Goal: Information Seeking & Learning: Learn about a topic

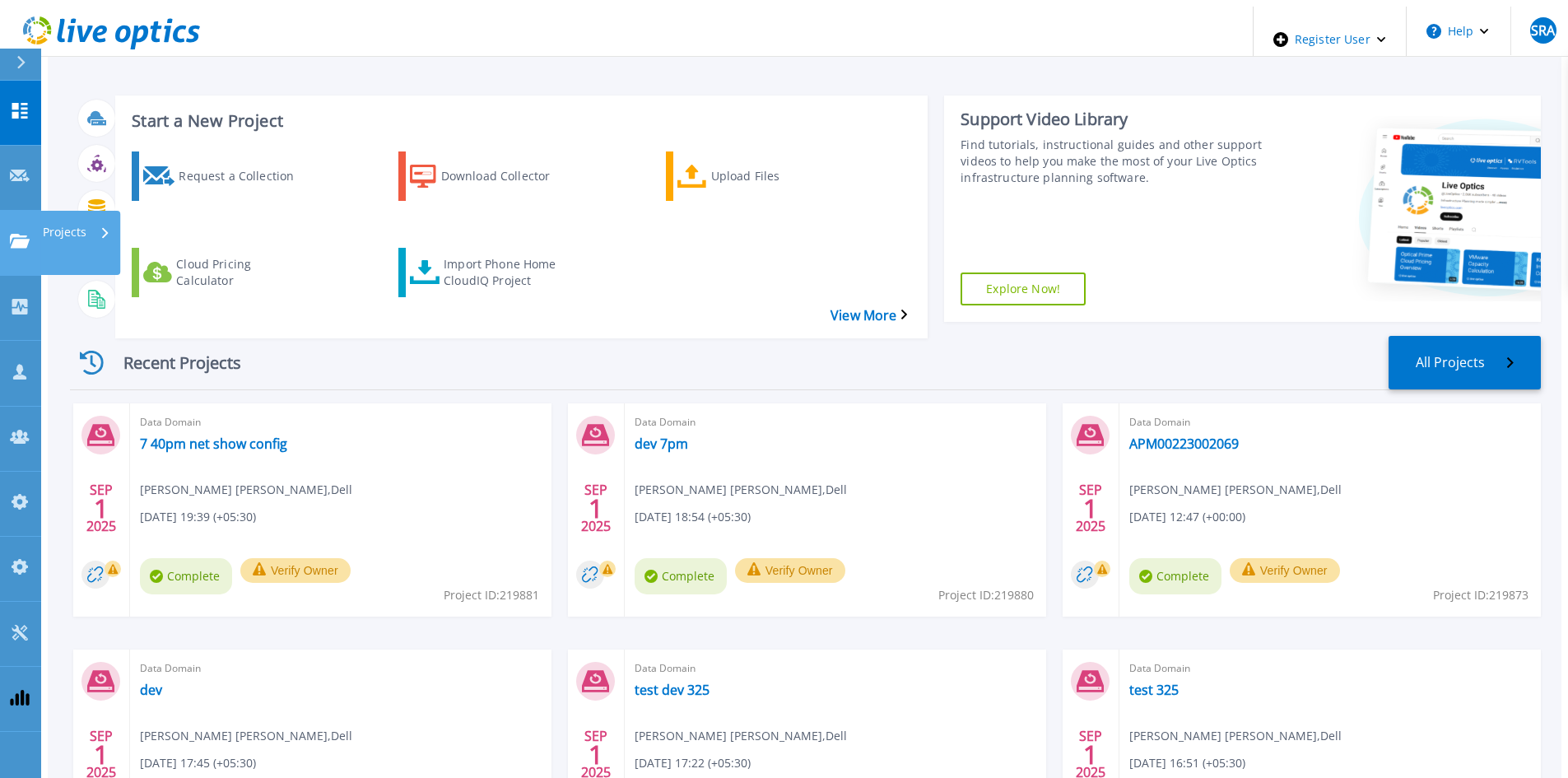
click at [34, 211] on link "Projects Projects" at bounding box center [20, 243] width 41 height 65
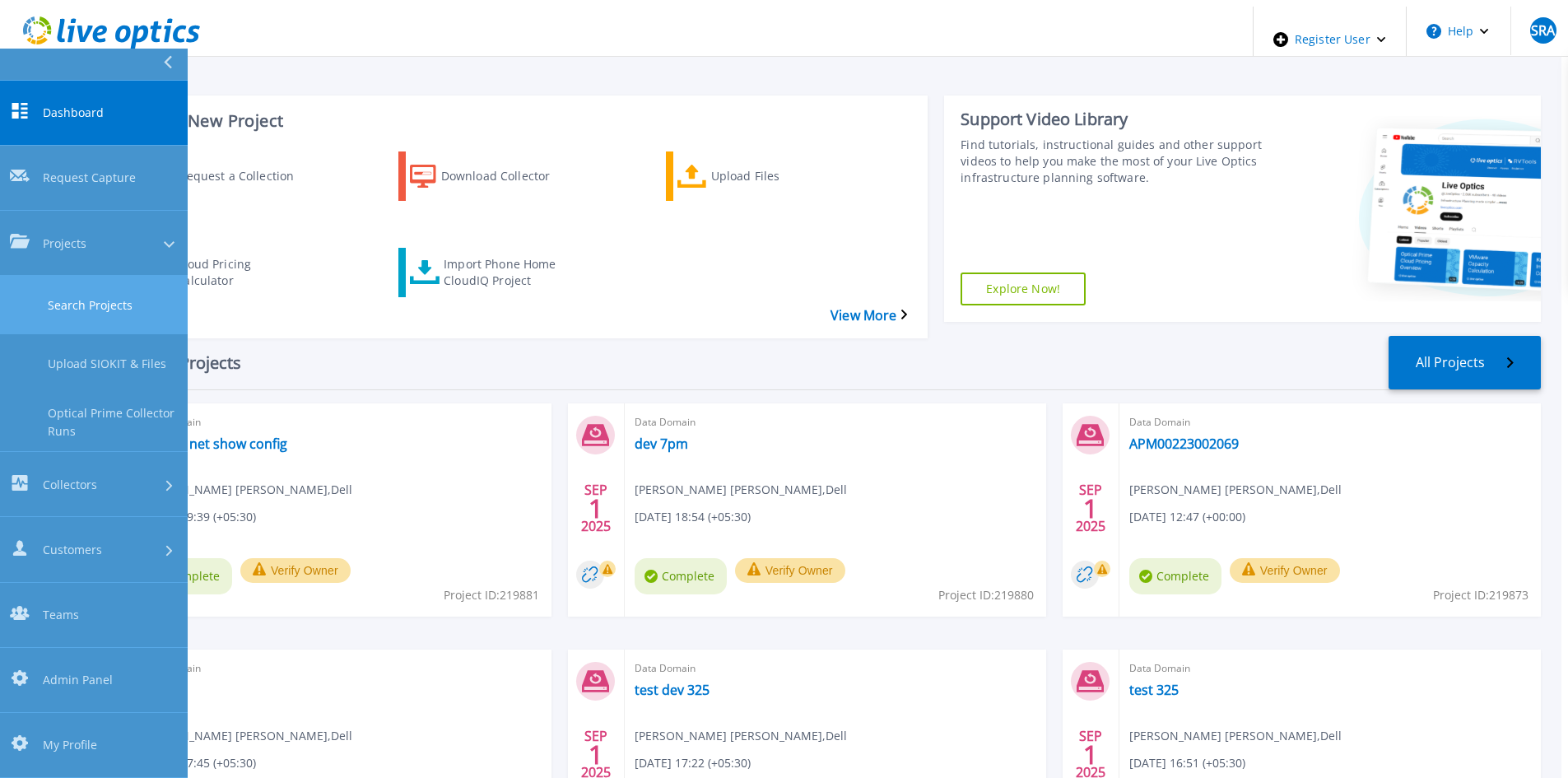
click at [61, 276] on link "Search Projects" at bounding box center [94, 305] width 188 height 58
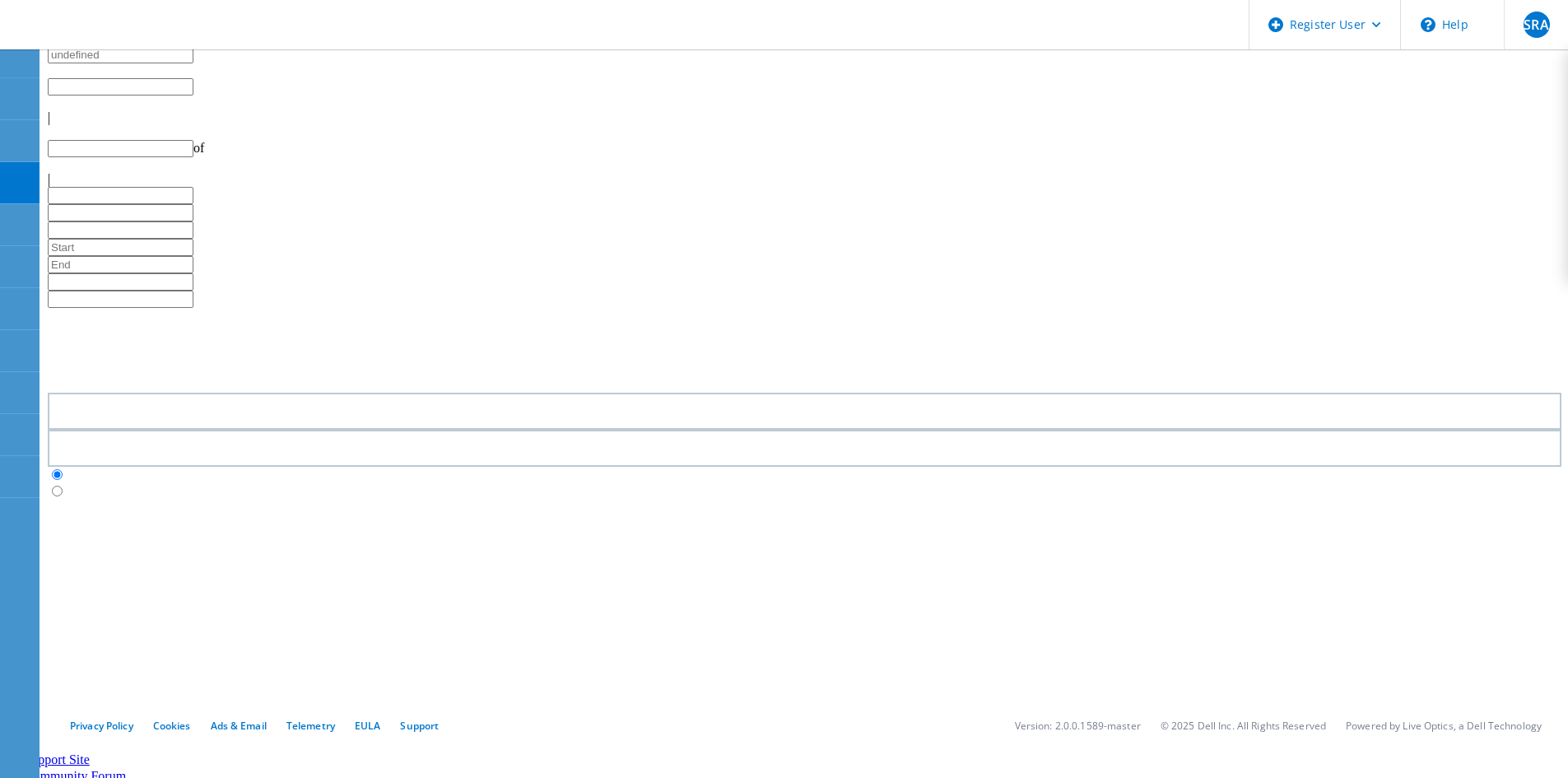
type input "1"
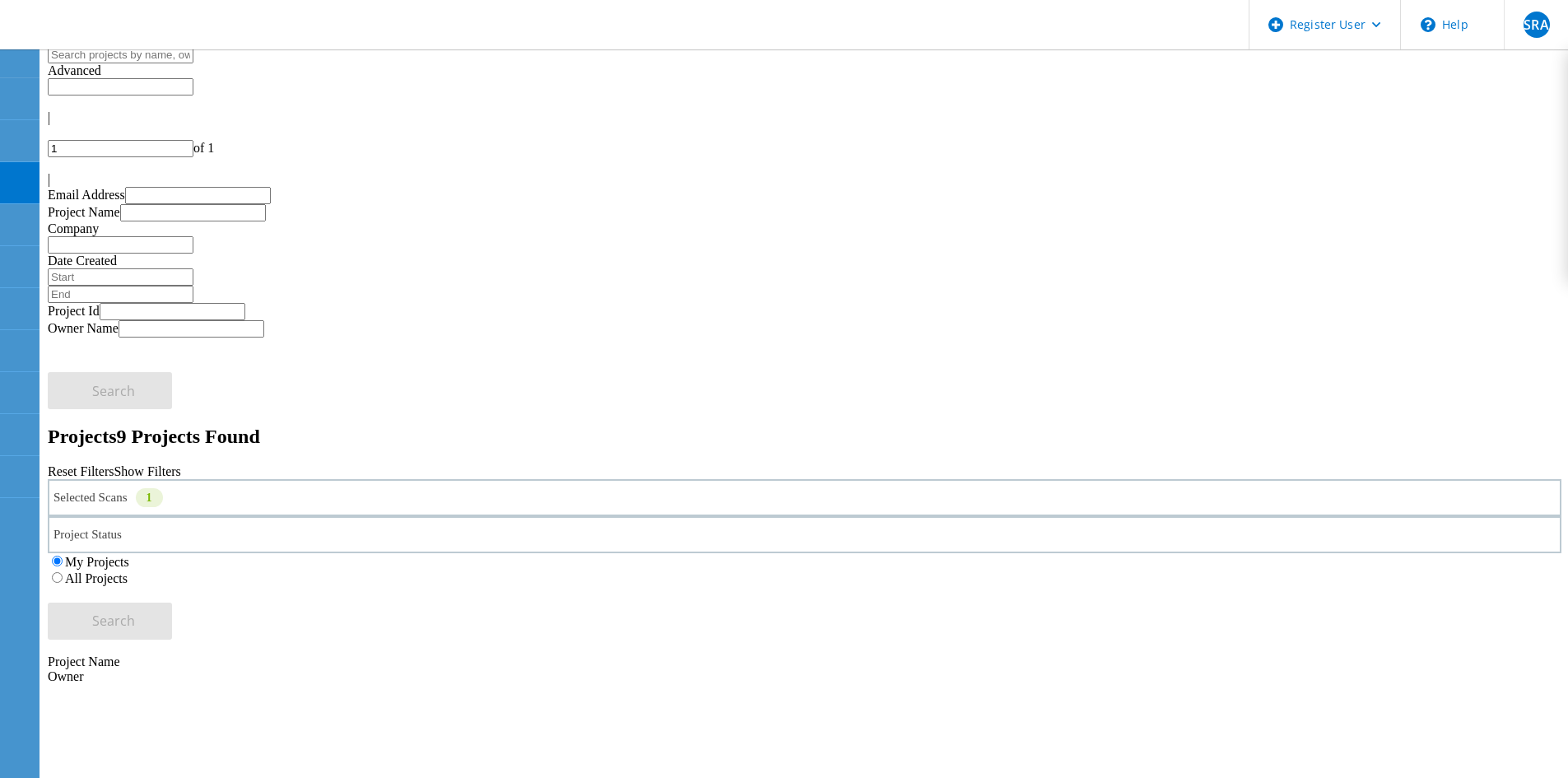
click at [298, 479] on div "Selected Scans 1" at bounding box center [804, 497] width 1513 height 37
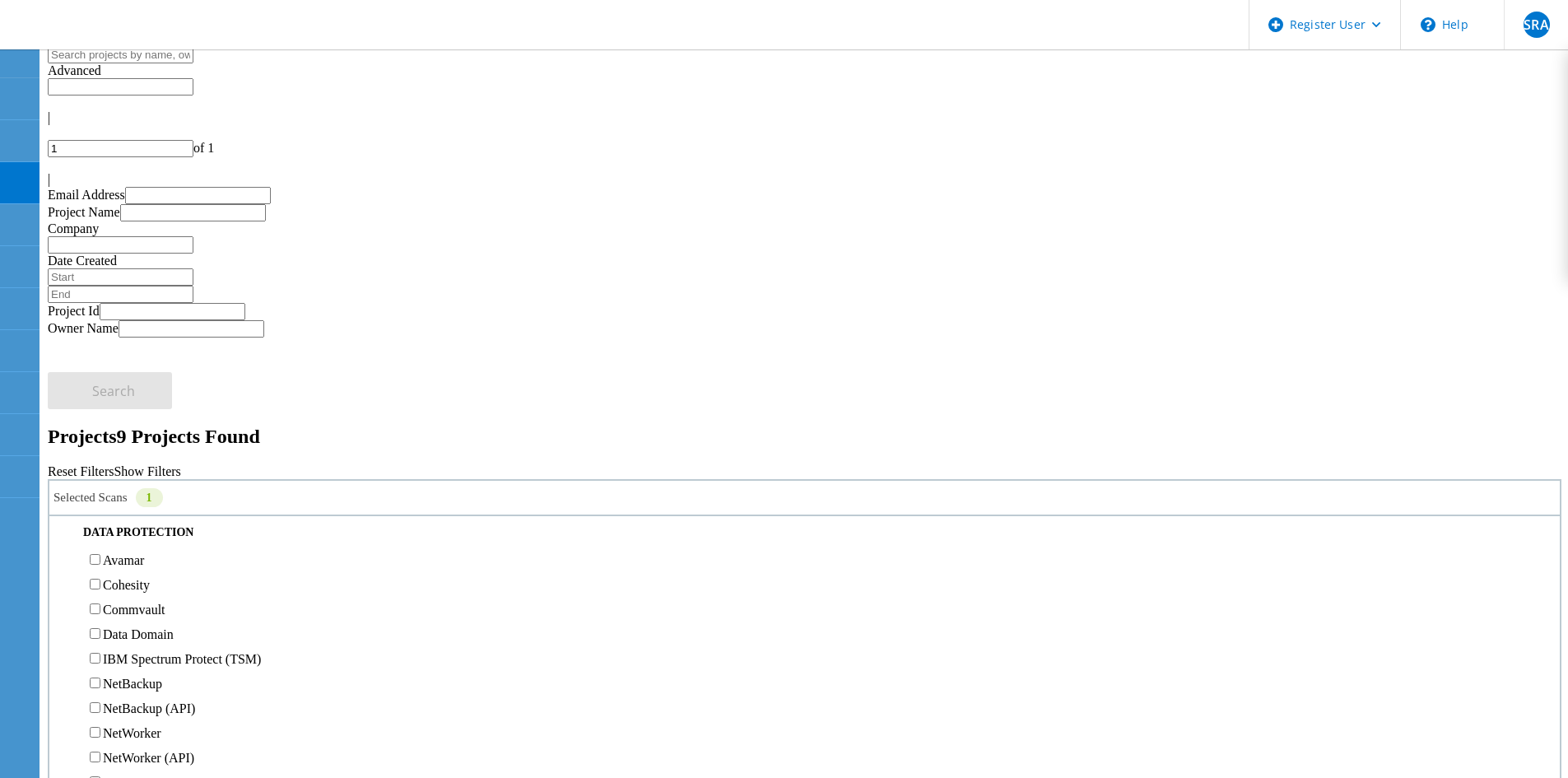
scroll to position [329, 0]
click at [659, 516] on div "Project Status In Progress Complete Published Anonymous Archived Error" at bounding box center [804, 534] width 1513 height 37
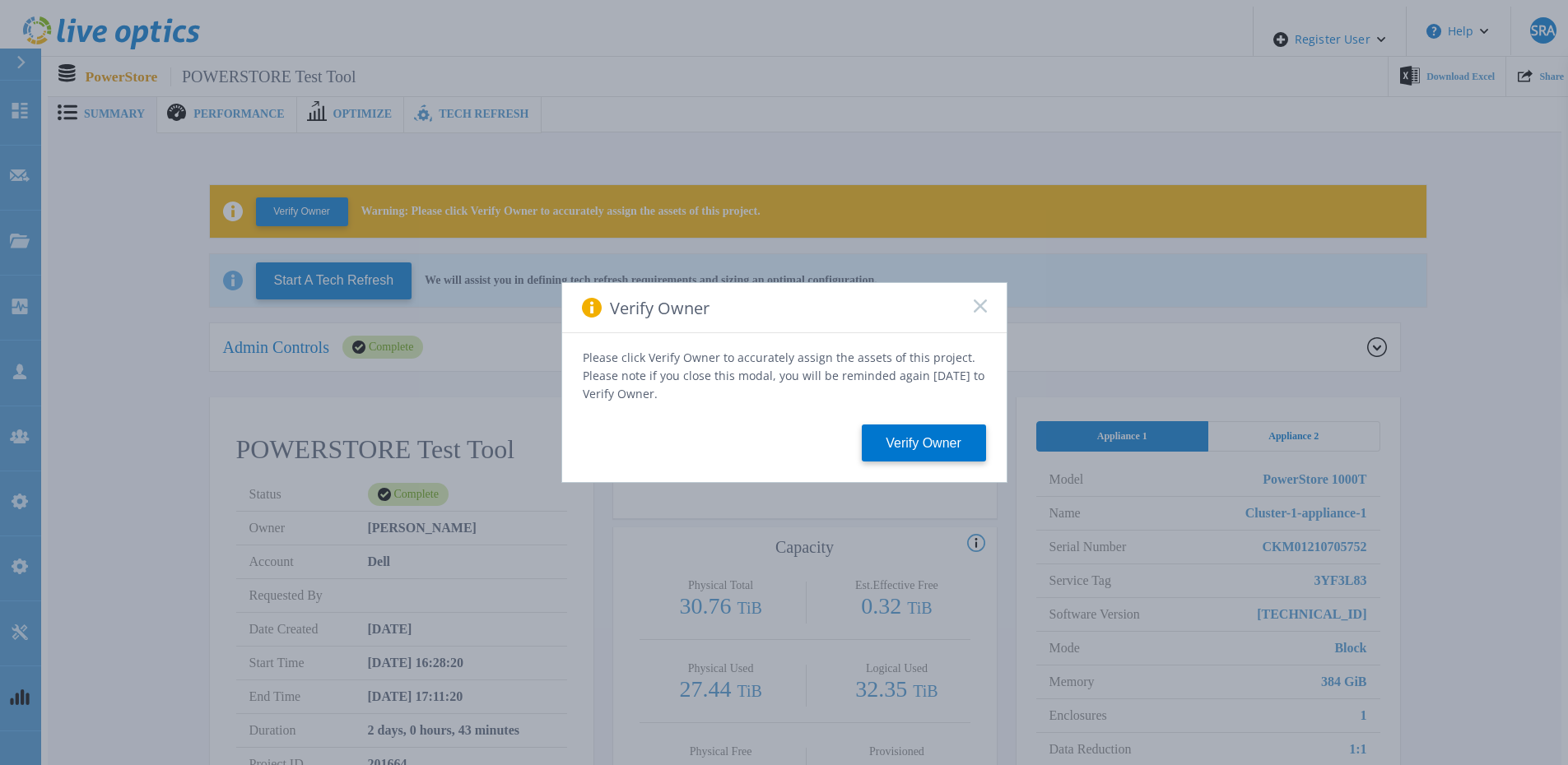
click at [967, 308] on div "Verify Owner" at bounding box center [784, 307] width 444 height 50
click at [976, 309] on rect at bounding box center [980, 306] width 14 height 14
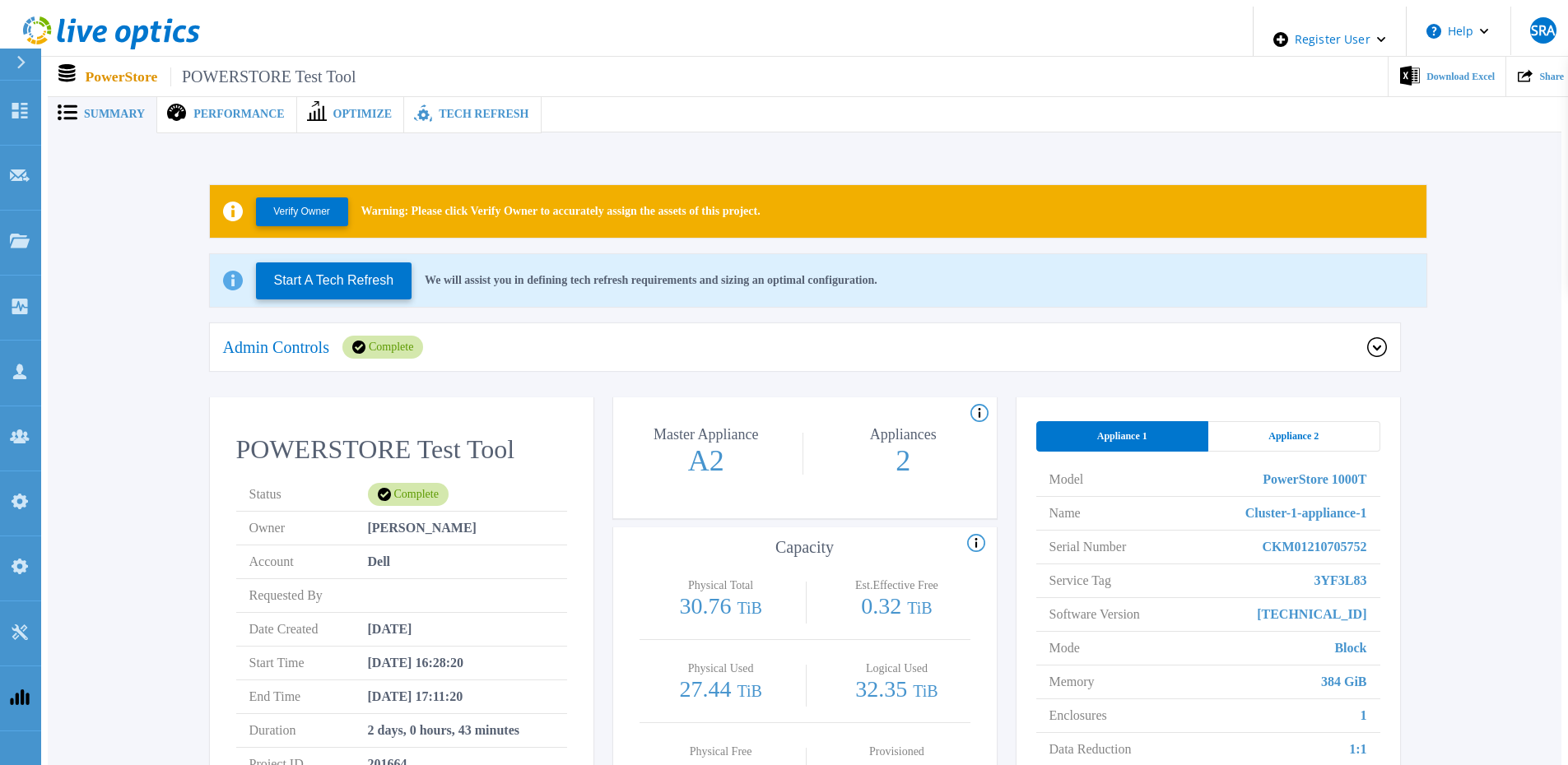
click at [197, 115] on div "Performance" at bounding box center [226, 114] width 139 height 38
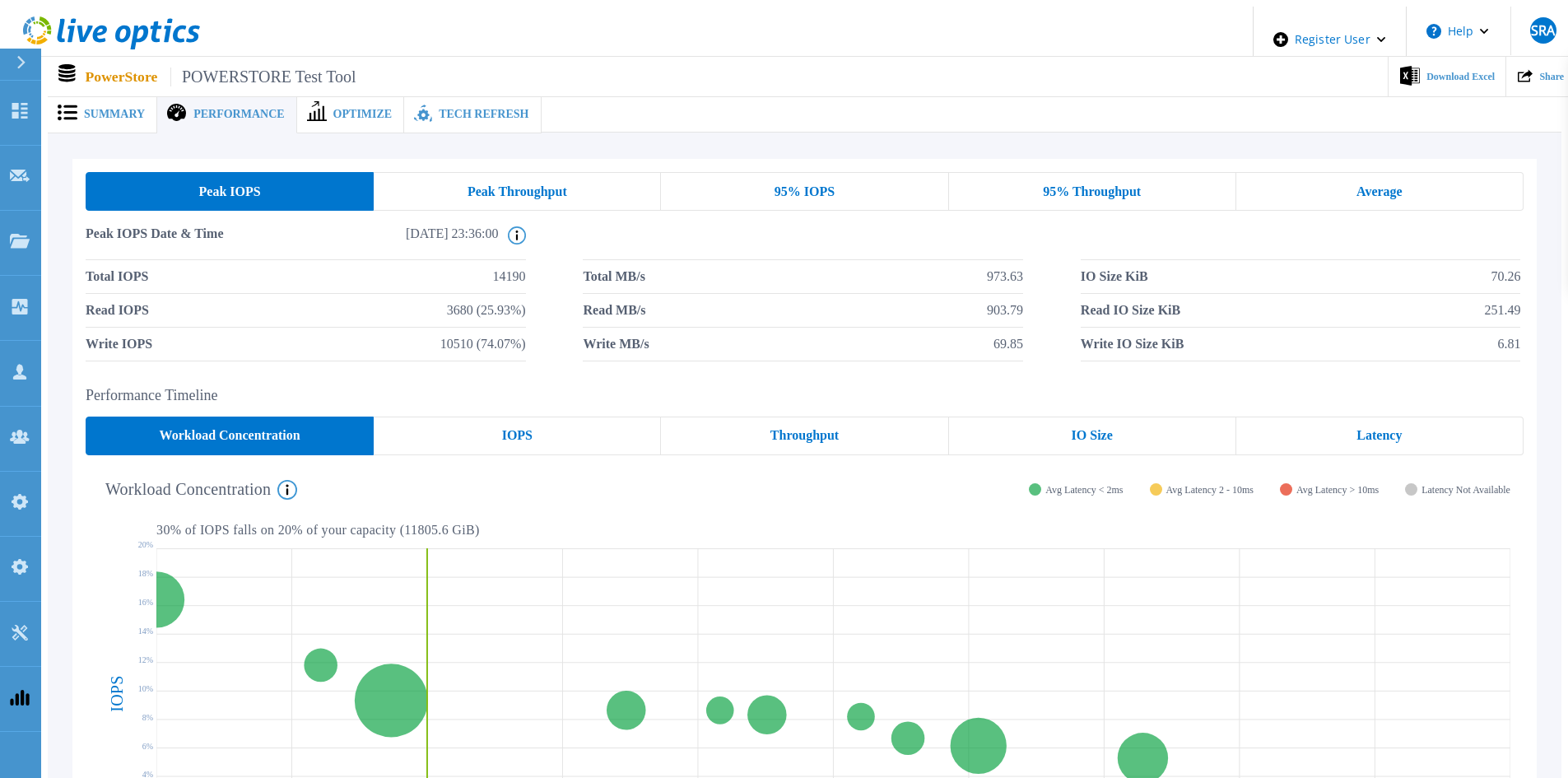
click at [883, 184] on div "95% IOPS" at bounding box center [804, 190] width 287 height 38
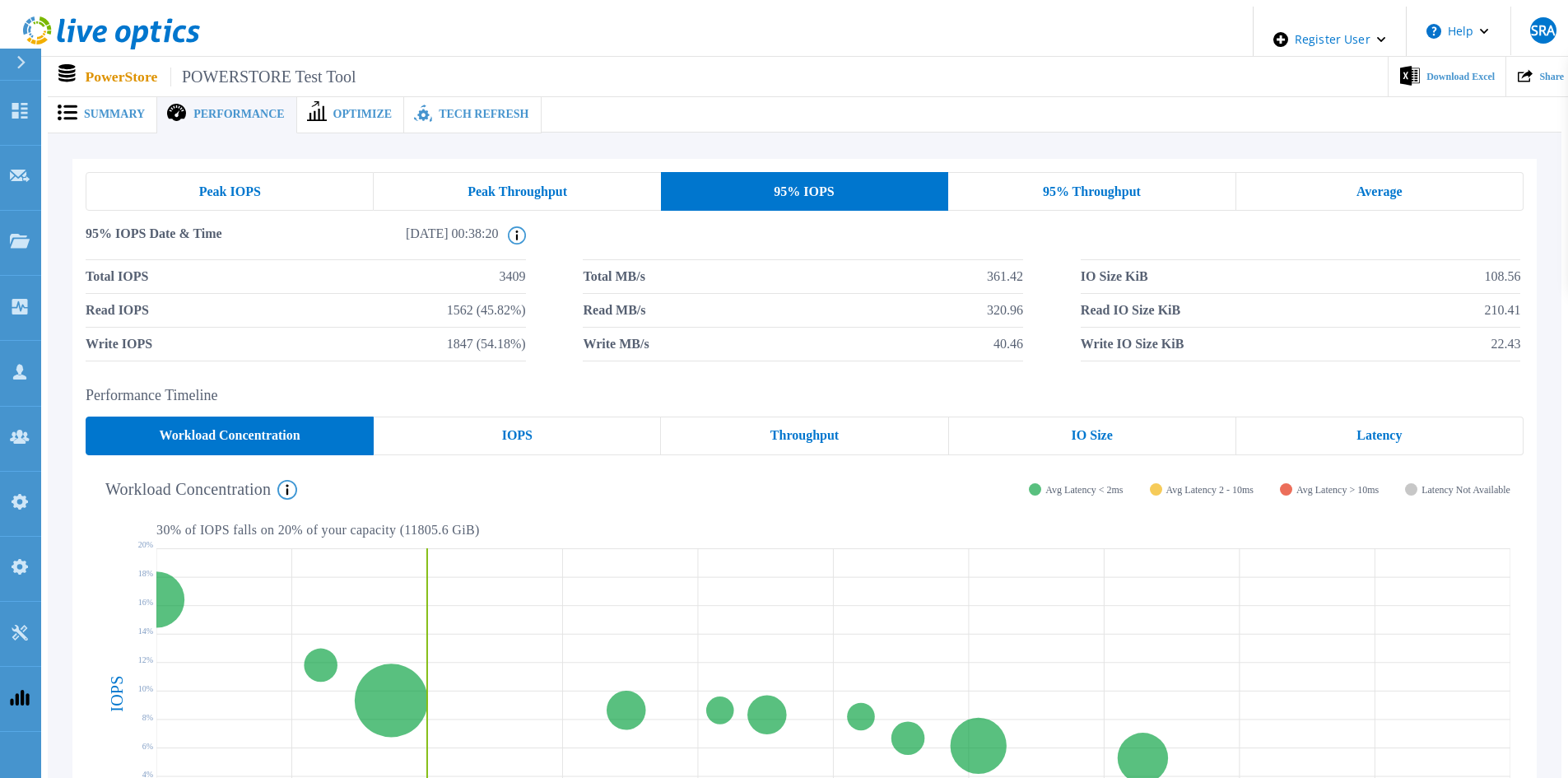
click at [494, 427] on div "IOPS" at bounding box center [517, 436] width 287 height 38
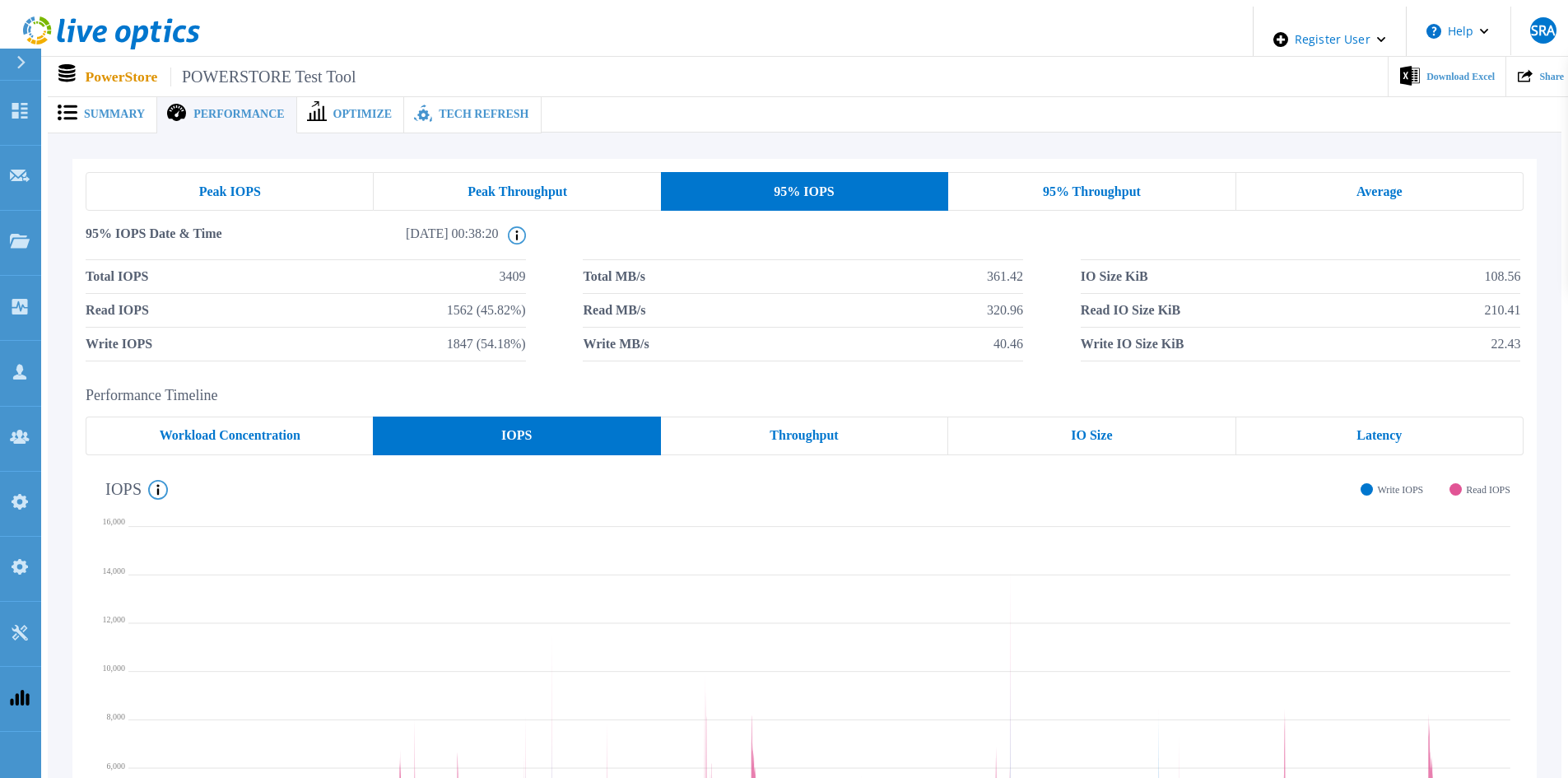
click at [501, 269] on span "3409" at bounding box center [512, 276] width 26 height 33
click at [265, 273] on li "Total IOPS 3409" at bounding box center [305, 277] width 440 height 34
drag, startPoint x: 256, startPoint y: 270, endPoint x: 61, endPoint y: 251, distance: 195.9
click at [61, 251] on div "Peak IOPS Peak Throughput 95% IOPS 95% Throughput Average 95% IOPS Date & Time …" at bounding box center [804, 566] width 1513 height 868
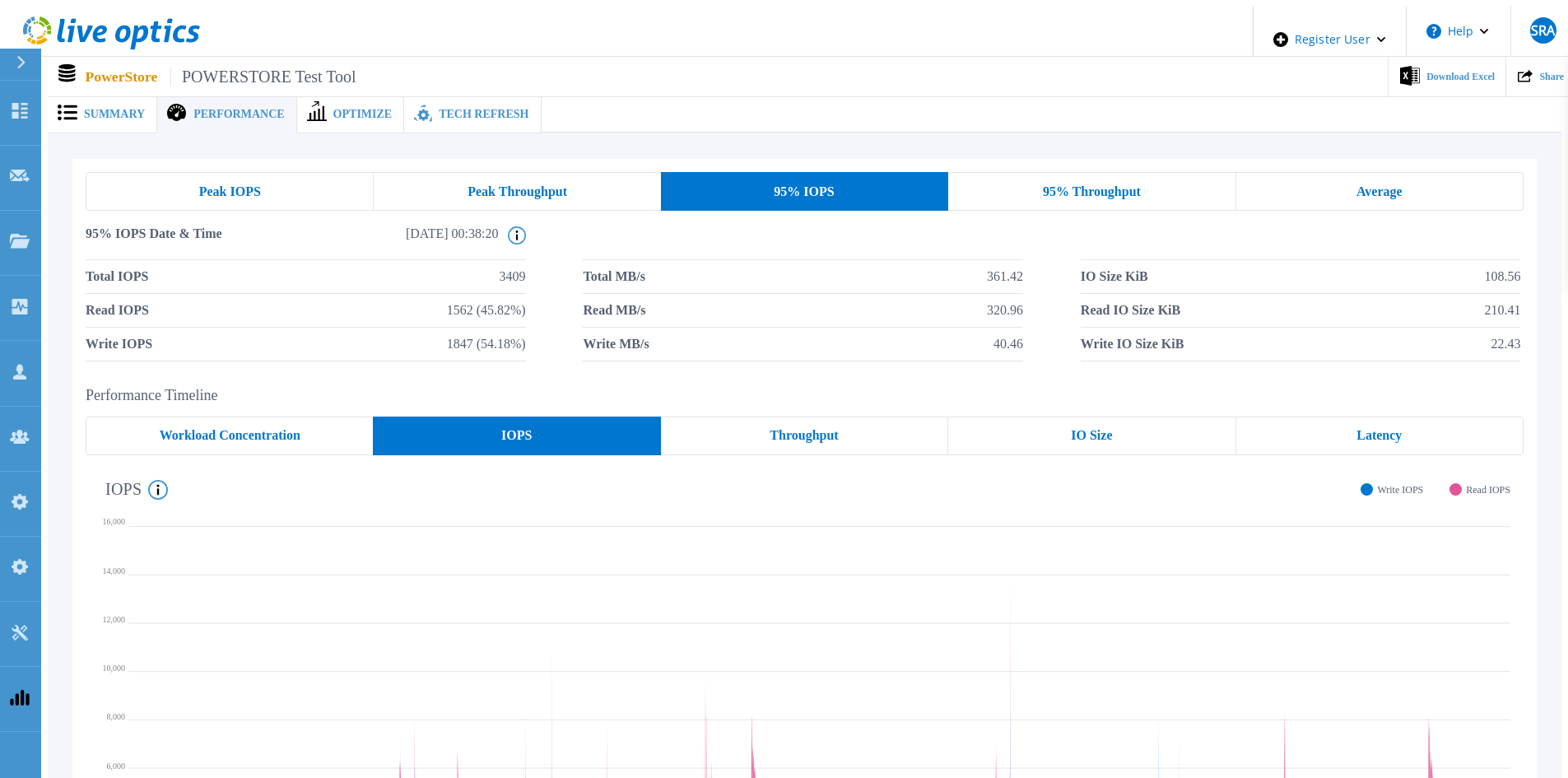
click at [456, 387] on h2 "Performance Timeline" at bounding box center [804, 395] width 1437 height 17
click at [85, 108] on span "Summary" at bounding box center [114, 114] width 61 height 11
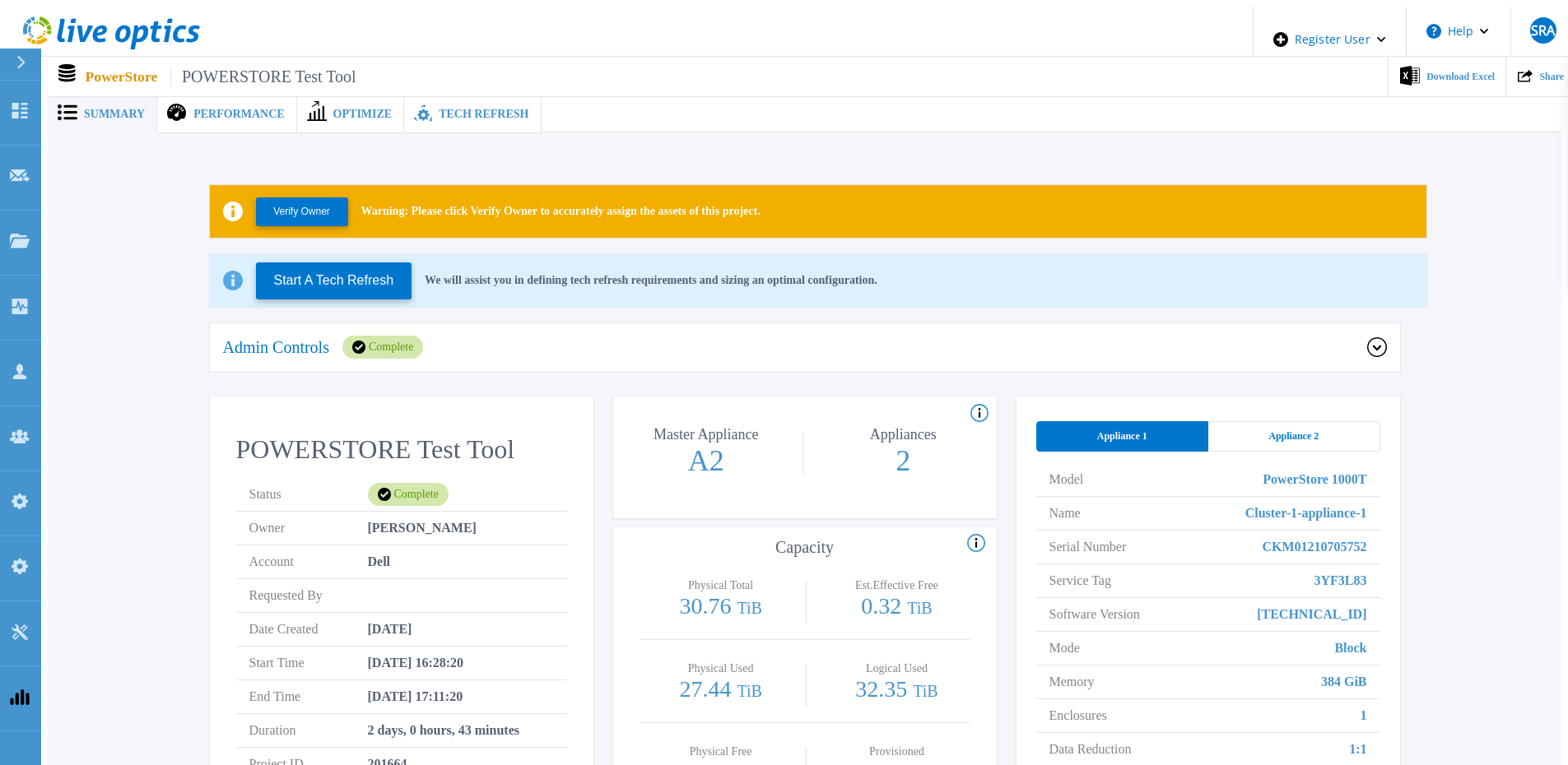
click at [220, 109] on span "Performance" at bounding box center [238, 114] width 91 height 11
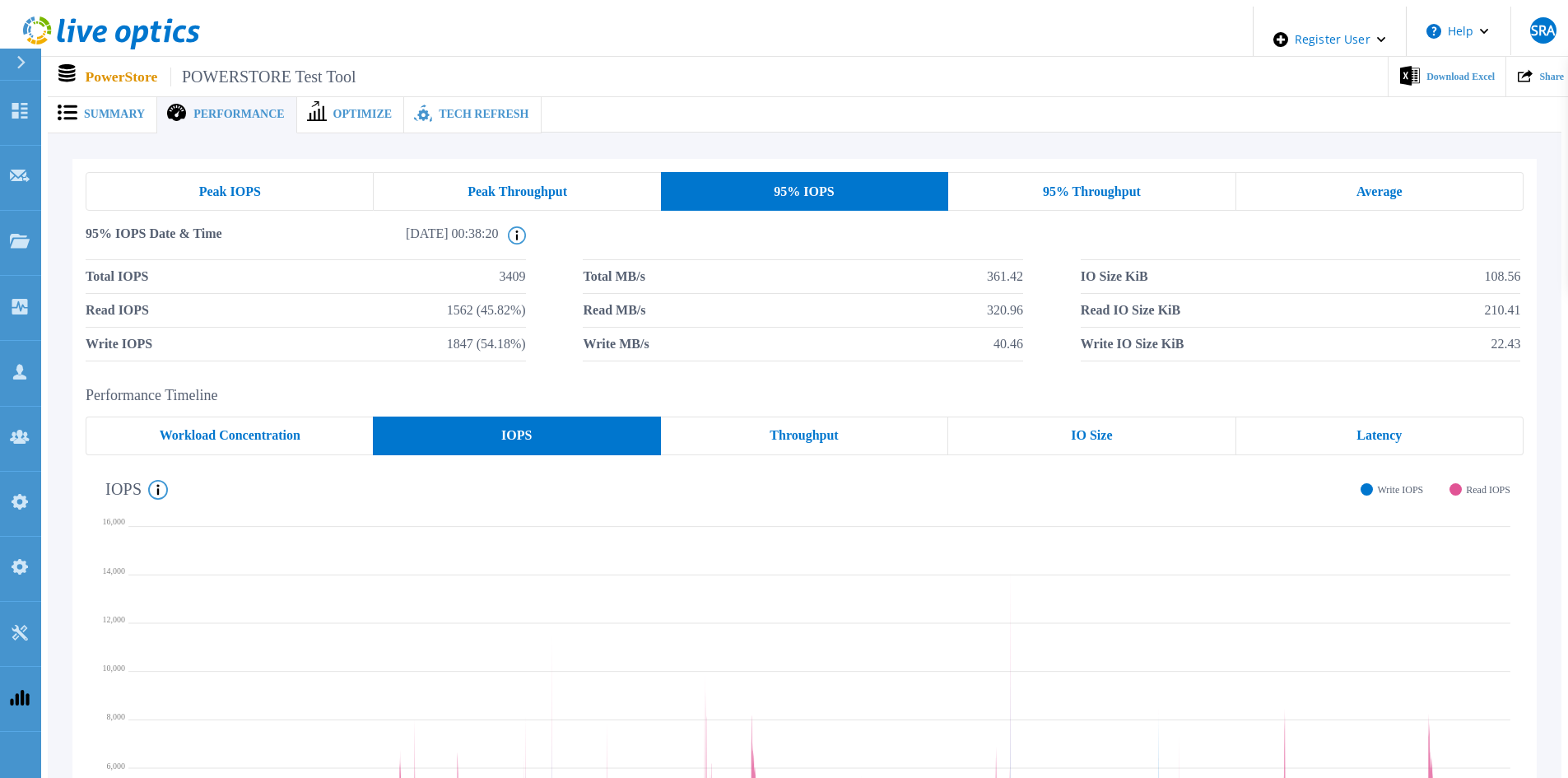
click at [475, 120] on div "Tech Refresh" at bounding box center [472, 114] width 137 height 38
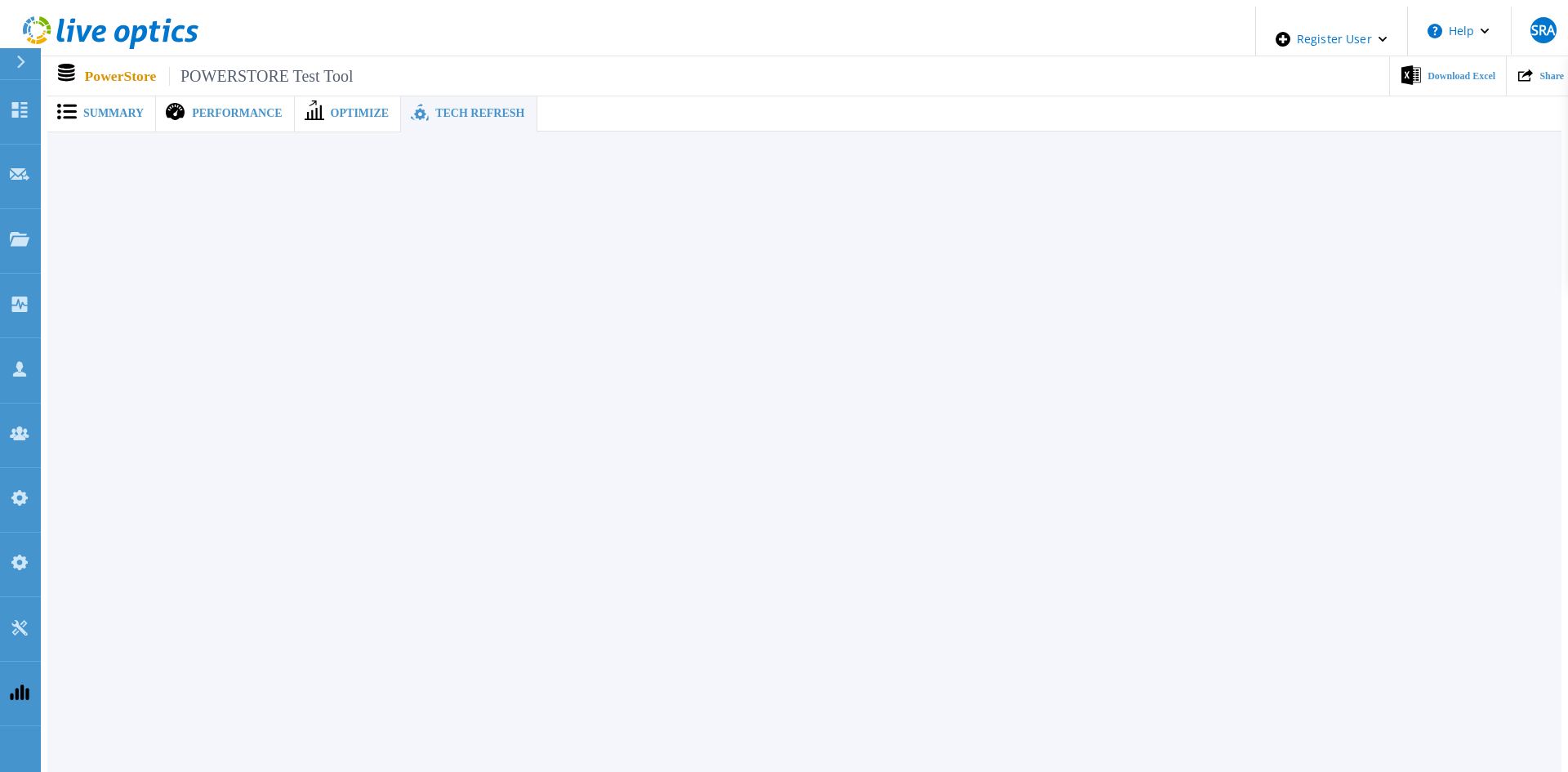
click at [110, 108] on span "Summary" at bounding box center [113, 113] width 60 height 11
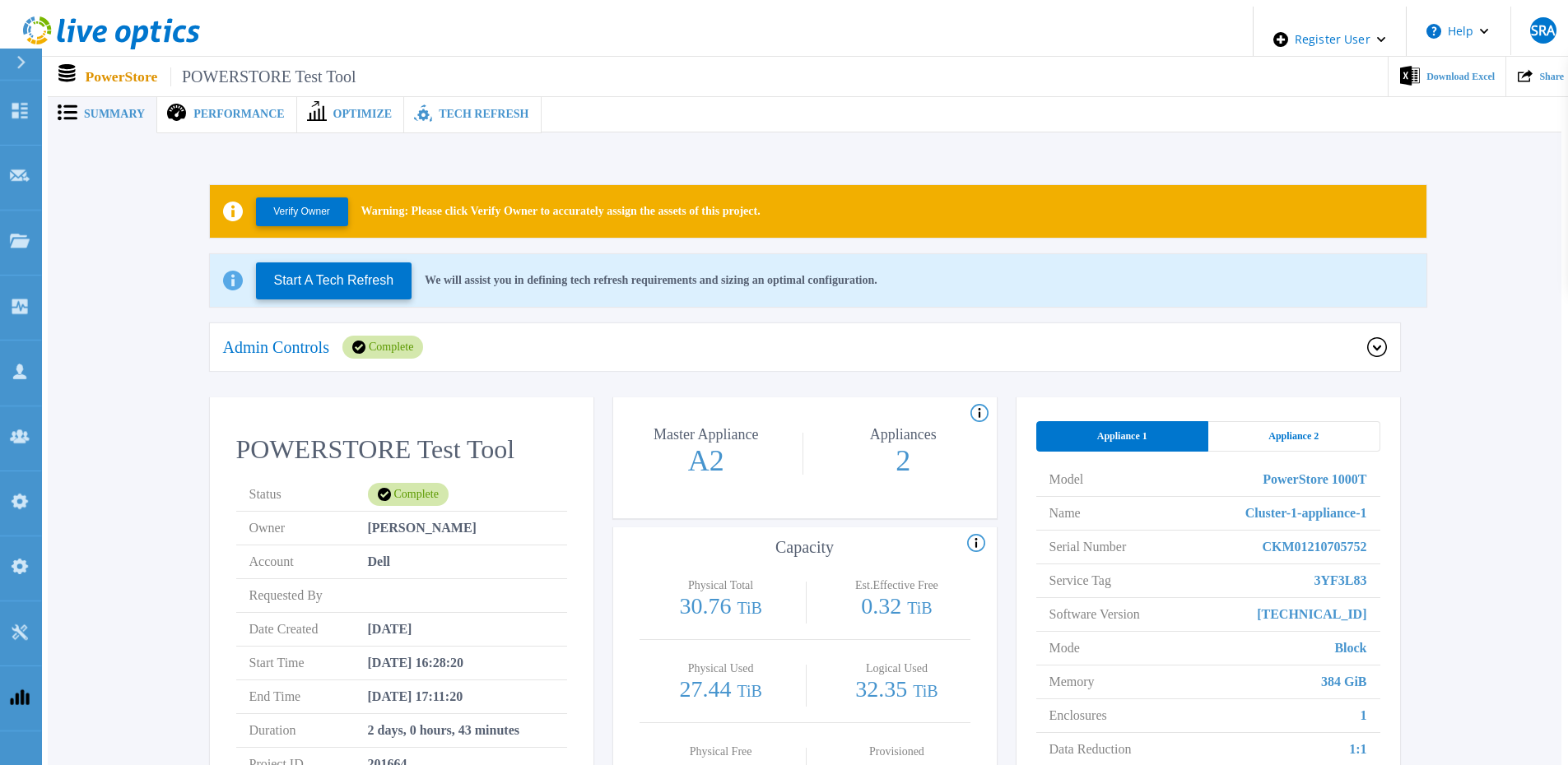
click at [193, 108] on span "Performance" at bounding box center [238, 114] width 91 height 11
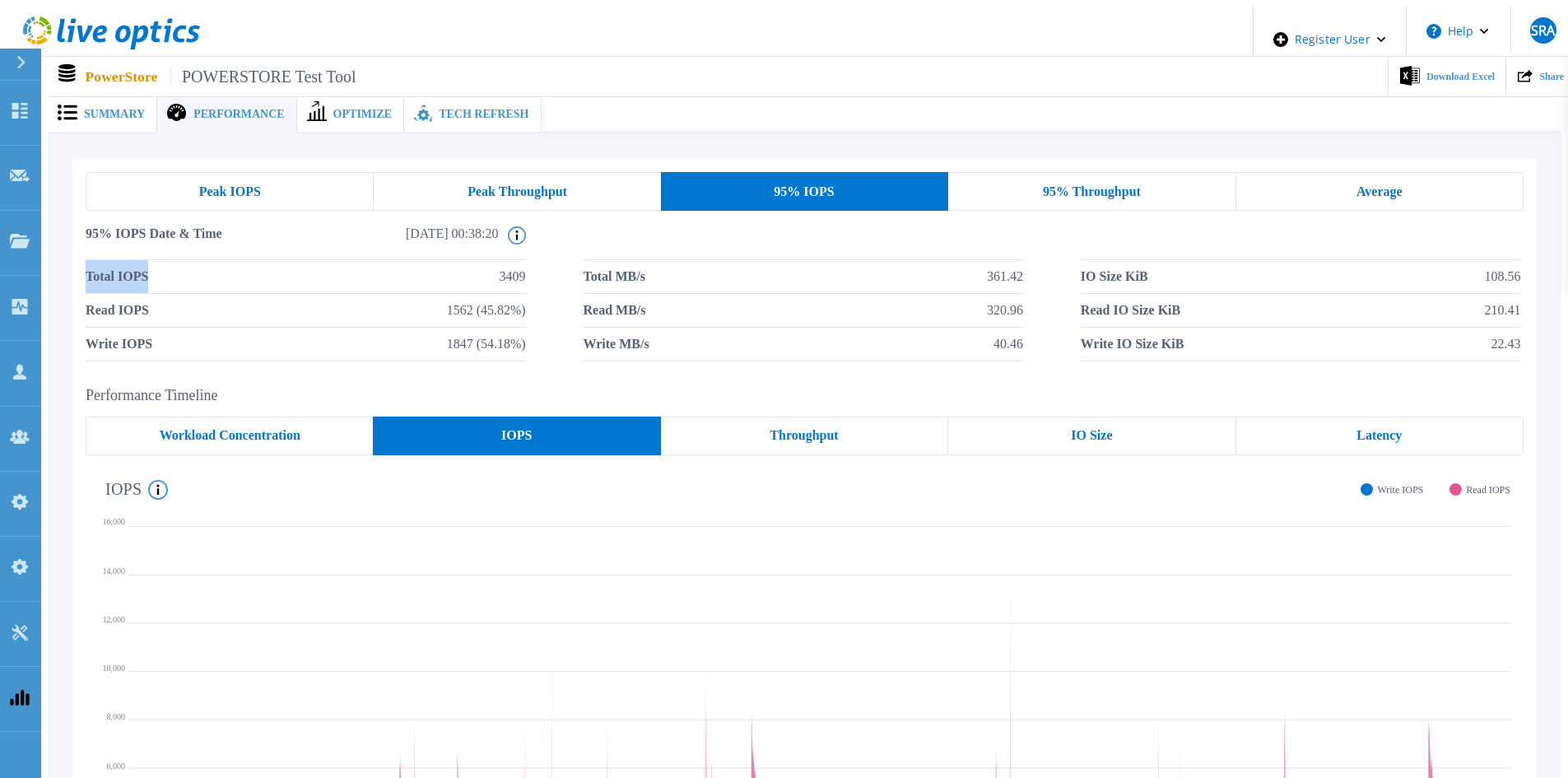
drag, startPoint x: 73, startPoint y: 276, endPoint x: 163, endPoint y: 268, distance: 90.4
click at [163, 268] on div "Peak IOPS Peak Throughput 95% IOPS 95% Throughput Average 95% IOPS Date & Time …" at bounding box center [804, 266] width 1464 height 215
drag, startPoint x: 380, startPoint y: 270, endPoint x: 540, endPoint y: 268, distance: 160.0
click at [540, 268] on div "Total IOPS 3409 Total MB/s 361.42 IO Size KiB 108.56 Read IOPS 1562 (45.82%) Re…" at bounding box center [804, 310] width 1437 height 102
click at [217, 202] on div "Peak IOPS" at bounding box center [229, 190] width 288 height 38
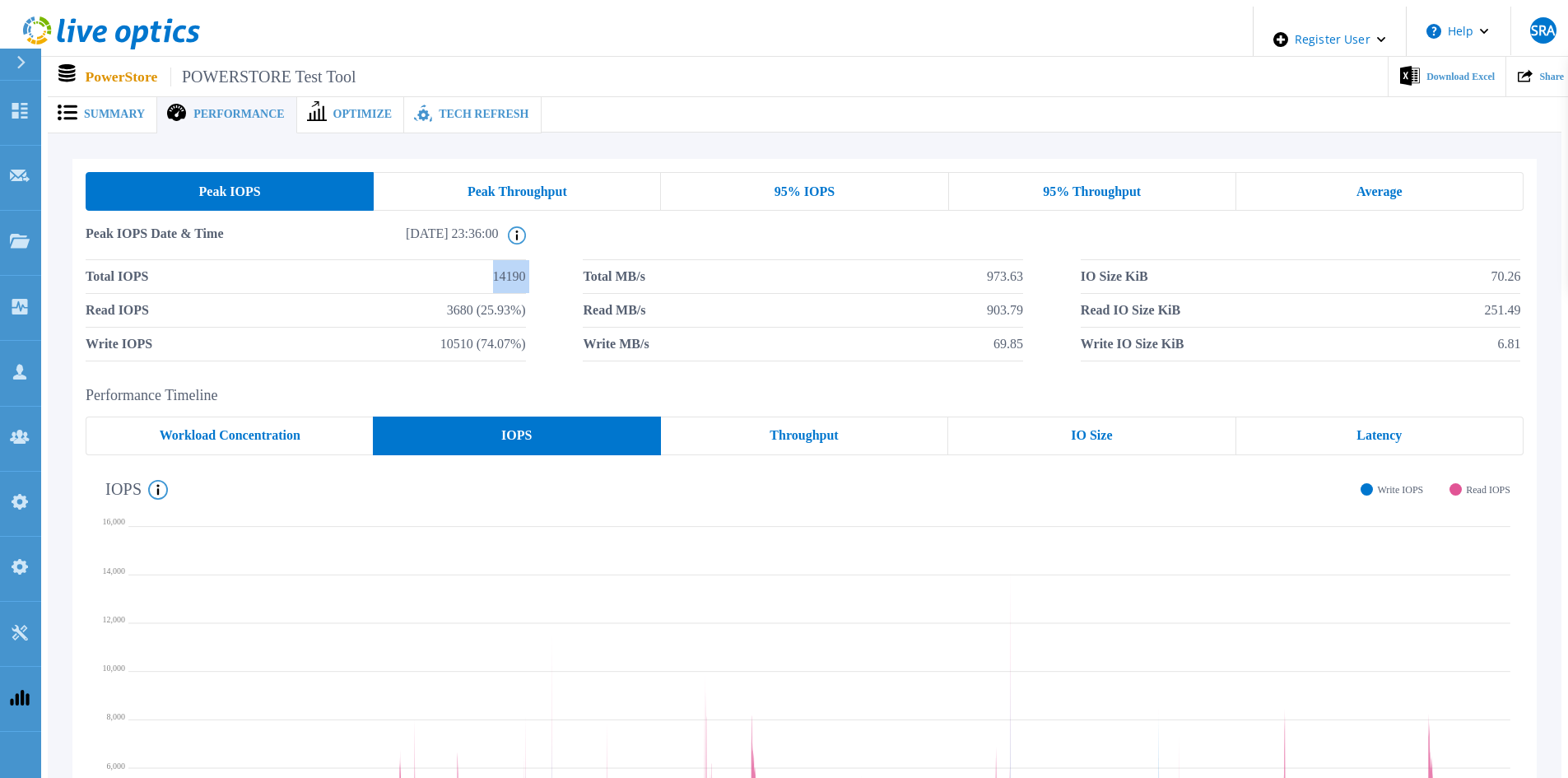
drag, startPoint x: 480, startPoint y: 271, endPoint x: 555, endPoint y: 280, distance: 75.5
click at [555, 280] on div "Total IOPS 14190 Total MB/s 973.63 IO Size KiB 70.26 Read IOPS 3680 (25.93%) Re…" at bounding box center [804, 310] width 1437 height 102
click at [497, 270] on span "14190" at bounding box center [509, 276] width 33 height 33
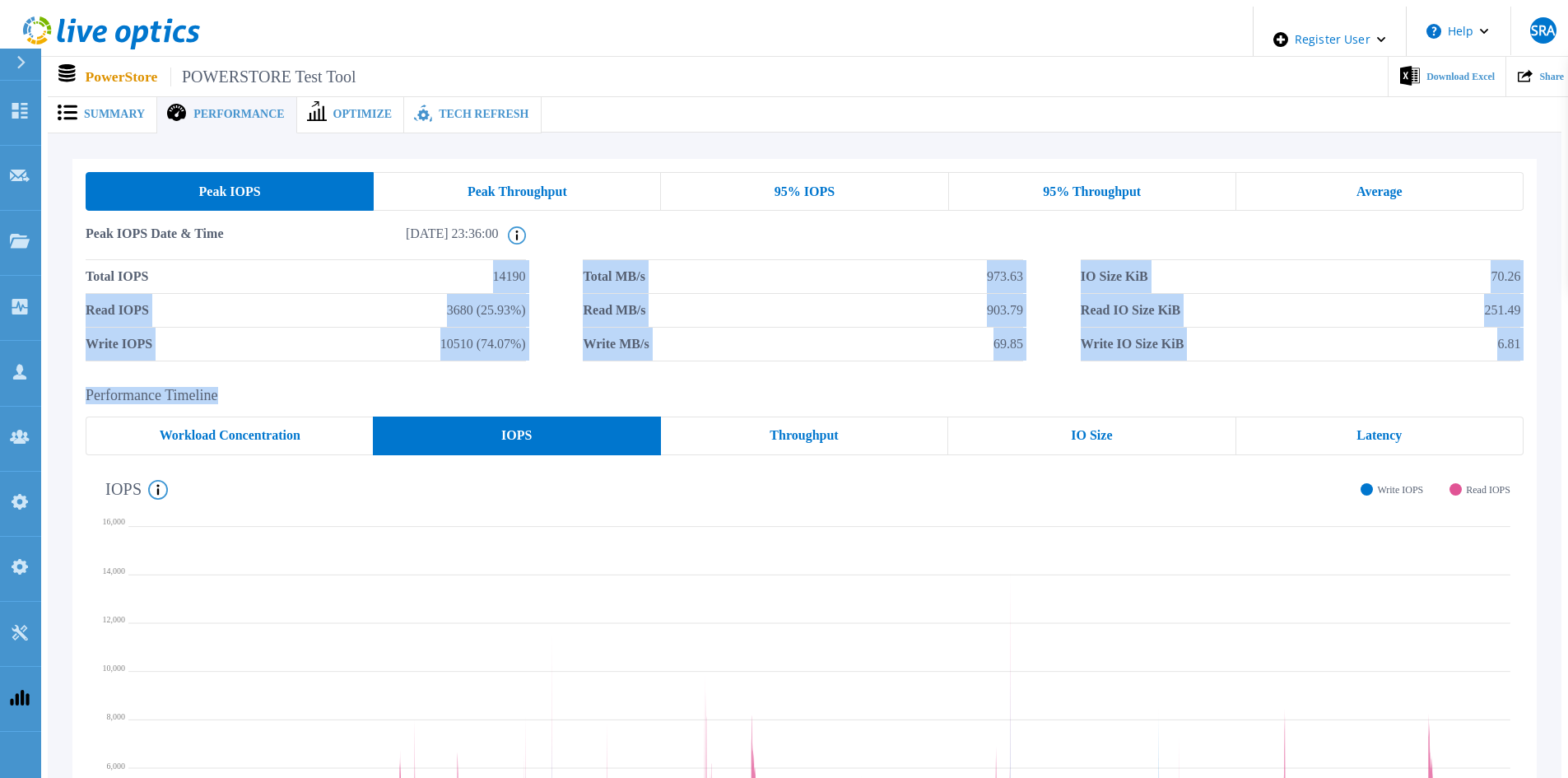
drag, startPoint x: 482, startPoint y: 273, endPoint x: 1184, endPoint y: 383, distance: 710.6
click at [1184, 383] on div "Peak IOPS Peak Throughput 95% IOPS 95% Throughput Average Peak IOPS Date & Time…" at bounding box center [804, 556] width 1464 height 795
click at [1184, 387] on h2 "Performance Timeline" at bounding box center [804, 395] width 1437 height 17
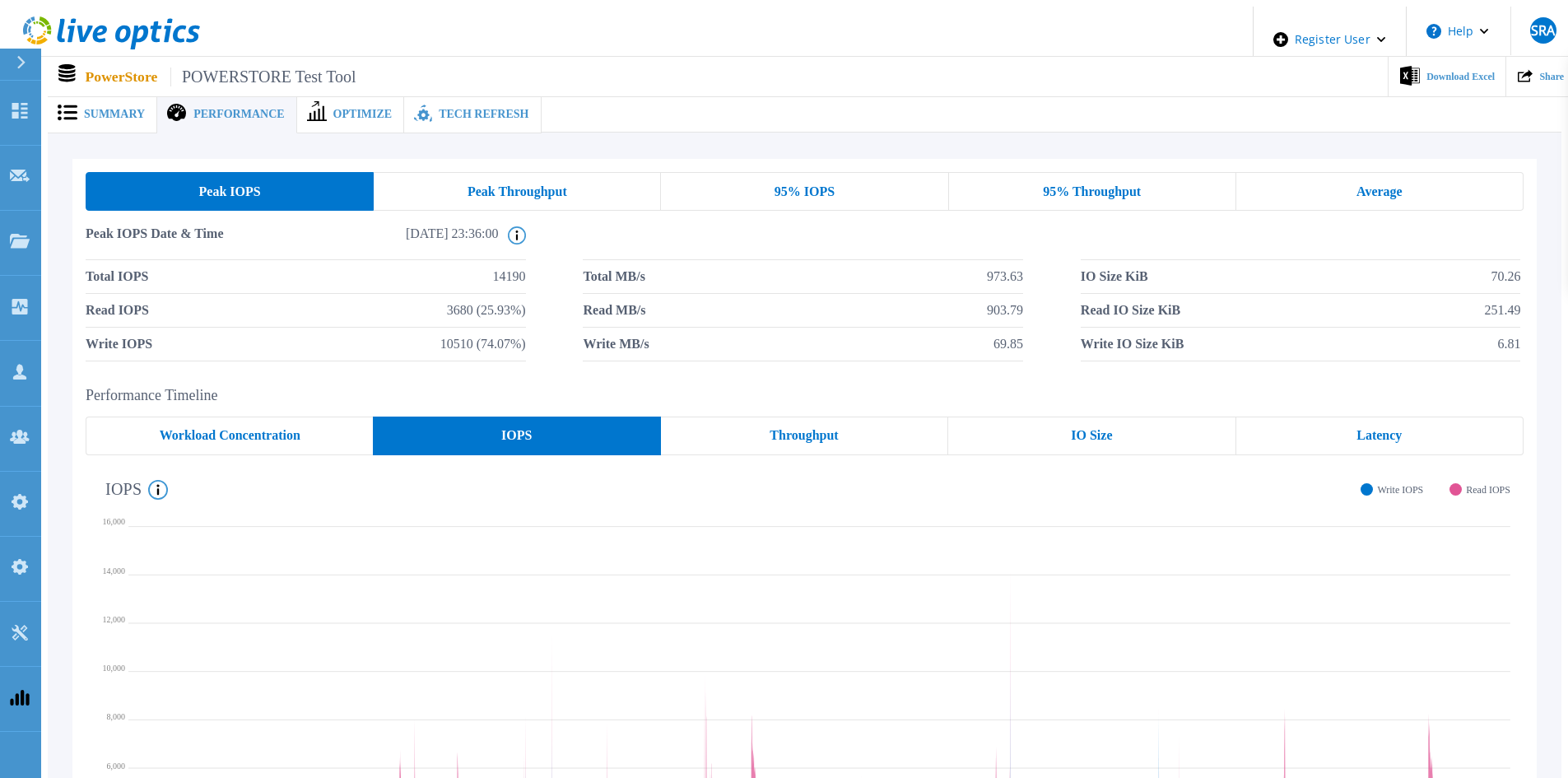
click at [1173, 387] on h2 "Performance Timeline" at bounding box center [804, 395] width 1437 height 17
click at [749, 419] on div "Throughput" at bounding box center [804, 436] width 287 height 38
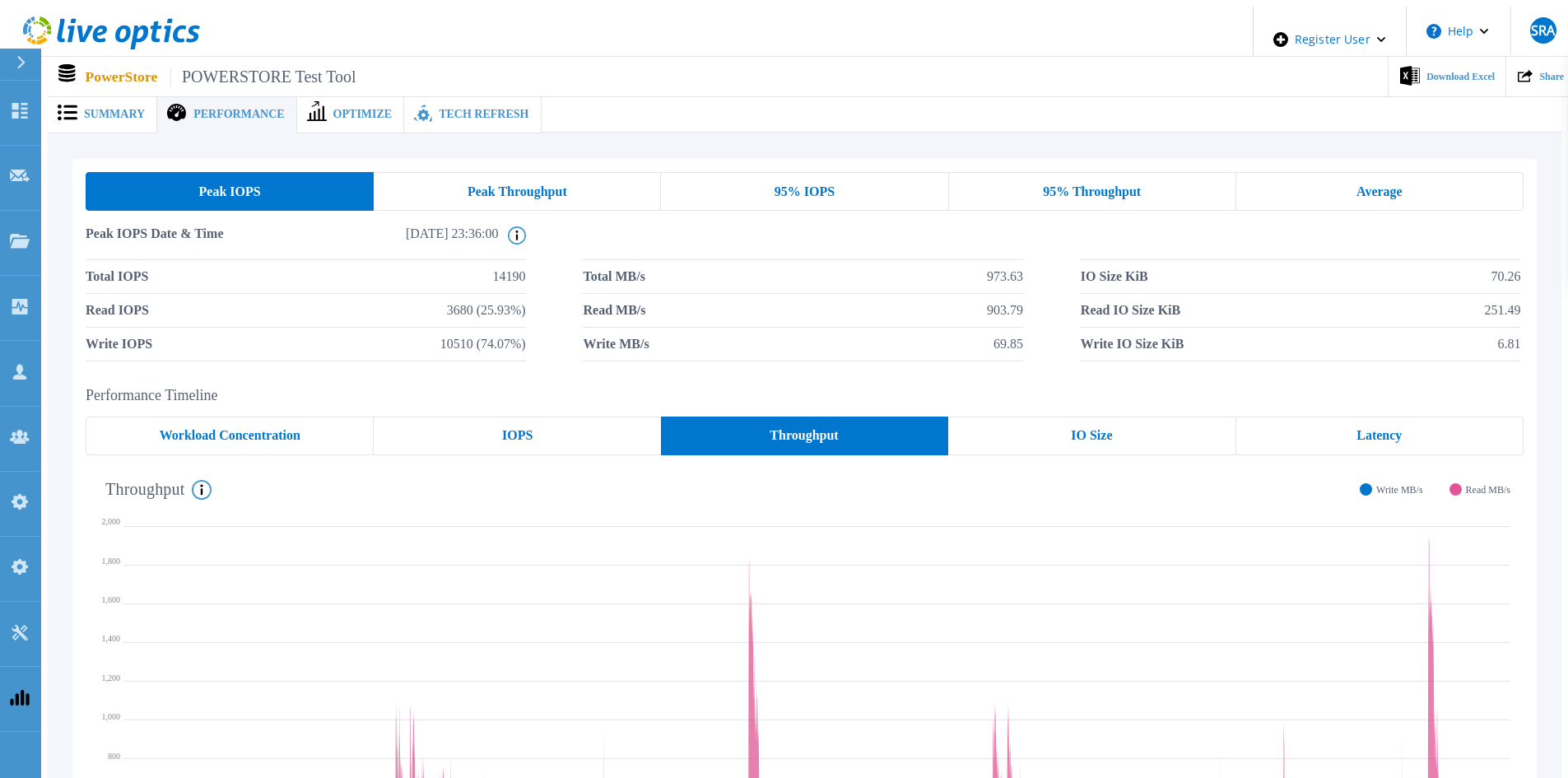
click at [532, 188] on span "Peak Throughput" at bounding box center [517, 191] width 100 height 13
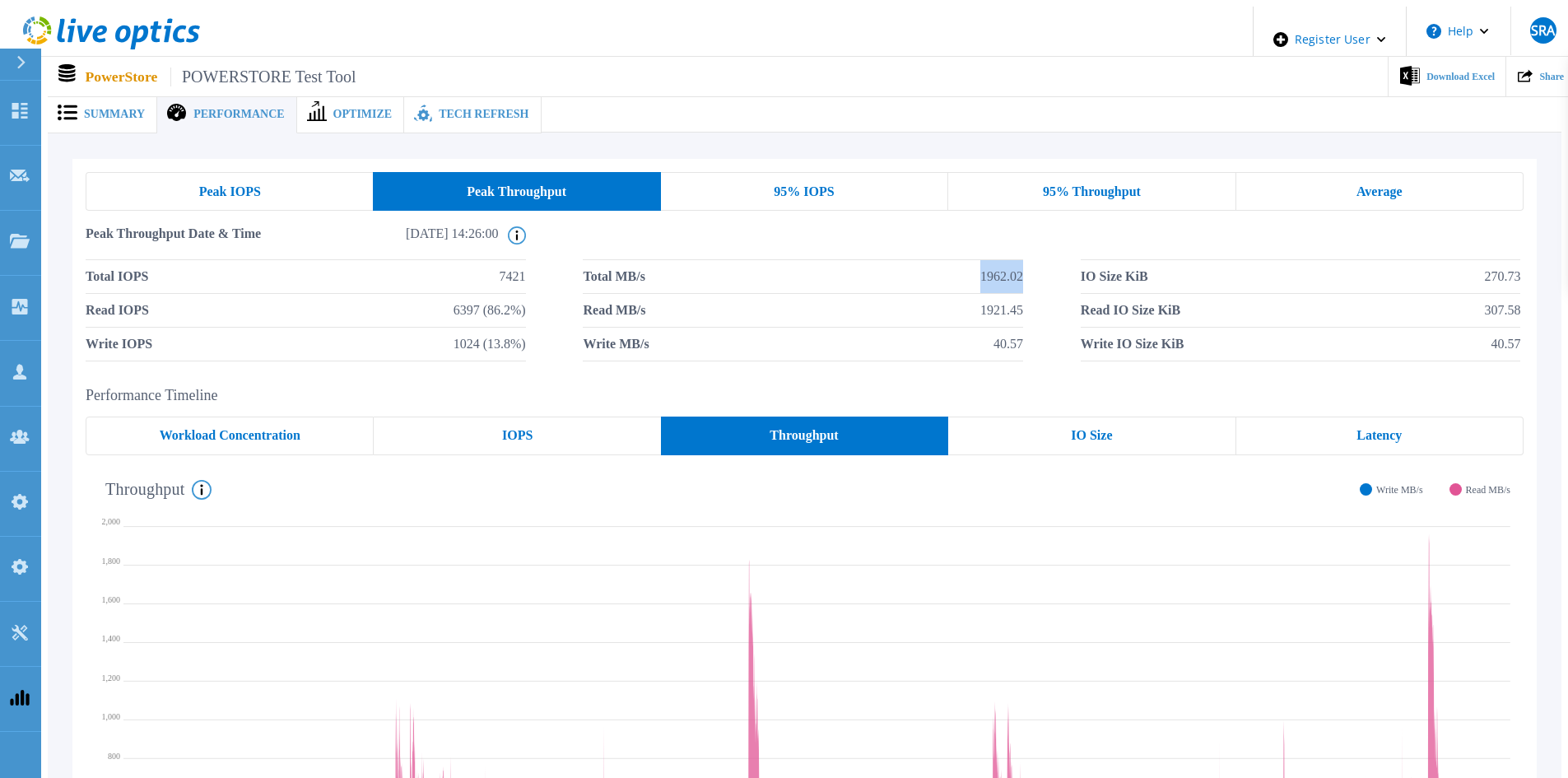
drag, startPoint x: 851, startPoint y: 260, endPoint x: 1031, endPoint y: 264, distance: 180.0
click at [1031, 264] on div "Total IOPS 7421 Total MB/s 1962.02 IO Size KiB 270.73 Read IOPS 6397 (86.2%) Re…" at bounding box center [804, 310] width 1437 height 102
click at [740, 192] on div "95% IOPS" at bounding box center [804, 190] width 287 height 38
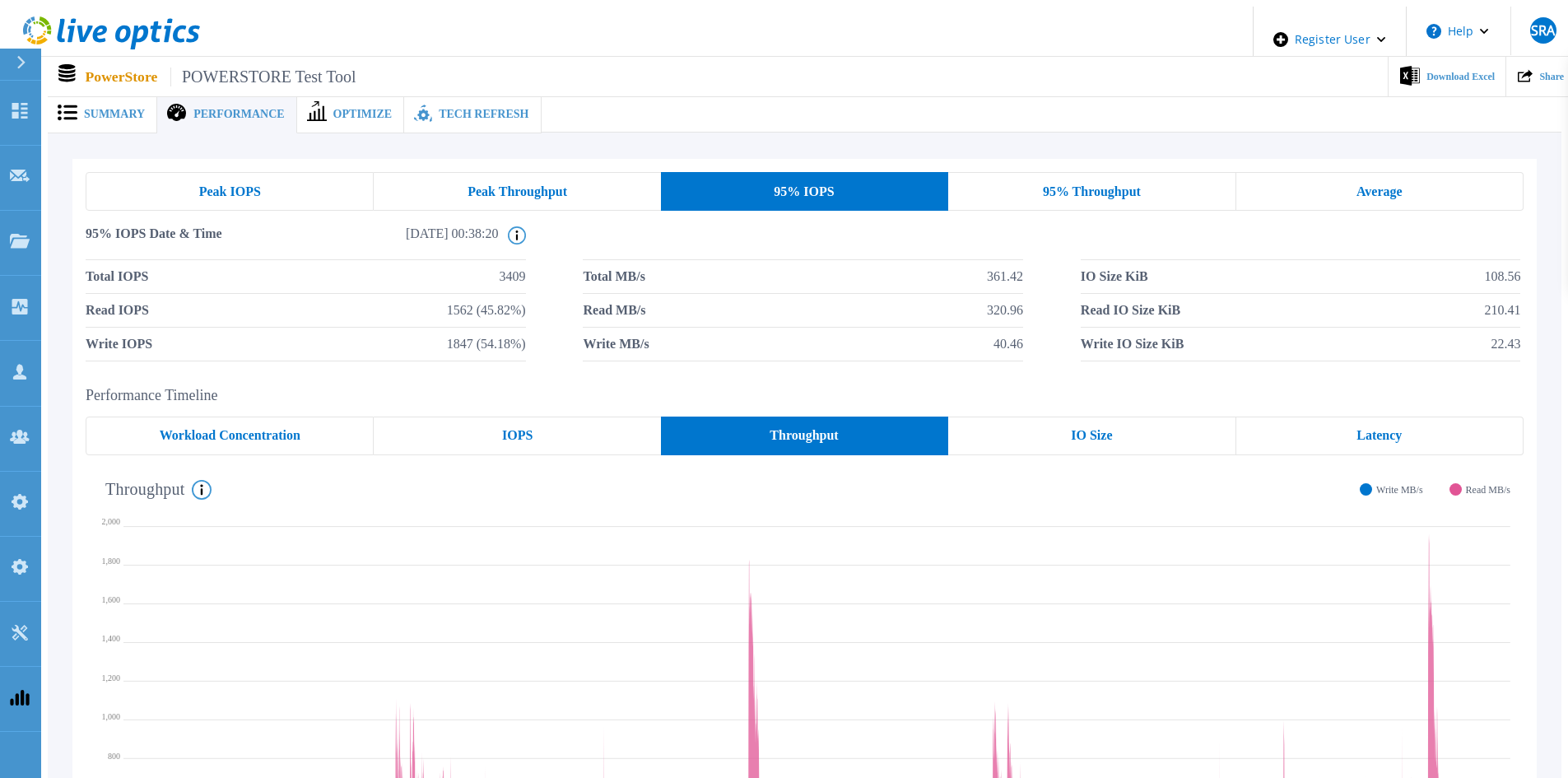
click at [1068, 192] on span "95% Throughput" at bounding box center [1091, 191] width 98 height 13
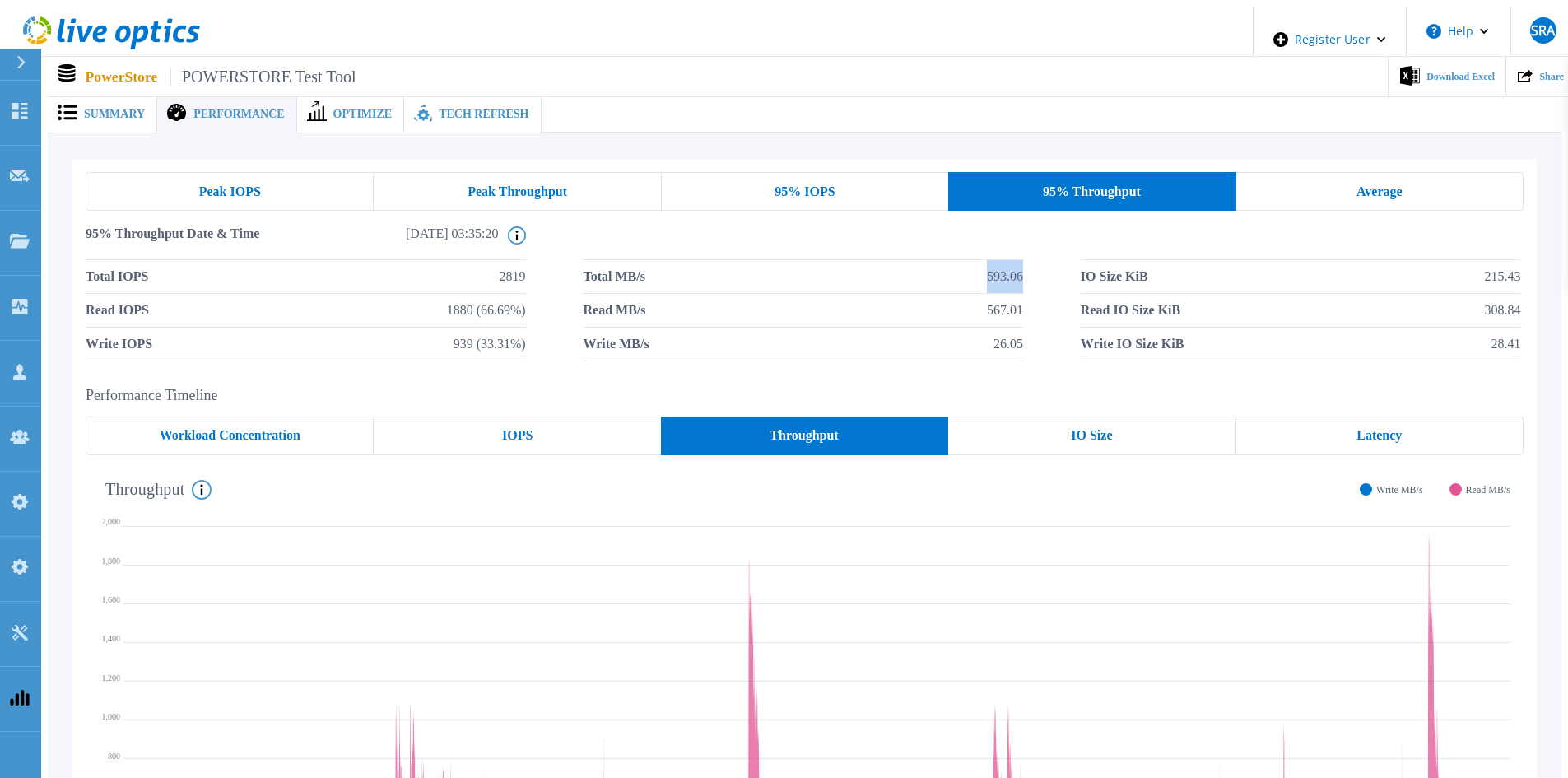
drag, startPoint x: 958, startPoint y: 273, endPoint x: 1031, endPoint y: 269, distance: 73.1
click at [1031, 269] on div "Total IOPS 2819 Total MB/s 593.06 IO Size KiB 215.43 Read IOPS 1880 (66.69%) Re…" at bounding box center [804, 310] width 1437 height 102
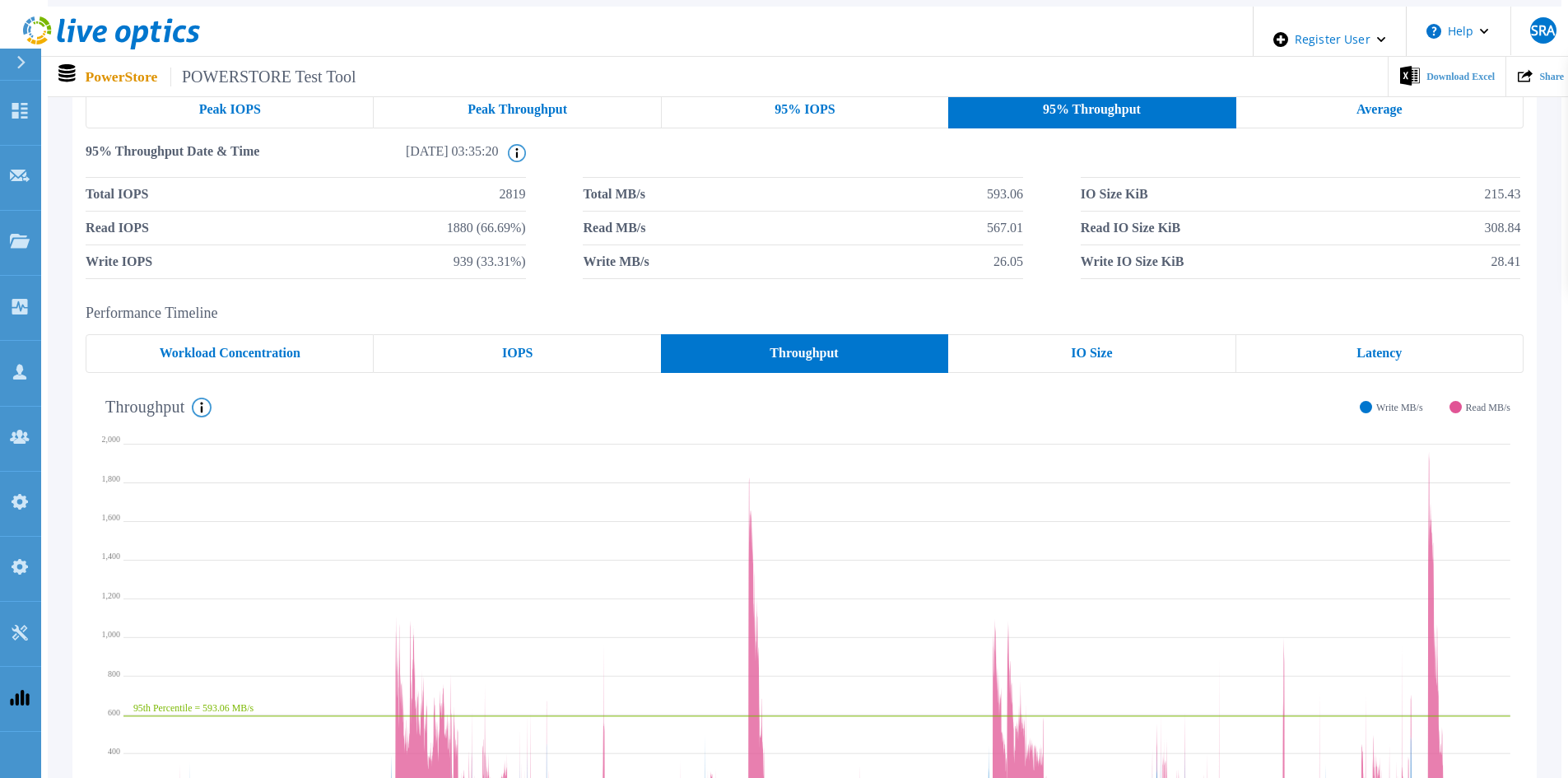
drag, startPoint x: 994, startPoint y: 282, endPoint x: 997, endPoint y: 266, distance: 16.3
click at [997, 266] on div "Peak IOPS Peak Throughput 95% IOPS 95% Throughput Average 95% Throughput Date &…" at bounding box center [804, 184] width 1464 height 215
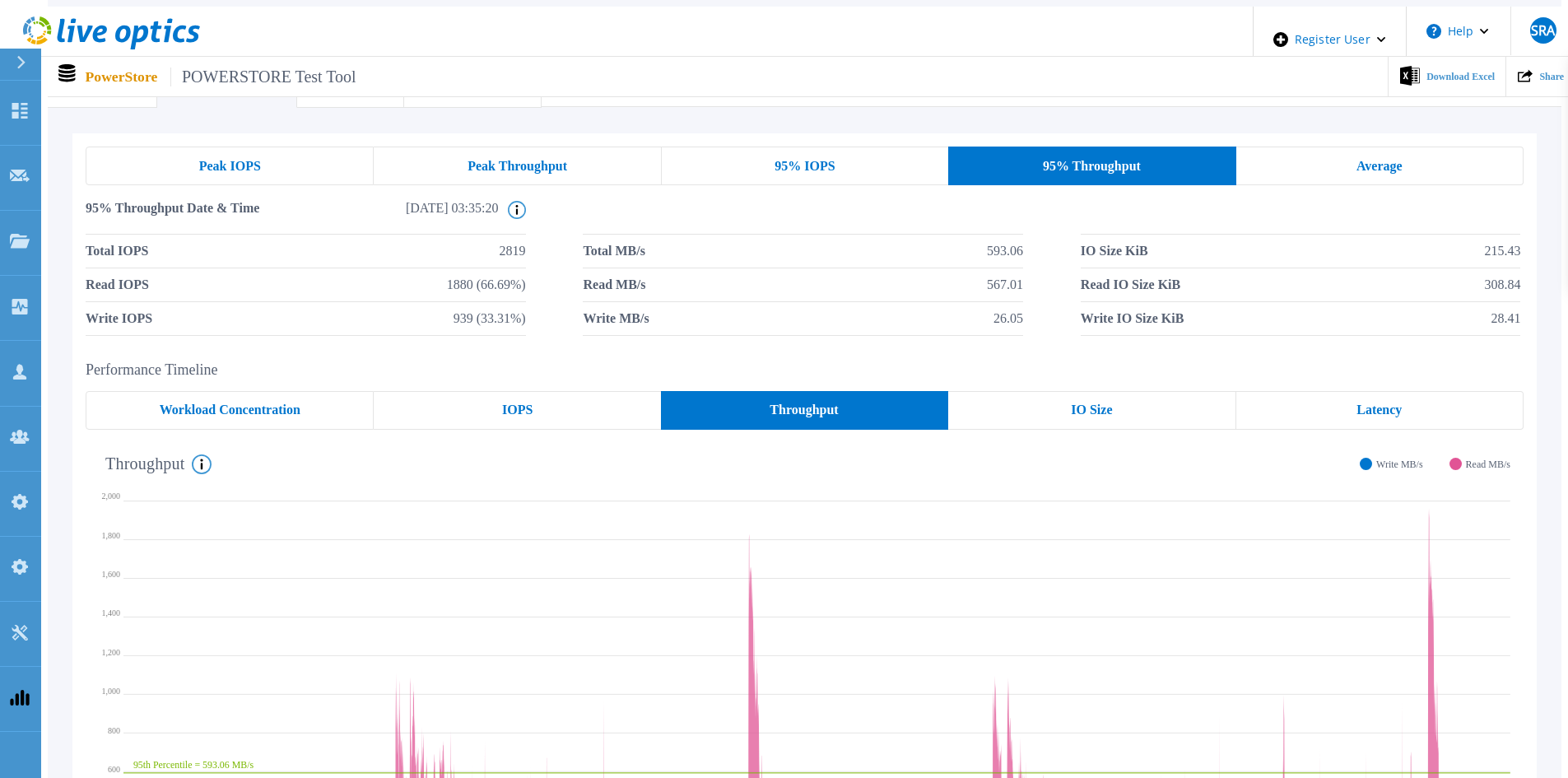
scroll to position [0, 0]
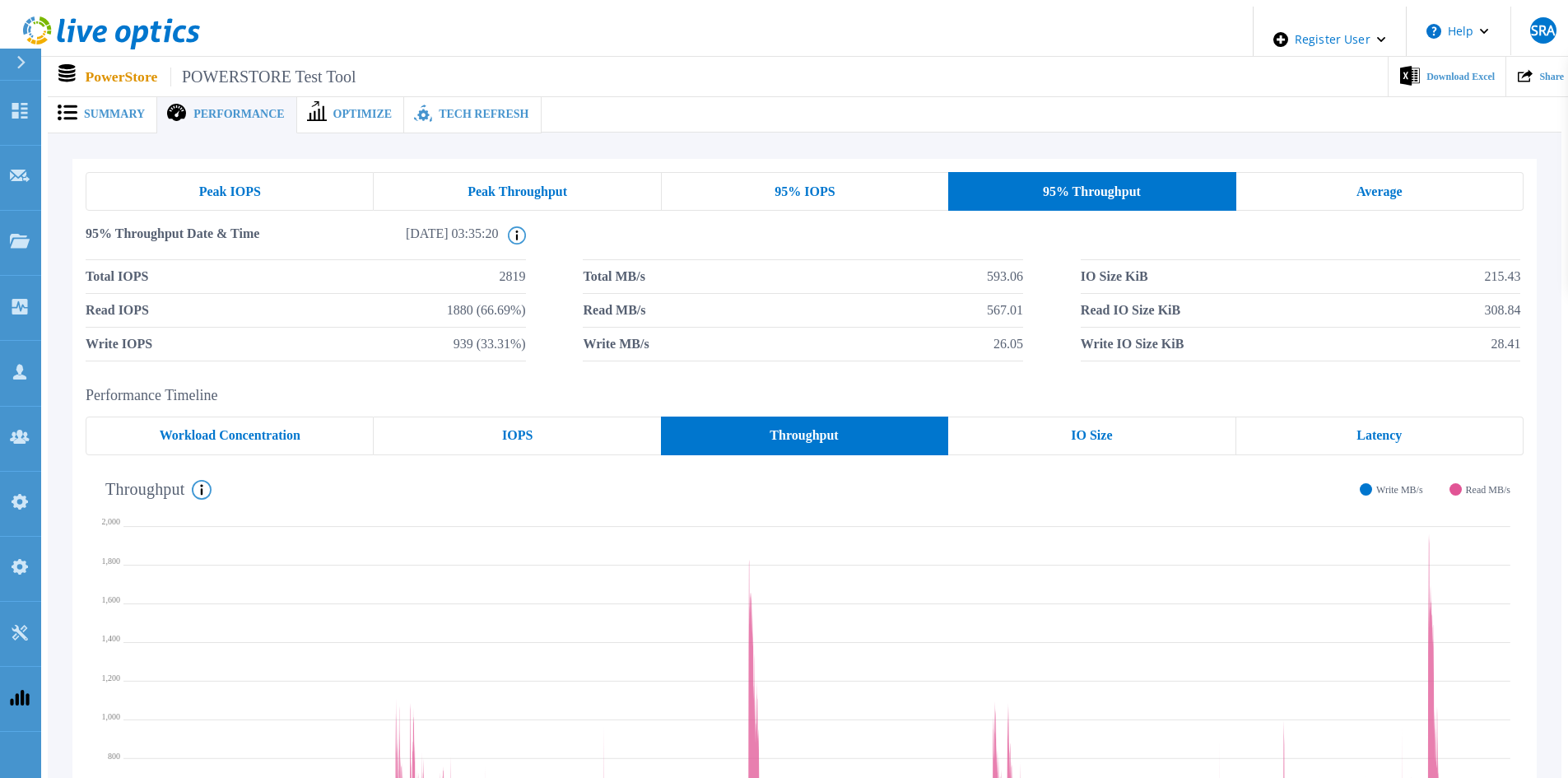
click at [622, 418] on div "IOPS" at bounding box center [516, 436] width 286 height 38
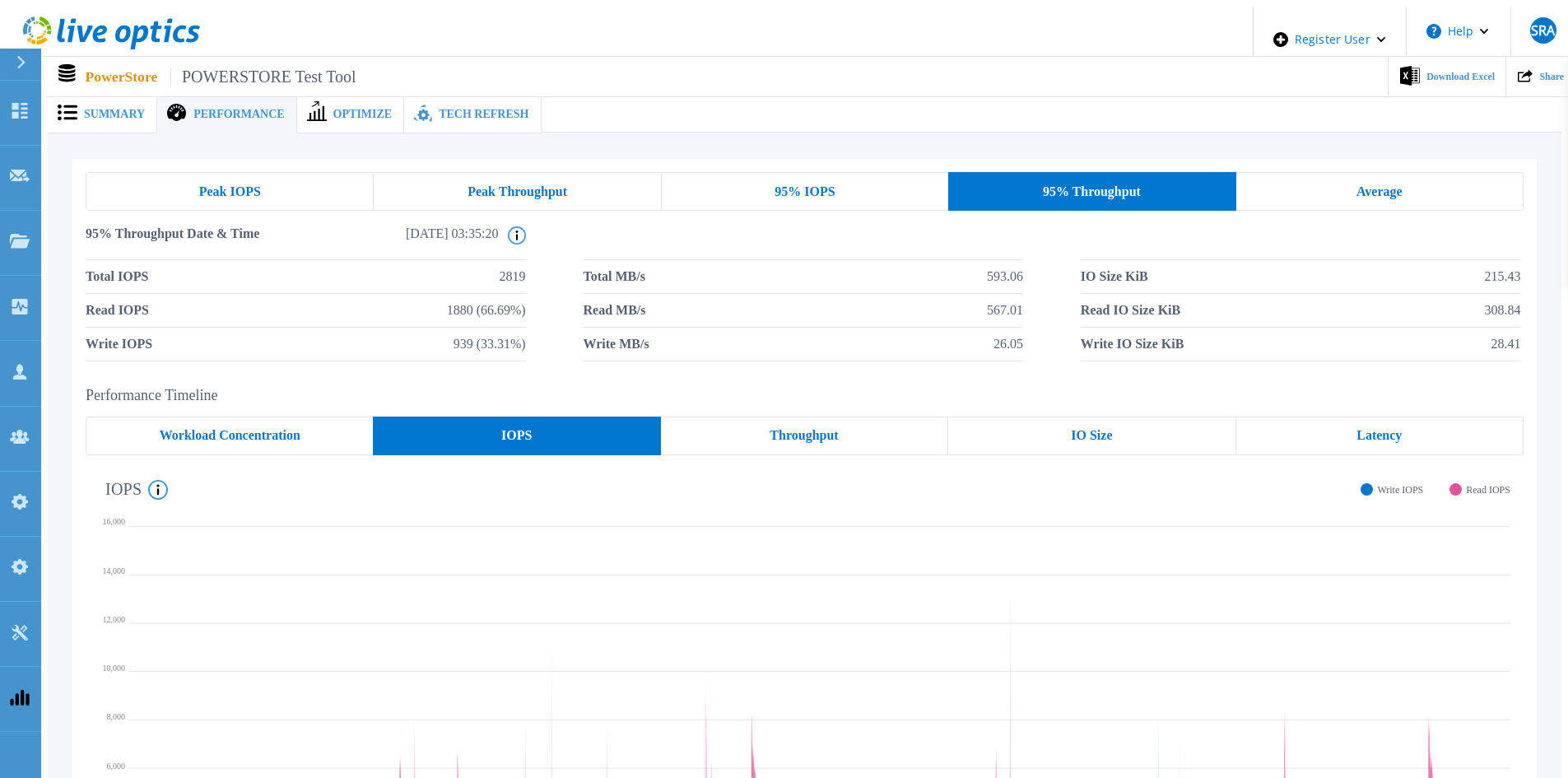
click at [812, 429] on span "Throughput" at bounding box center [804, 435] width 68 height 13
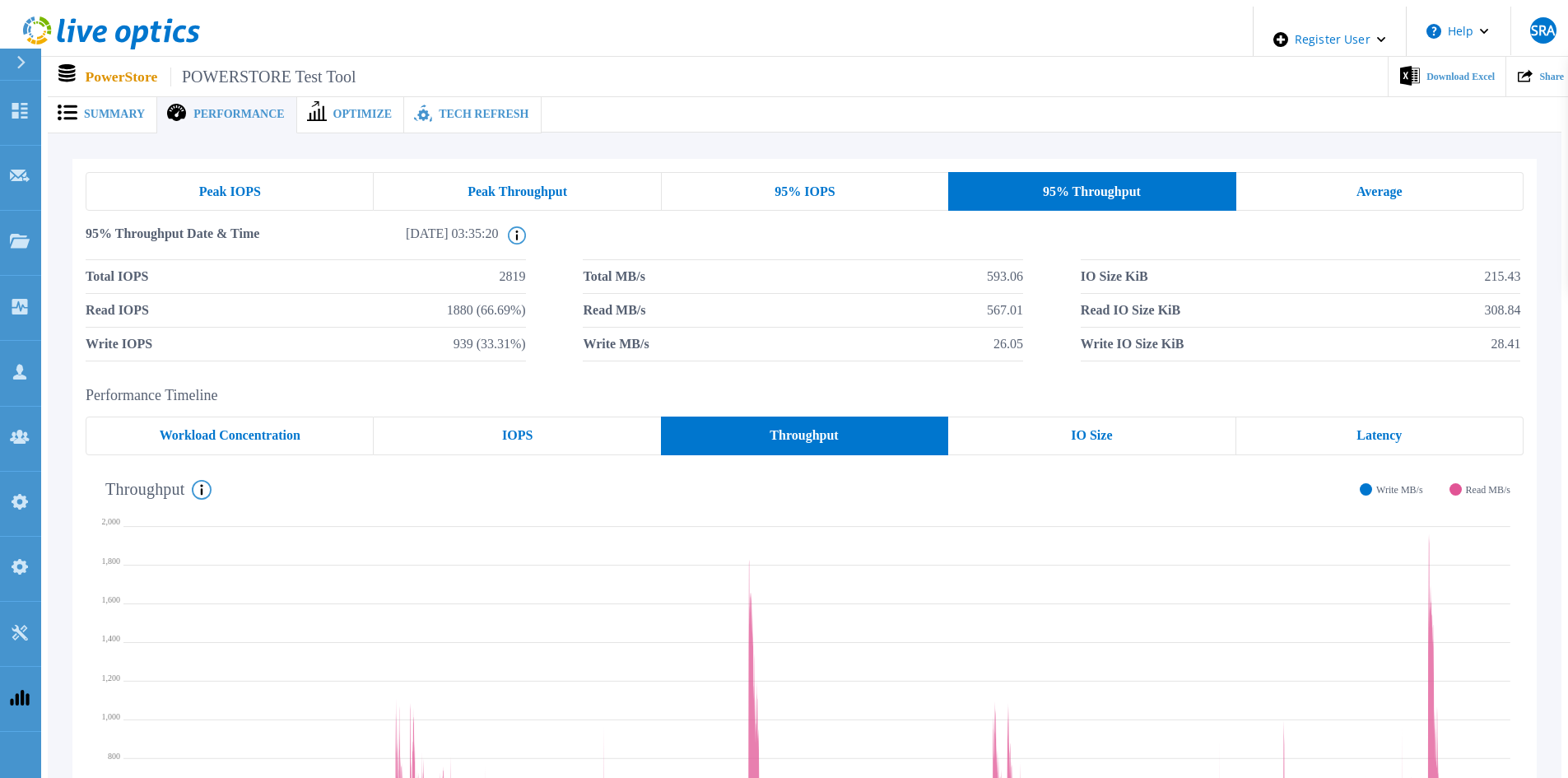
click at [490, 194] on div "Peak Throughput" at bounding box center [517, 190] width 287 height 38
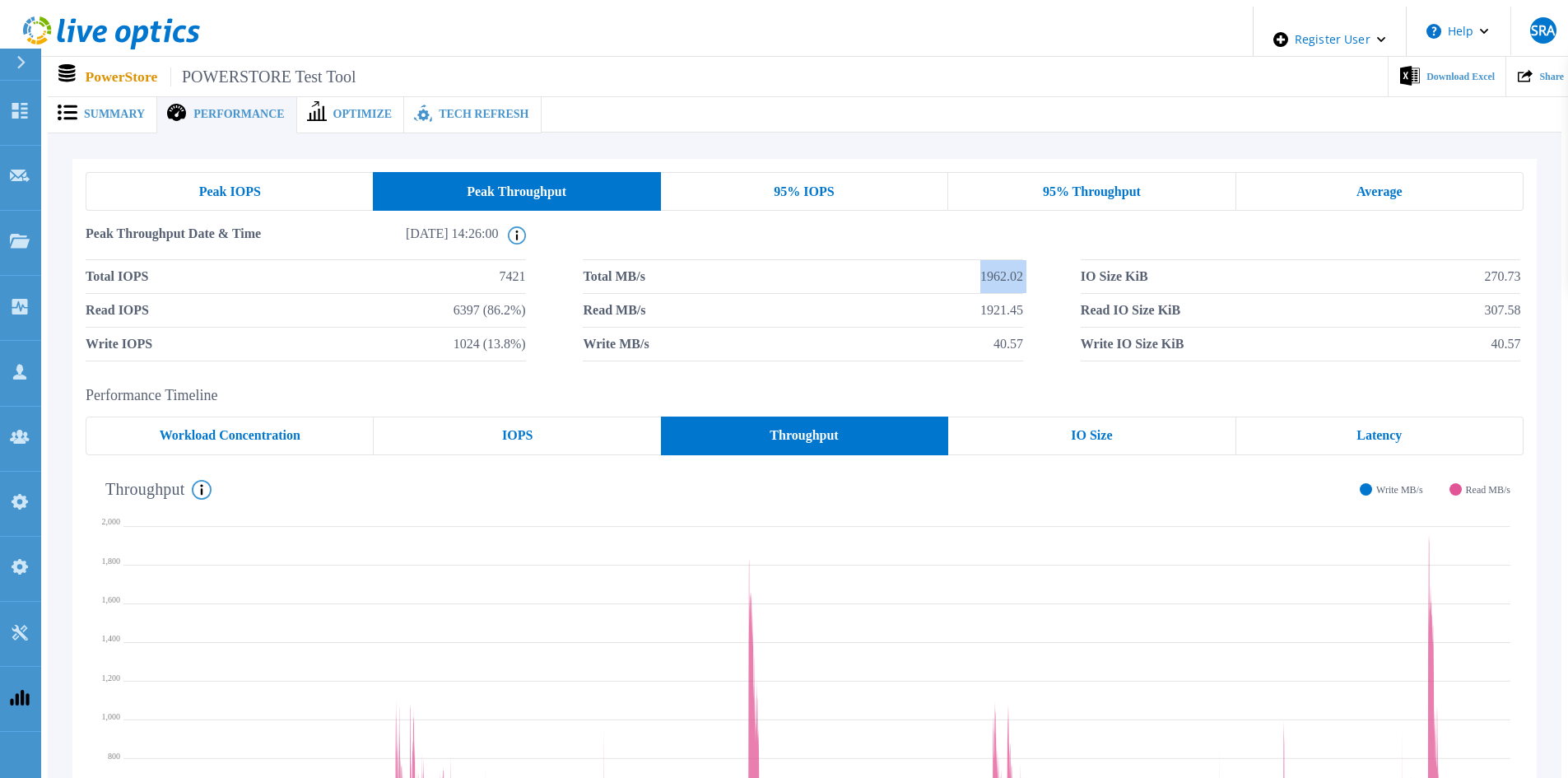
drag, startPoint x: 1005, startPoint y: 274, endPoint x: 1067, endPoint y: 282, distance: 62.5
click at [1076, 282] on div "Total IOPS 7421 Total MB/s 1962.02 IO Size KiB 270.73 Read IOPS 6397 (86.2%) Re…" at bounding box center [804, 310] width 1437 height 102
click at [298, 192] on div "Peak IOPS" at bounding box center [229, 190] width 287 height 38
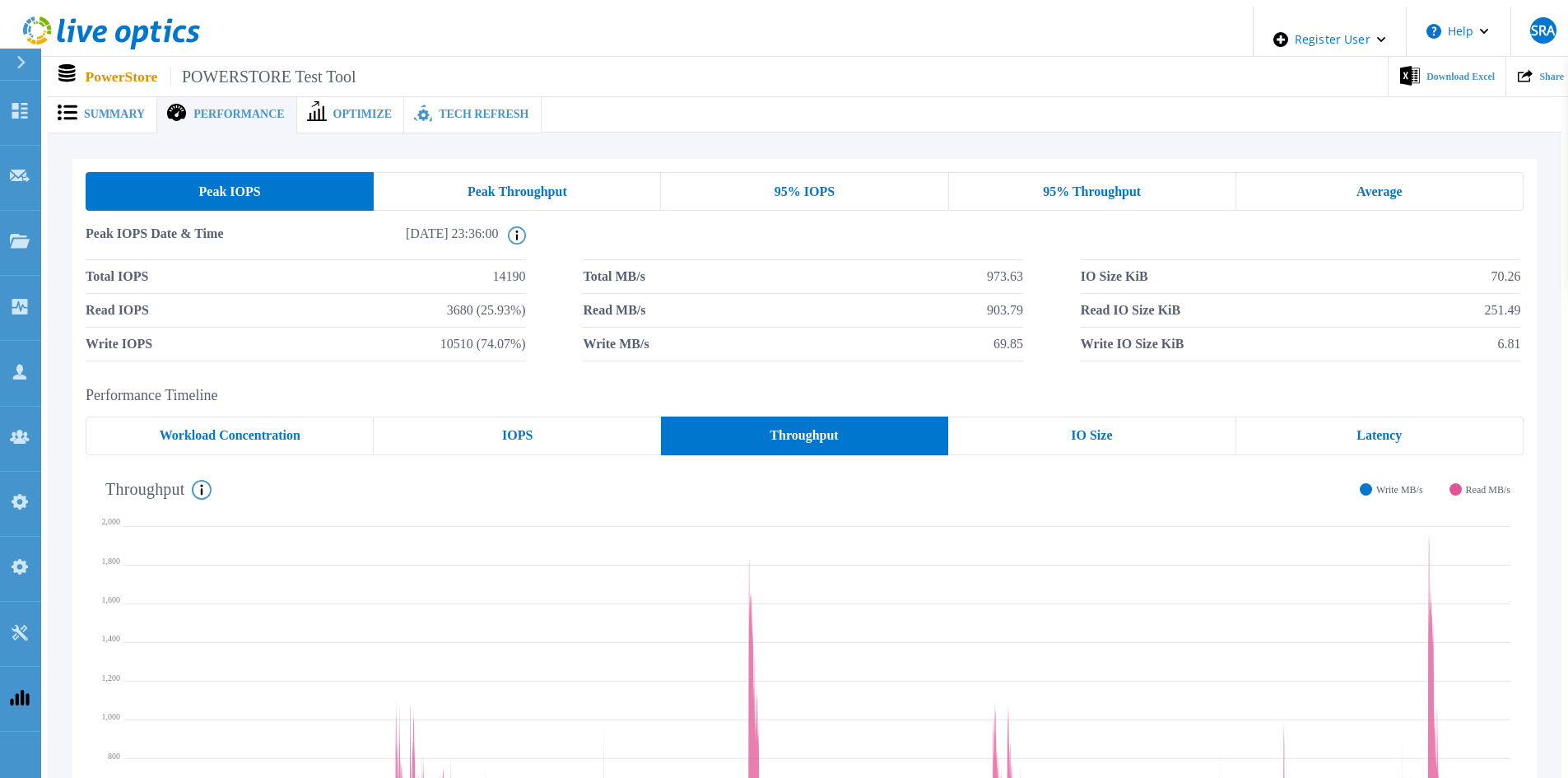
click at [728, 187] on div "95% IOPS" at bounding box center [804, 190] width 287 height 38
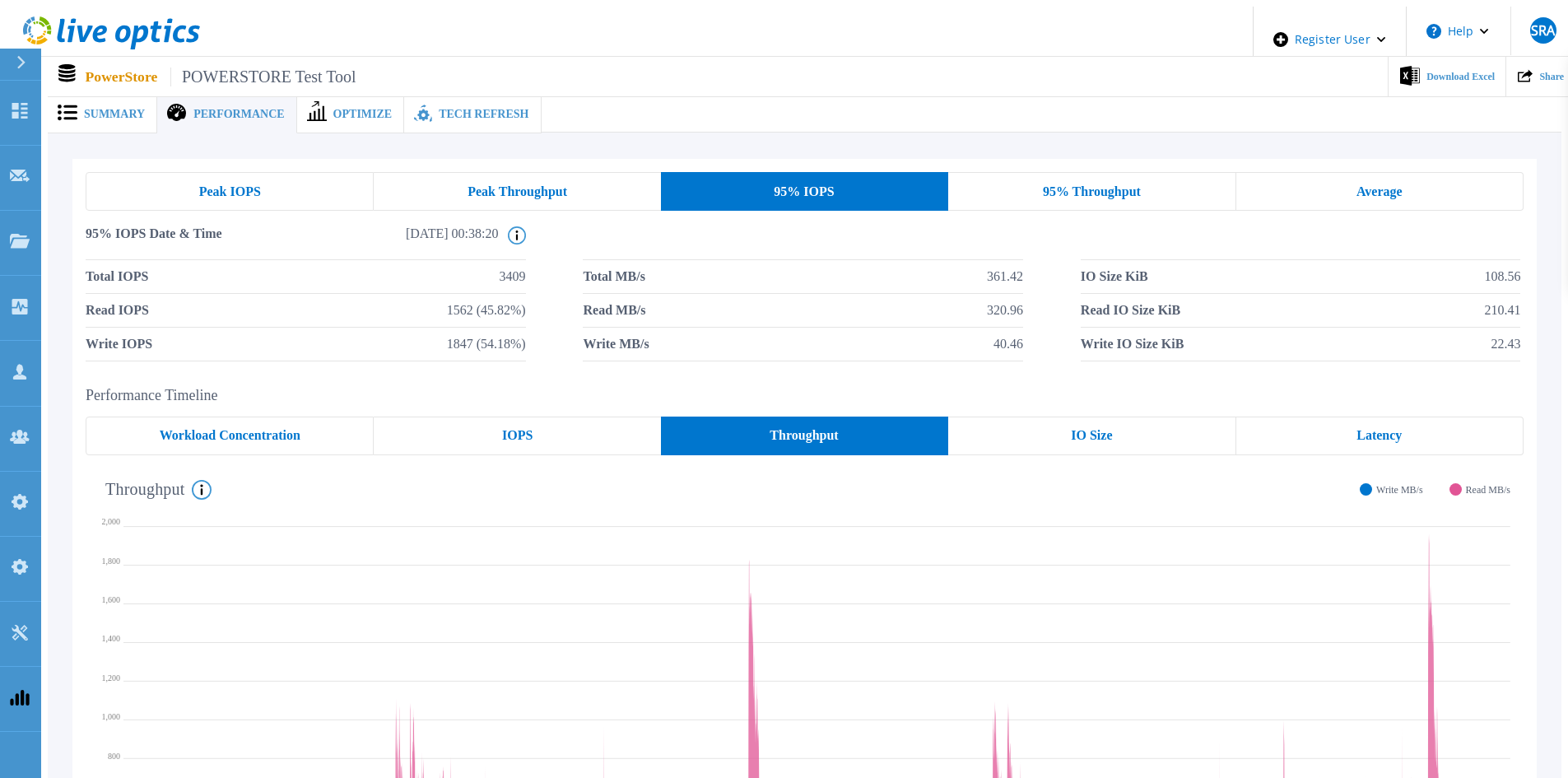
click at [1092, 172] on div "95% Throughput" at bounding box center [1091, 190] width 287 height 38
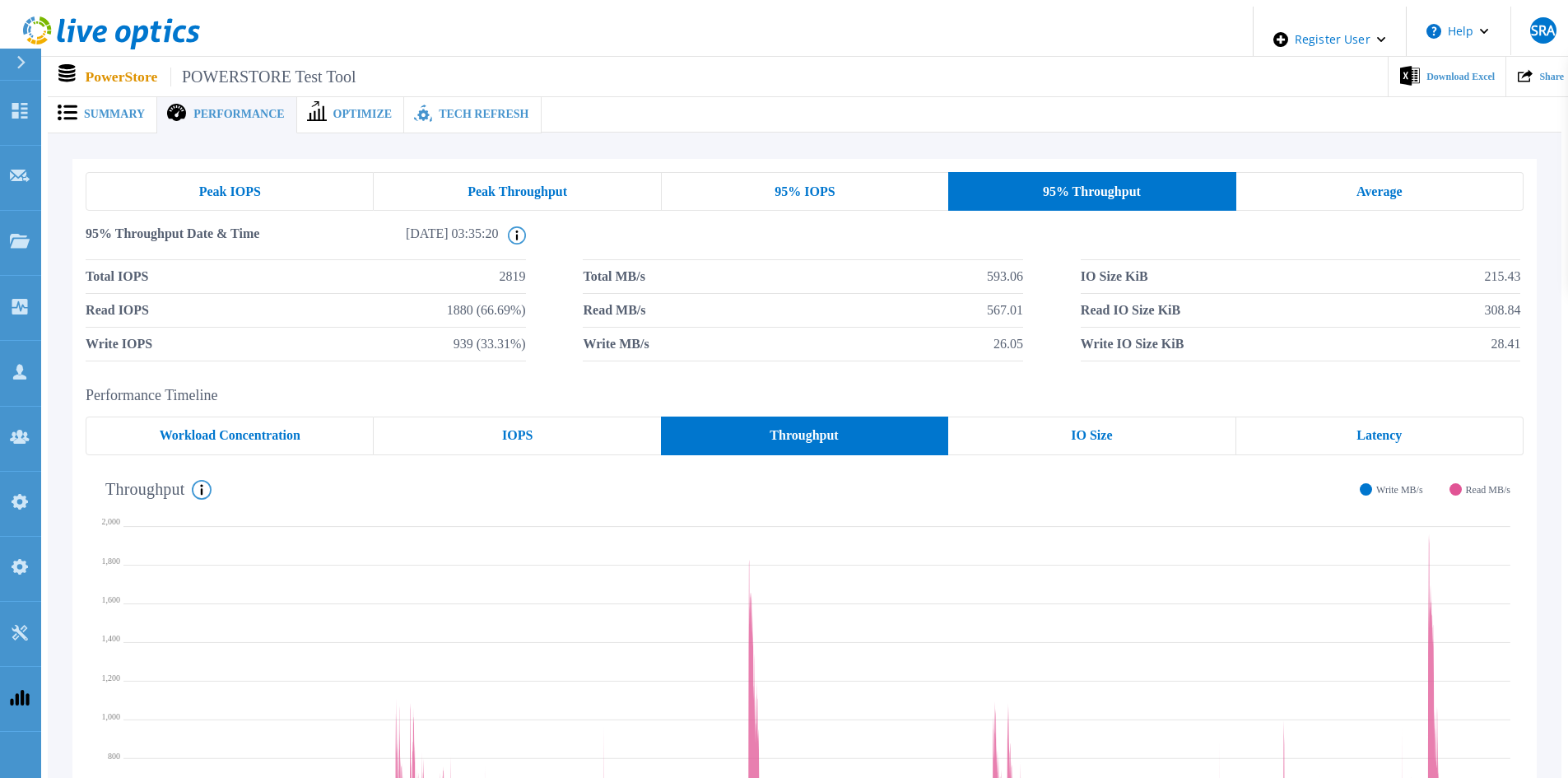
click at [1422, 187] on div "Average" at bounding box center [1379, 190] width 287 height 38
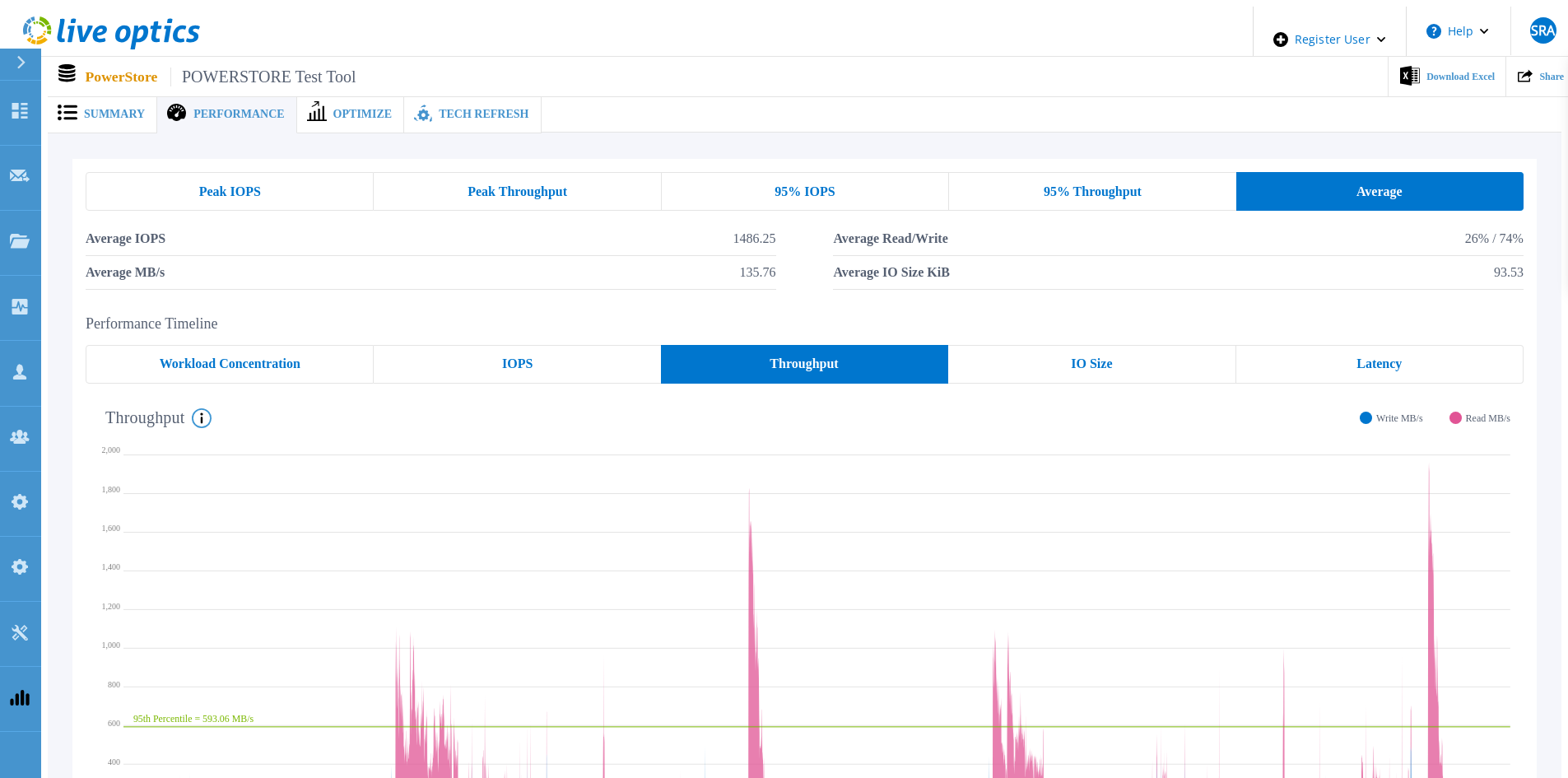
click at [307, 190] on div "Peak IOPS" at bounding box center [229, 190] width 288 height 38
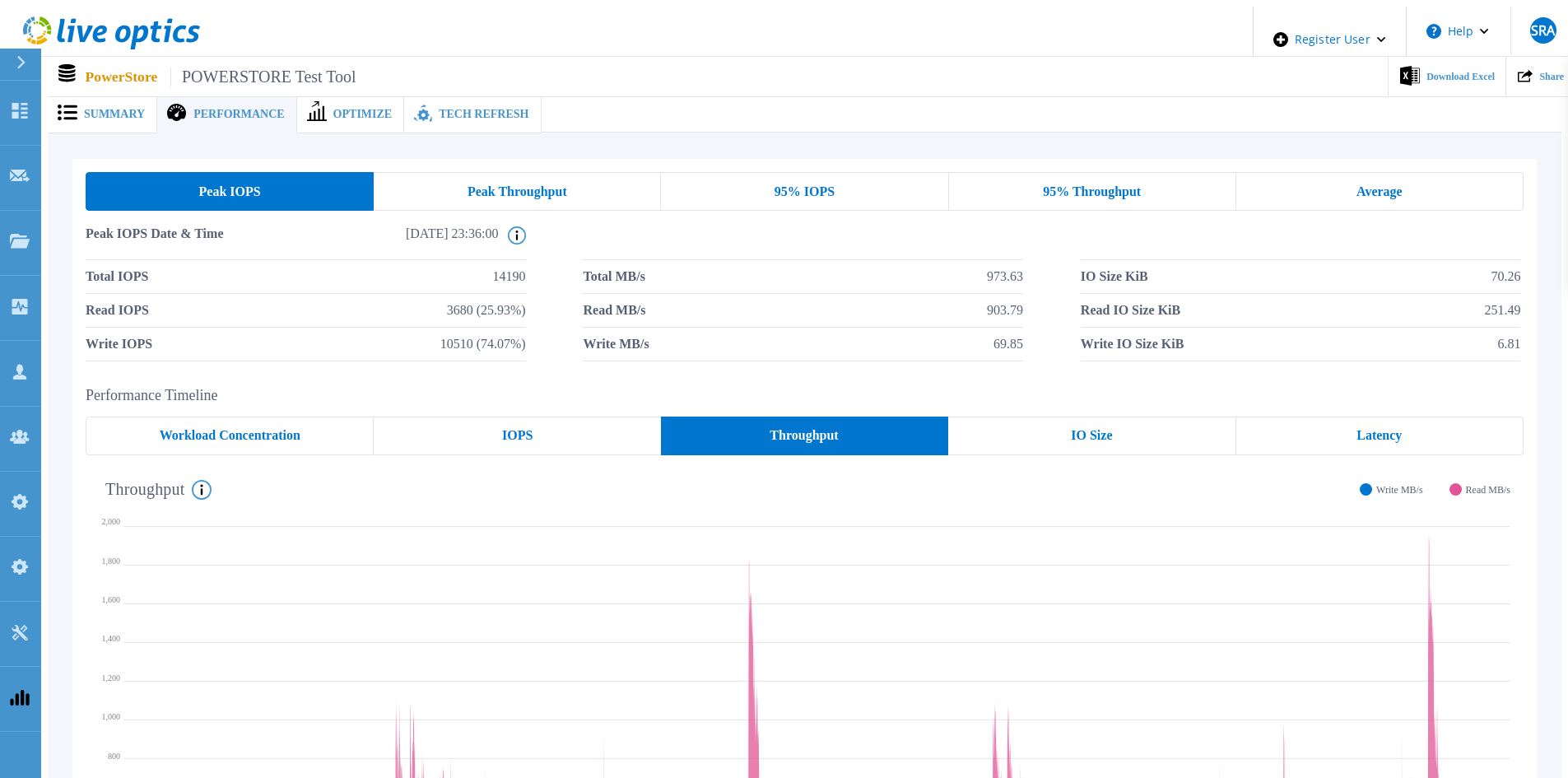
click at [827, 373] on div "Peak IOPS Peak Throughput 95% IOPS 95% Throughput Average Peak IOPS Date & Time…" at bounding box center [804, 556] width 1464 height 795
click at [441, 196] on div "Peak Throughput" at bounding box center [517, 190] width 287 height 38
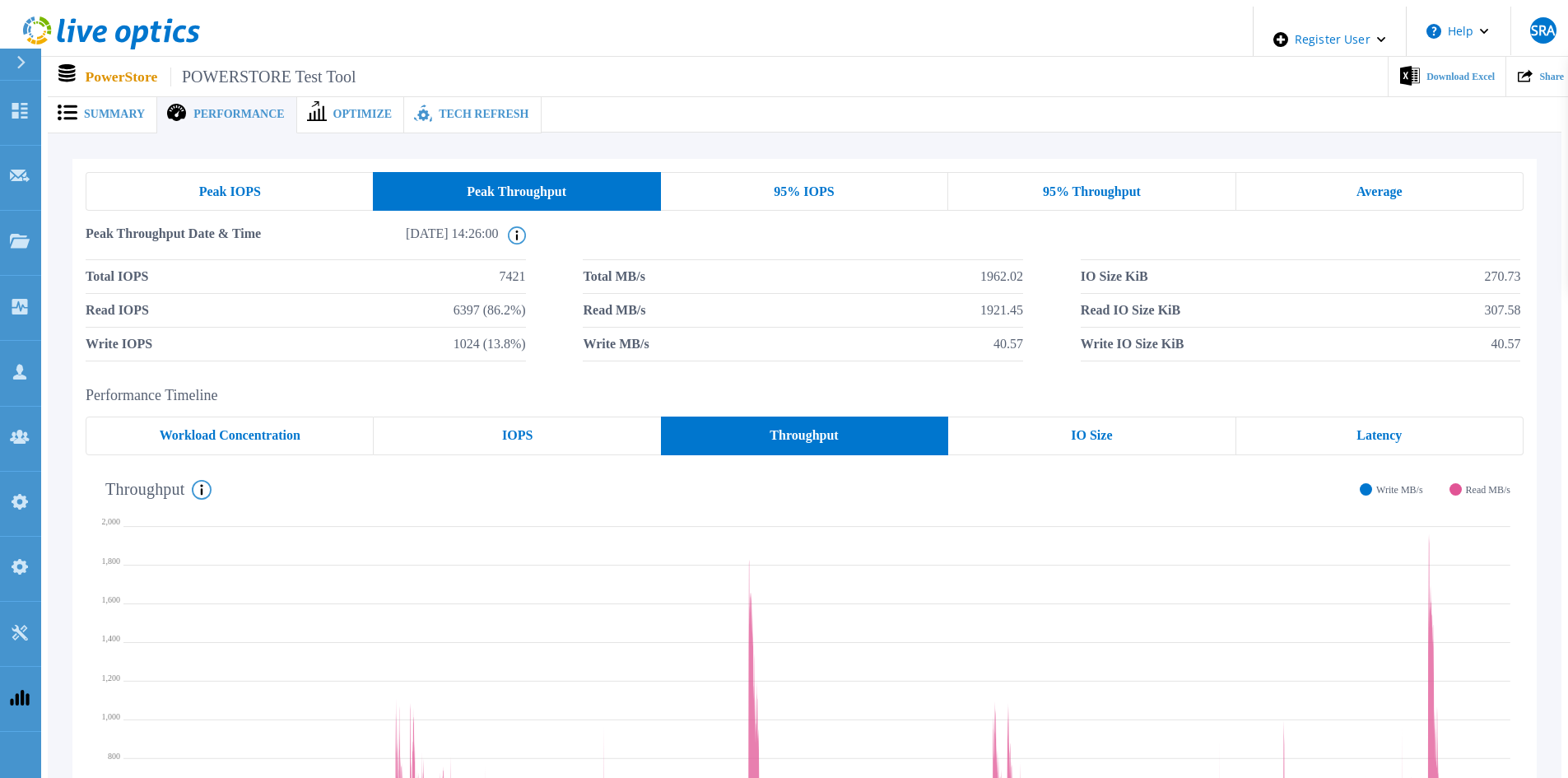
click at [759, 192] on div "95% IOPS" at bounding box center [804, 190] width 287 height 38
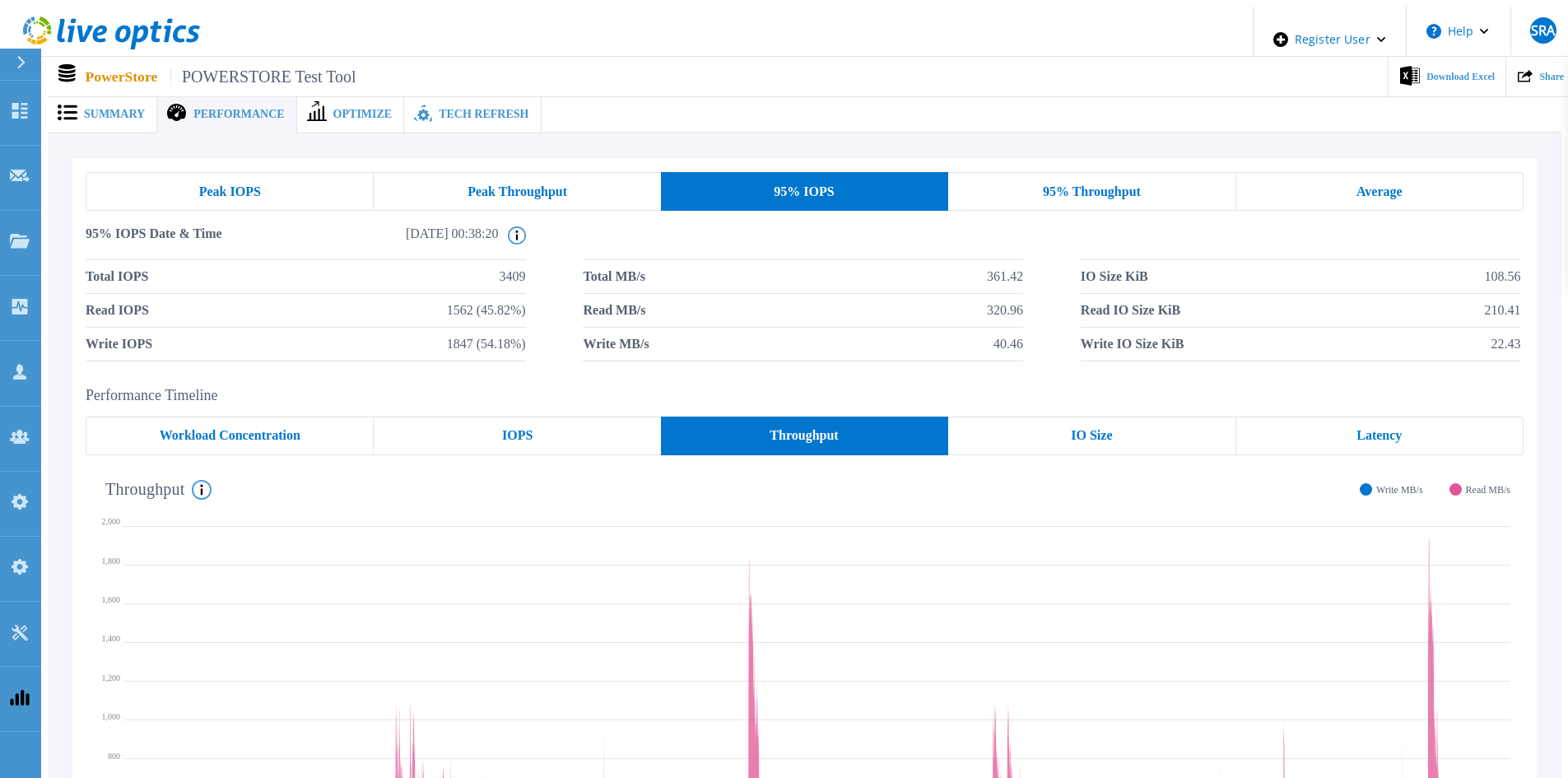
click at [1085, 196] on div "95% Throughput" at bounding box center [1091, 190] width 287 height 38
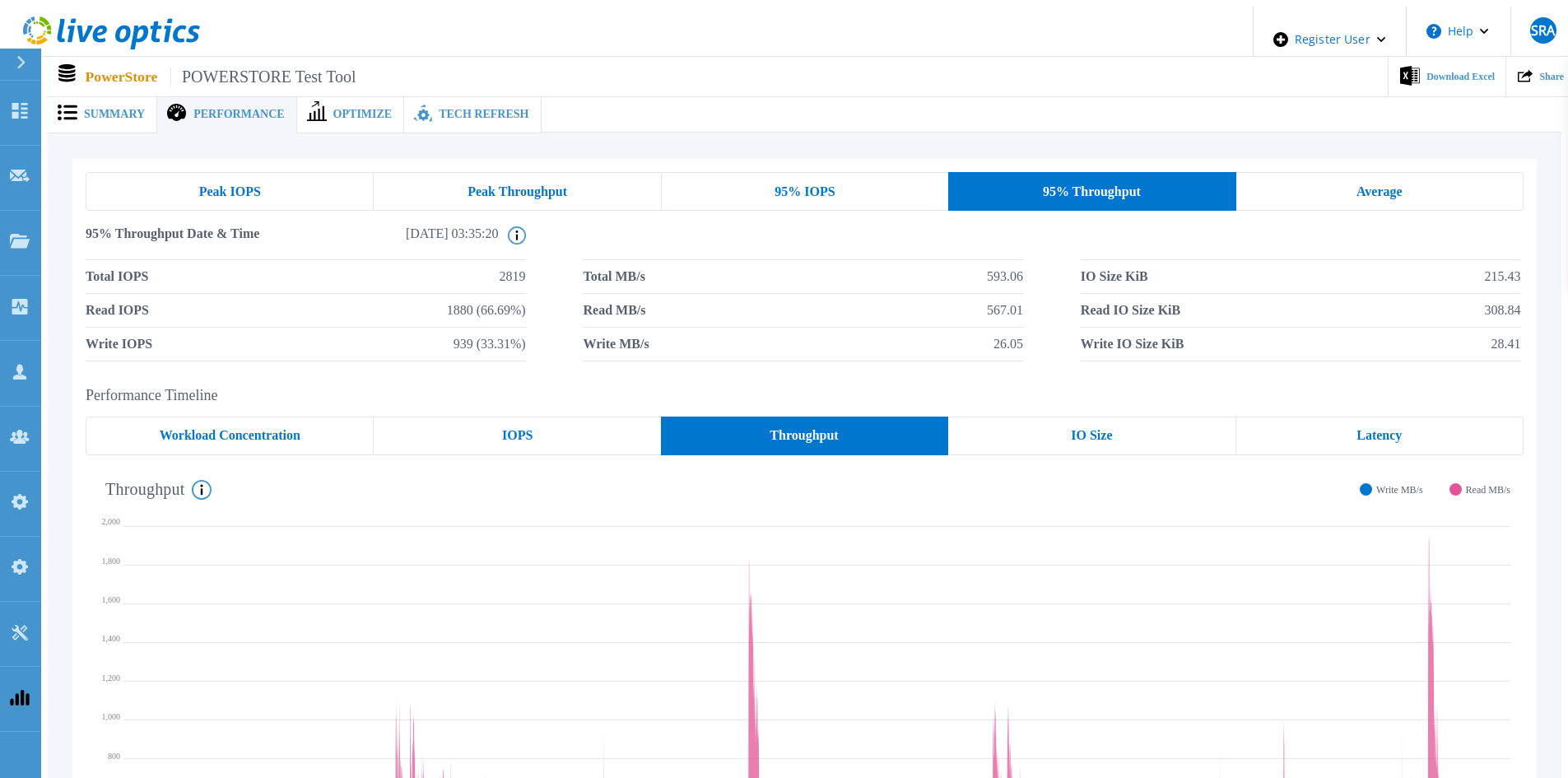
click at [1292, 192] on div "Average" at bounding box center [1379, 190] width 287 height 38
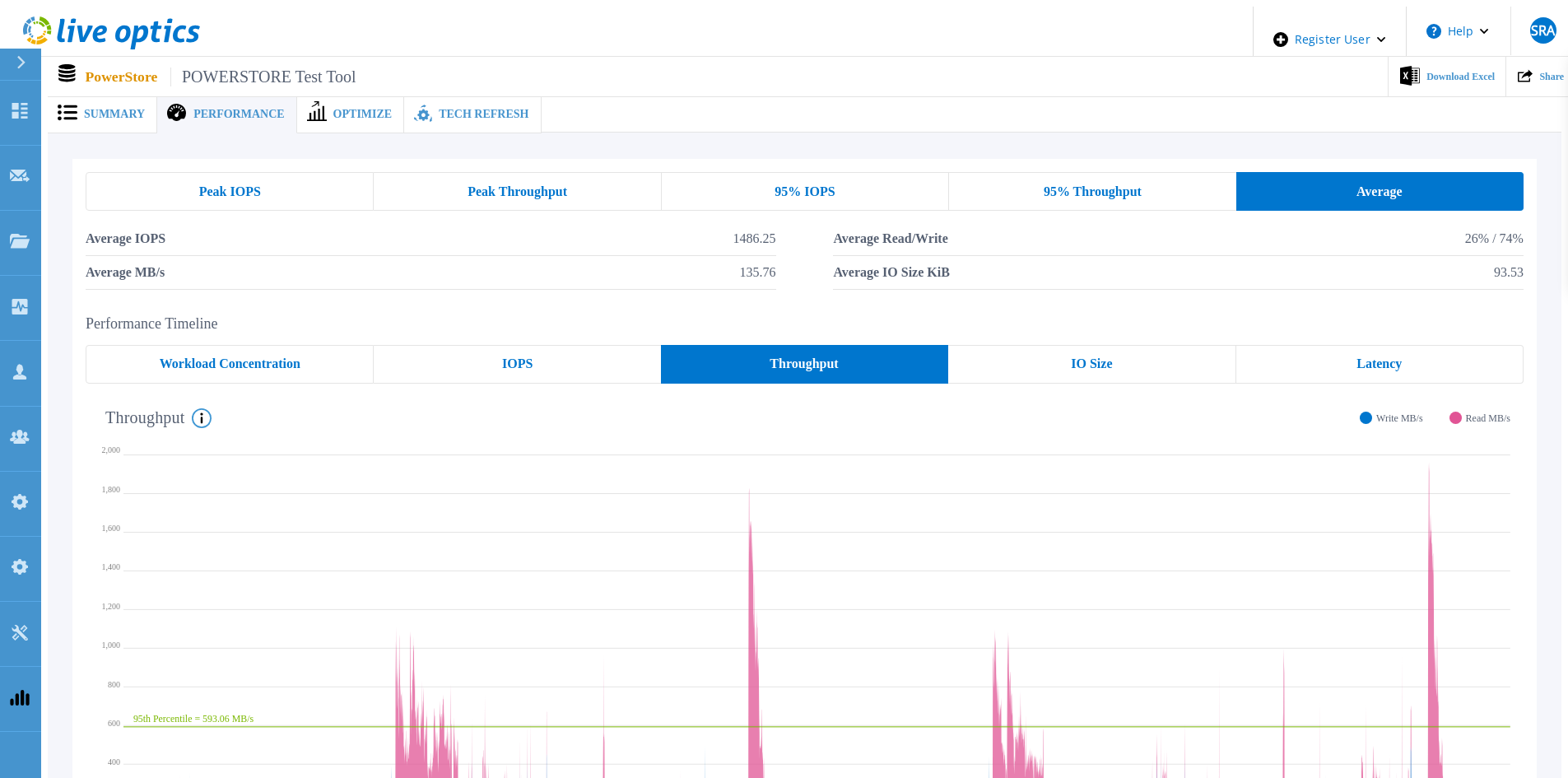
click at [276, 183] on div "Peak IOPS" at bounding box center [229, 190] width 288 height 38
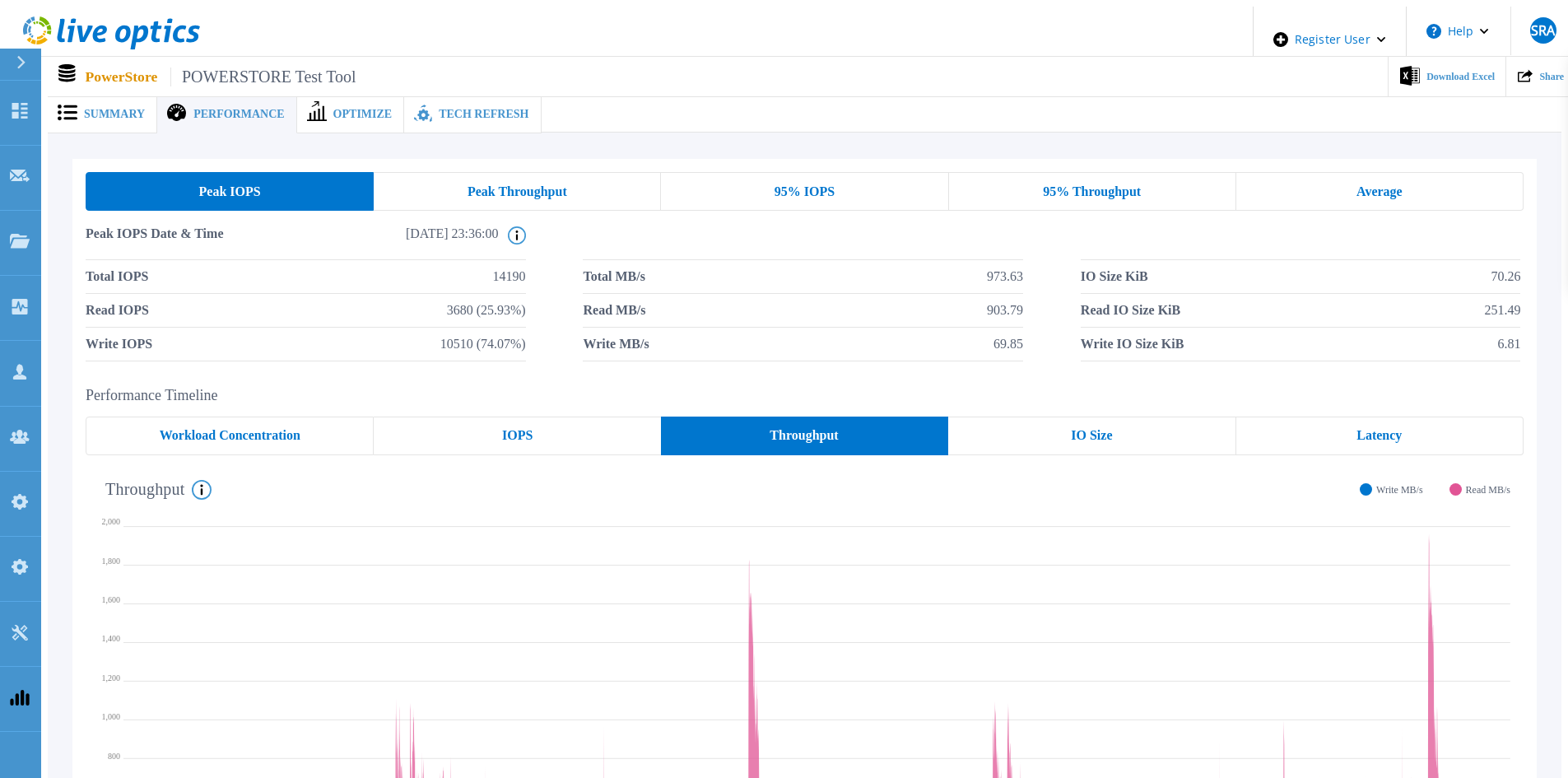
click at [1026, 186] on div "95% Throughput" at bounding box center [1092, 190] width 287 height 38
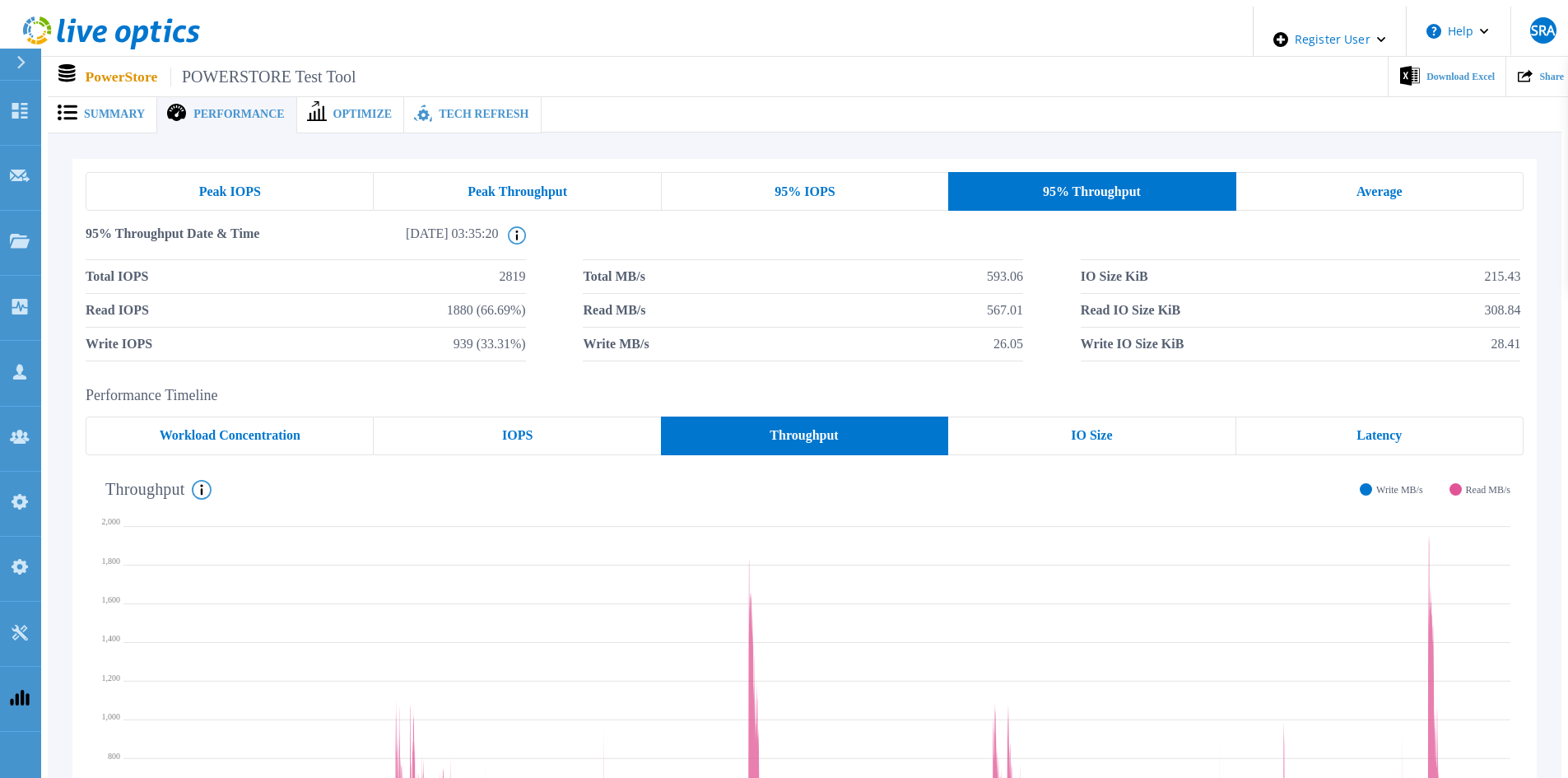
drag, startPoint x: 1328, startPoint y: 148, endPoint x: 1337, endPoint y: 181, distance: 34.2
click at [1329, 150] on div "Peak IOPS Peak Throughput 95% IOPS 95% Throughput Average 95% Throughput Date &…" at bounding box center [804, 566] width 1513 height 868
click at [1337, 181] on div "Average" at bounding box center [1379, 190] width 287 height 38
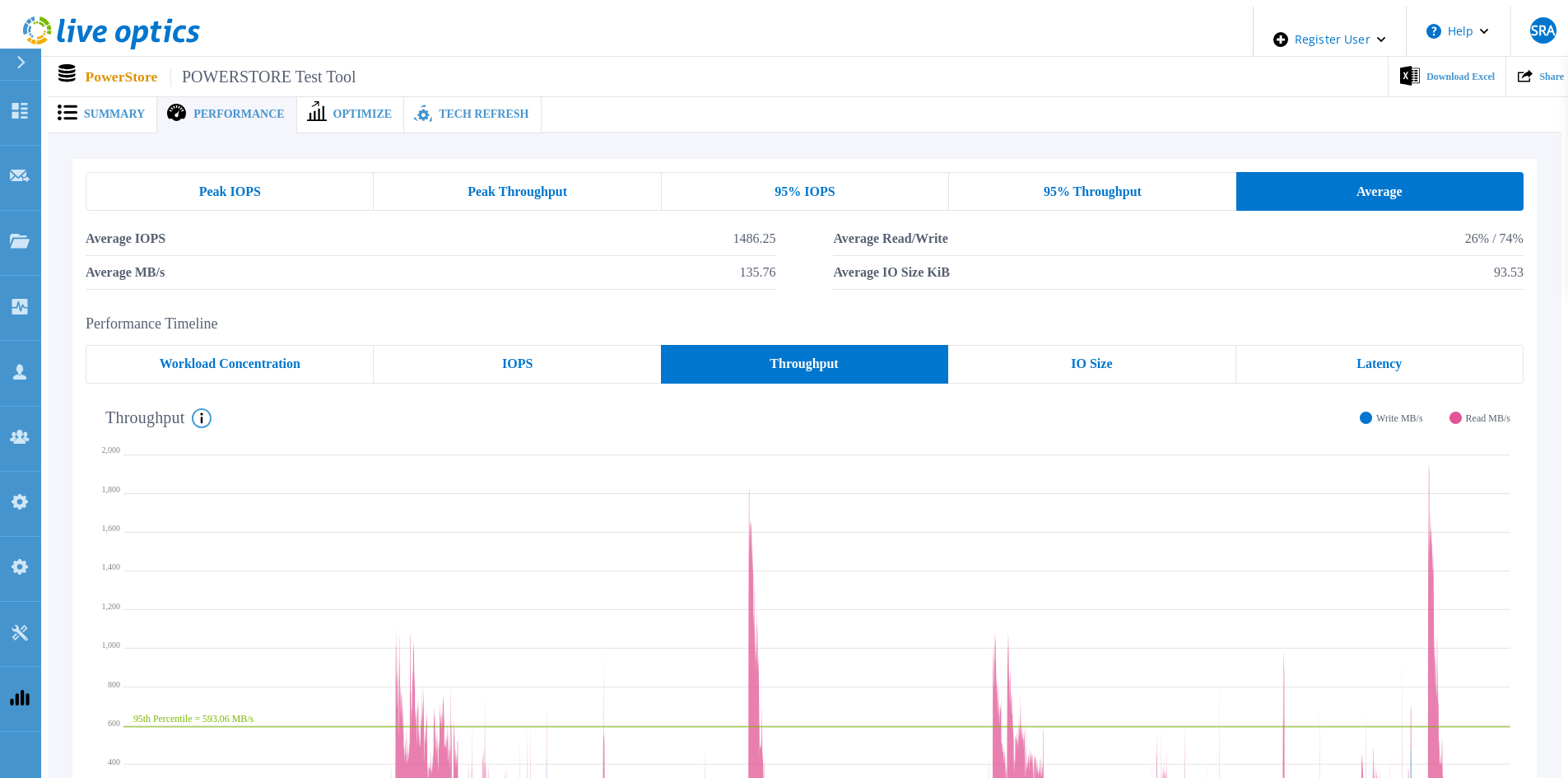
click at [1192, 190] on div "95% Throughput" at bounding box center [1091, 190] width 286 height 38
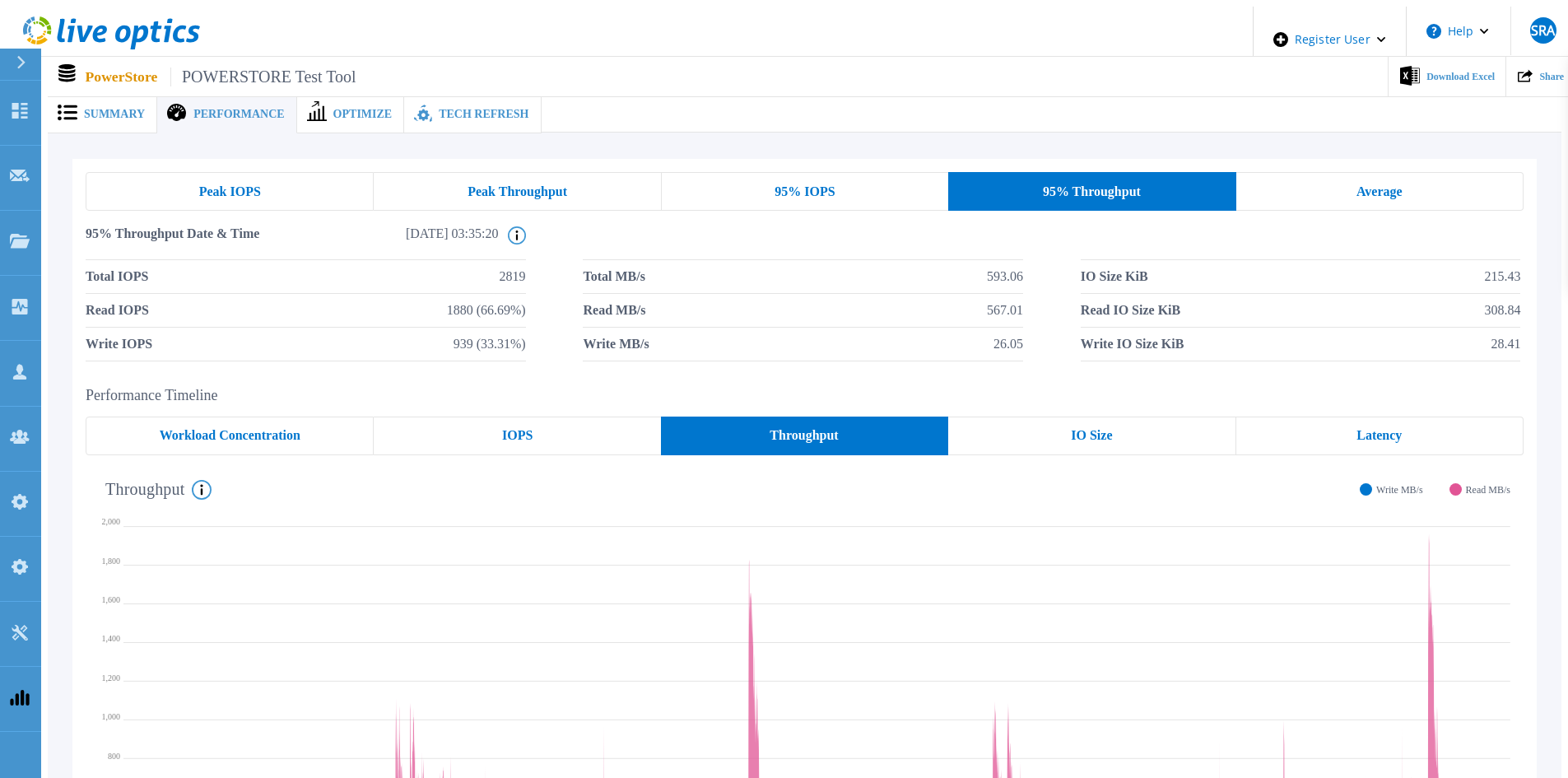
click at [509, 227] on circle at bounding box center [516, 235] width 16 height 16
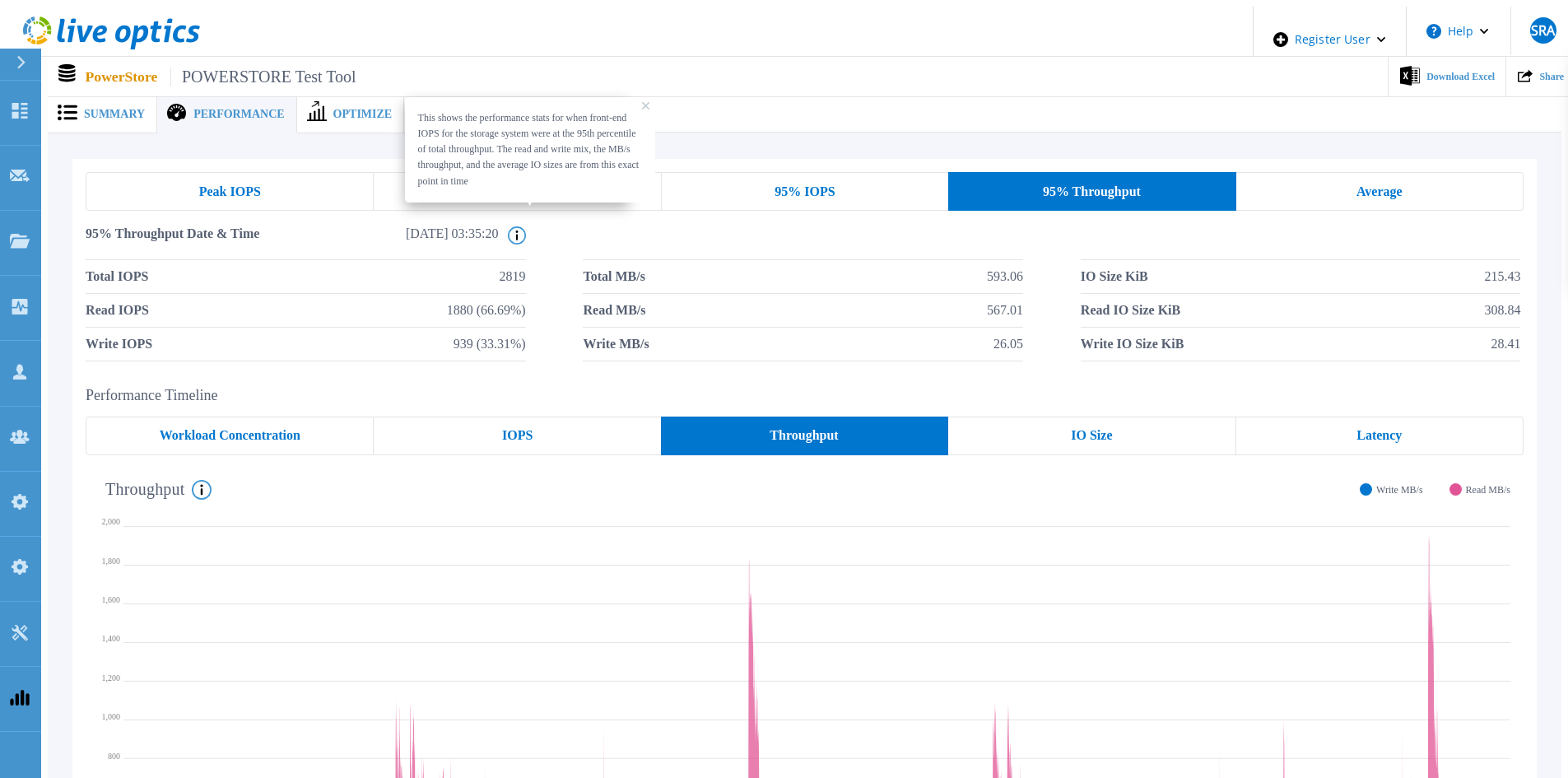
click at [509, 227] on circle at bounding box center [516, 235] width 16 height 16
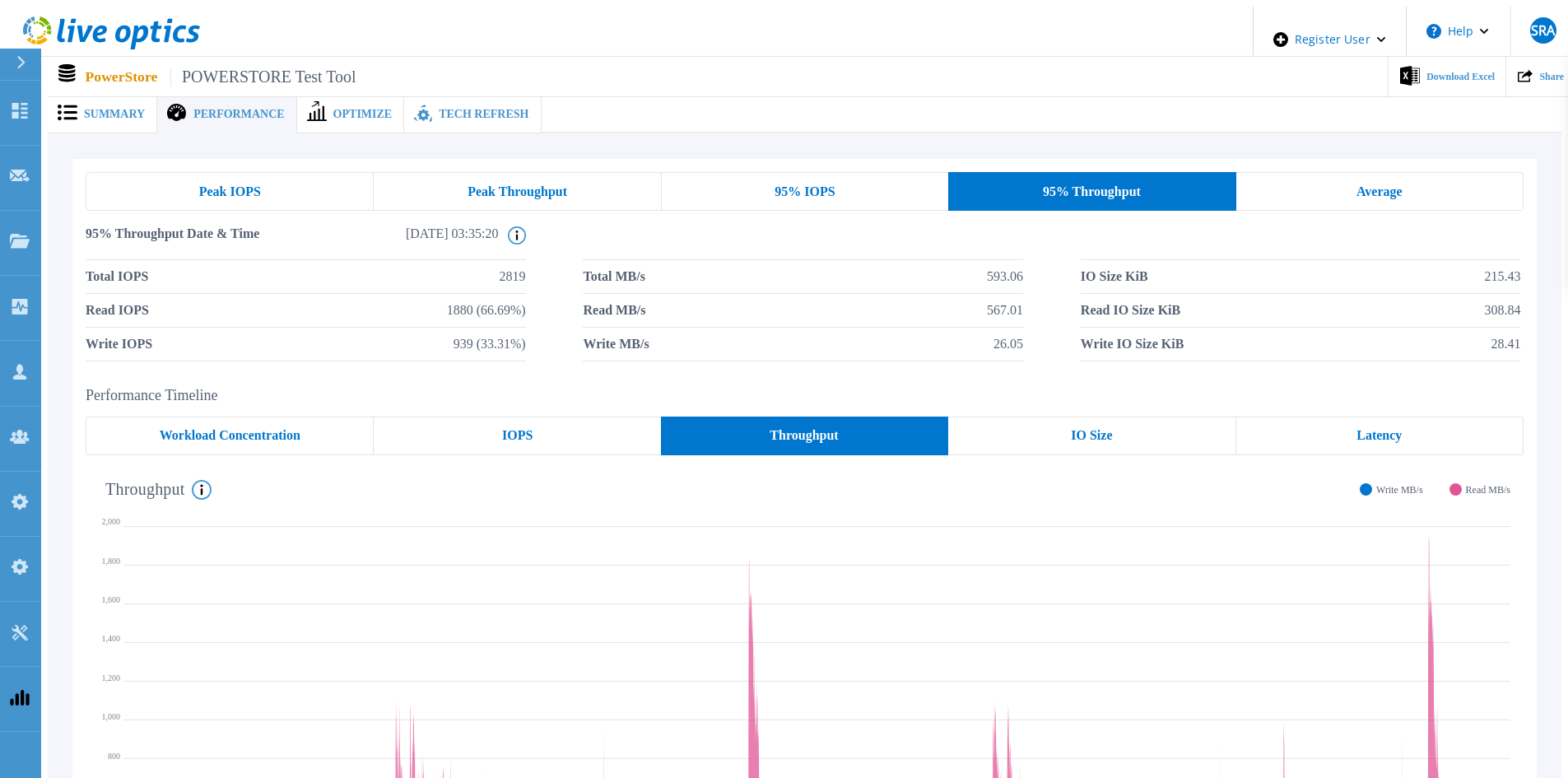
click at [598, 226] on li at bounding box center [802, 243] width 440 height 34
click at [1395, 429] on span "Latency" at bounding box center [1378, 435] width 45 height 13
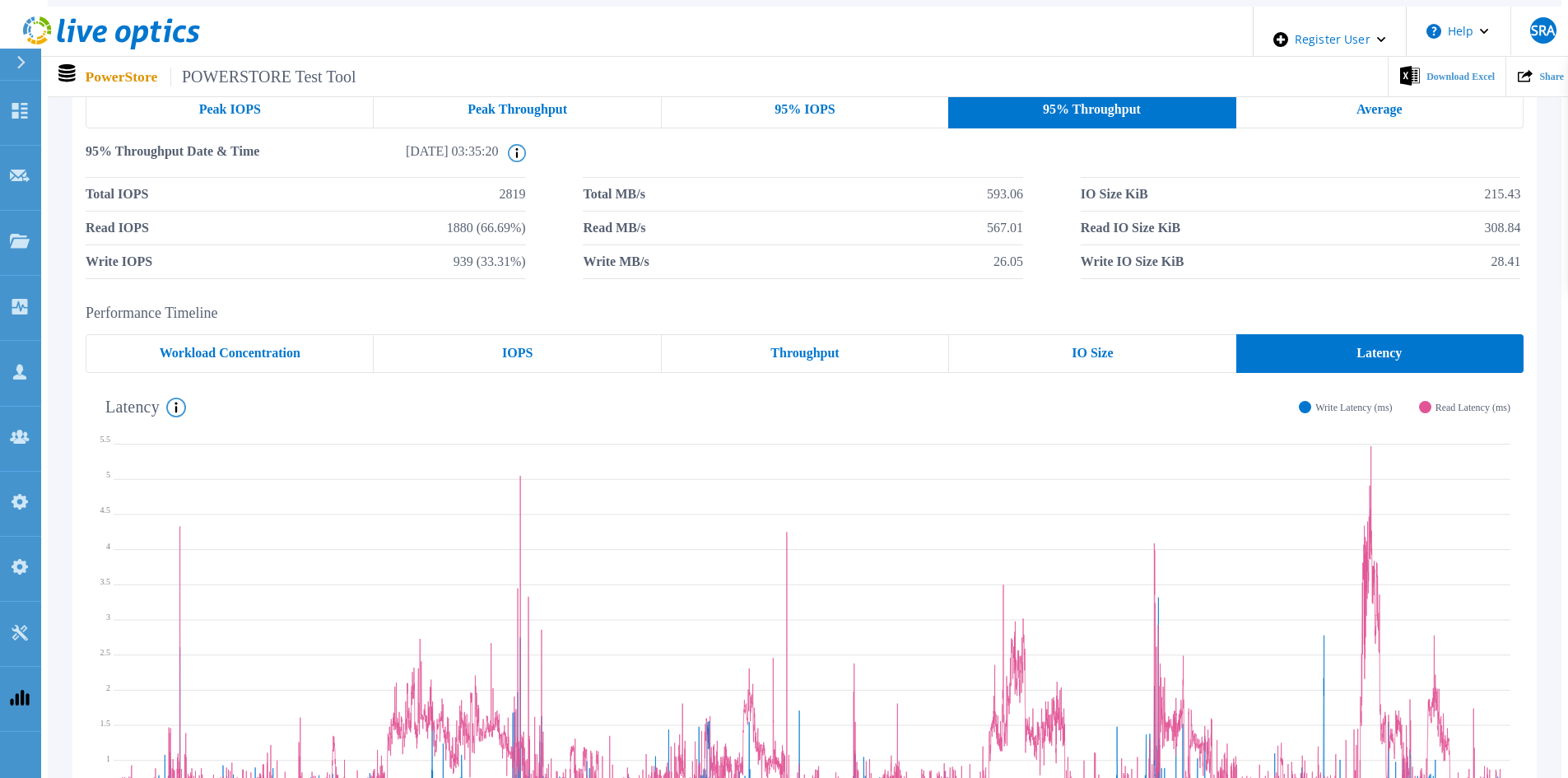
scroll to position [247, 0]
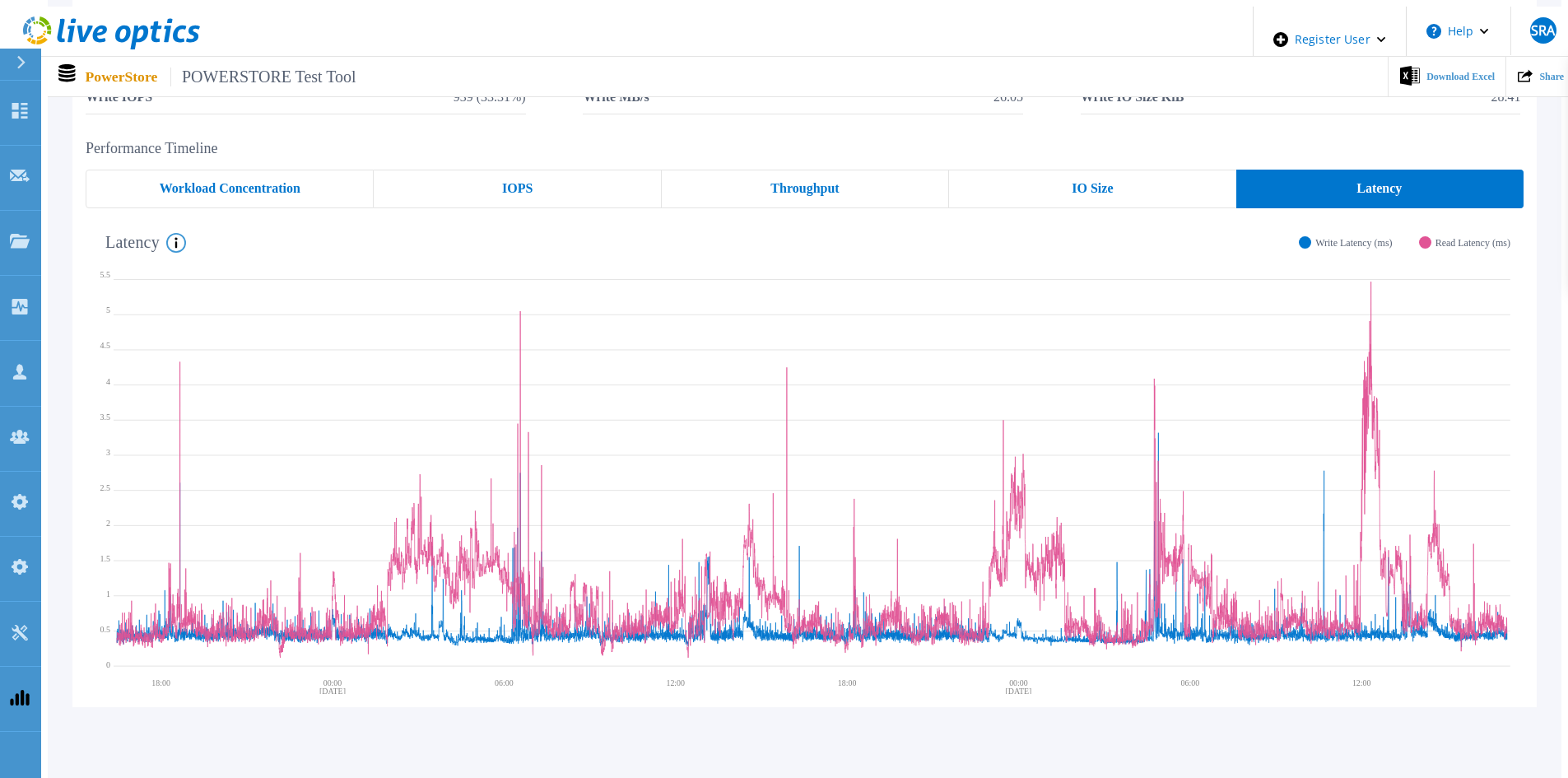
click at [1451, 237] on span "Read Latency (ms)" at bounding box center [1472, 243] width 75 height 13
click at [1337, 262] on icon at bounding box center [811, 468] width 1396 height 412
click at [1334, 238] on div "Write Latency (ms)" at bounding box center [1344, 243] width 93 height 13
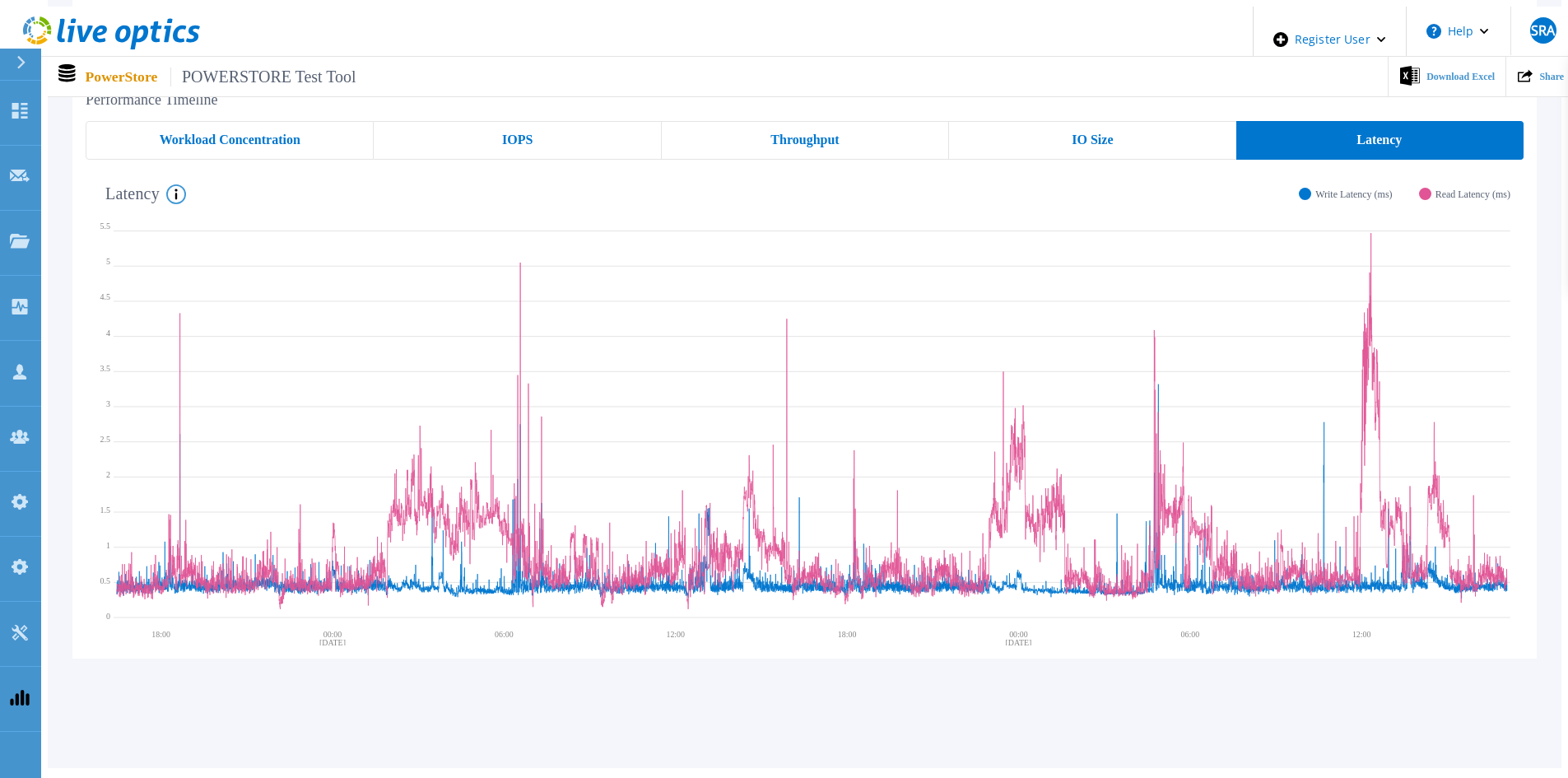
scroll to position [322, 0]
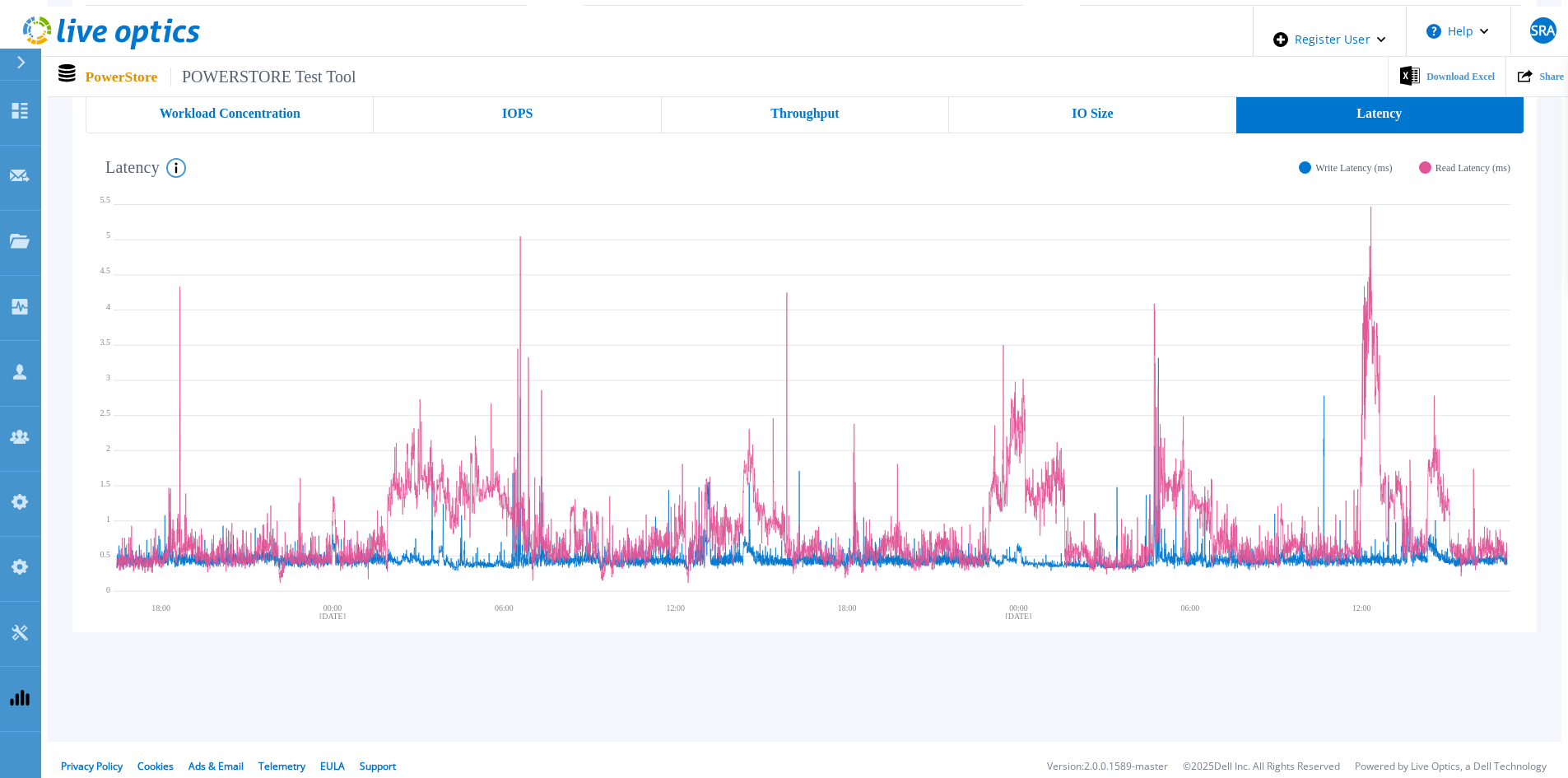
click at [160, 158] on h4 "Latency System Latency (ms) over the period of time collected." at bounding box center [145, 167] width 80 height 20
click at [167, 158] on icon at bounding box center [176, 167] width 20 height 20
click at [183, 158] on div "Latency System Latency (ms) over the period of time collected. Write Latency (m…" at bounding box center [798, 167] width 1425 height 43
click at [167, 159] on icon at bounding box center [176, 167] width 20 height 20
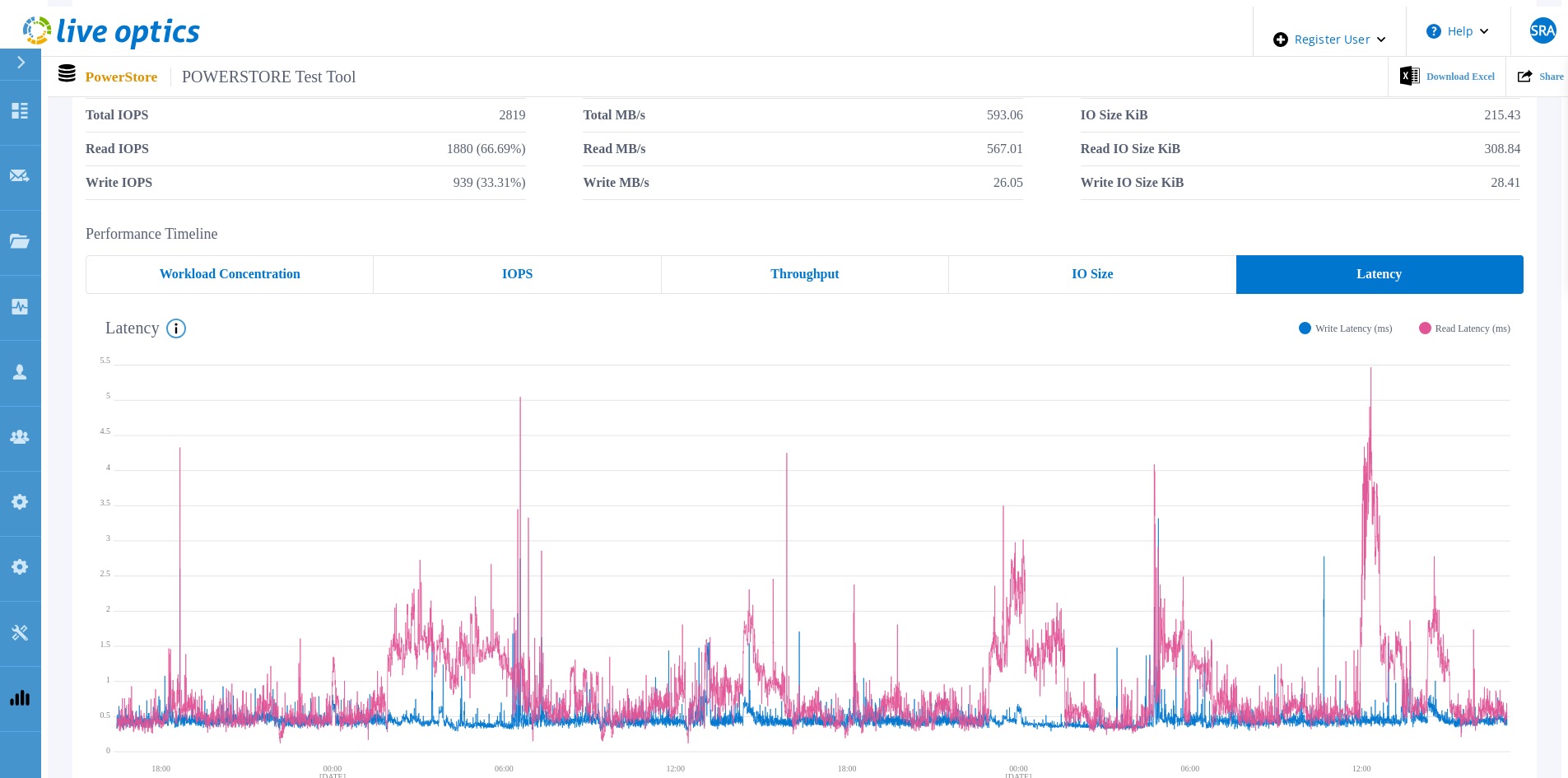
scroll to position [0, 0]
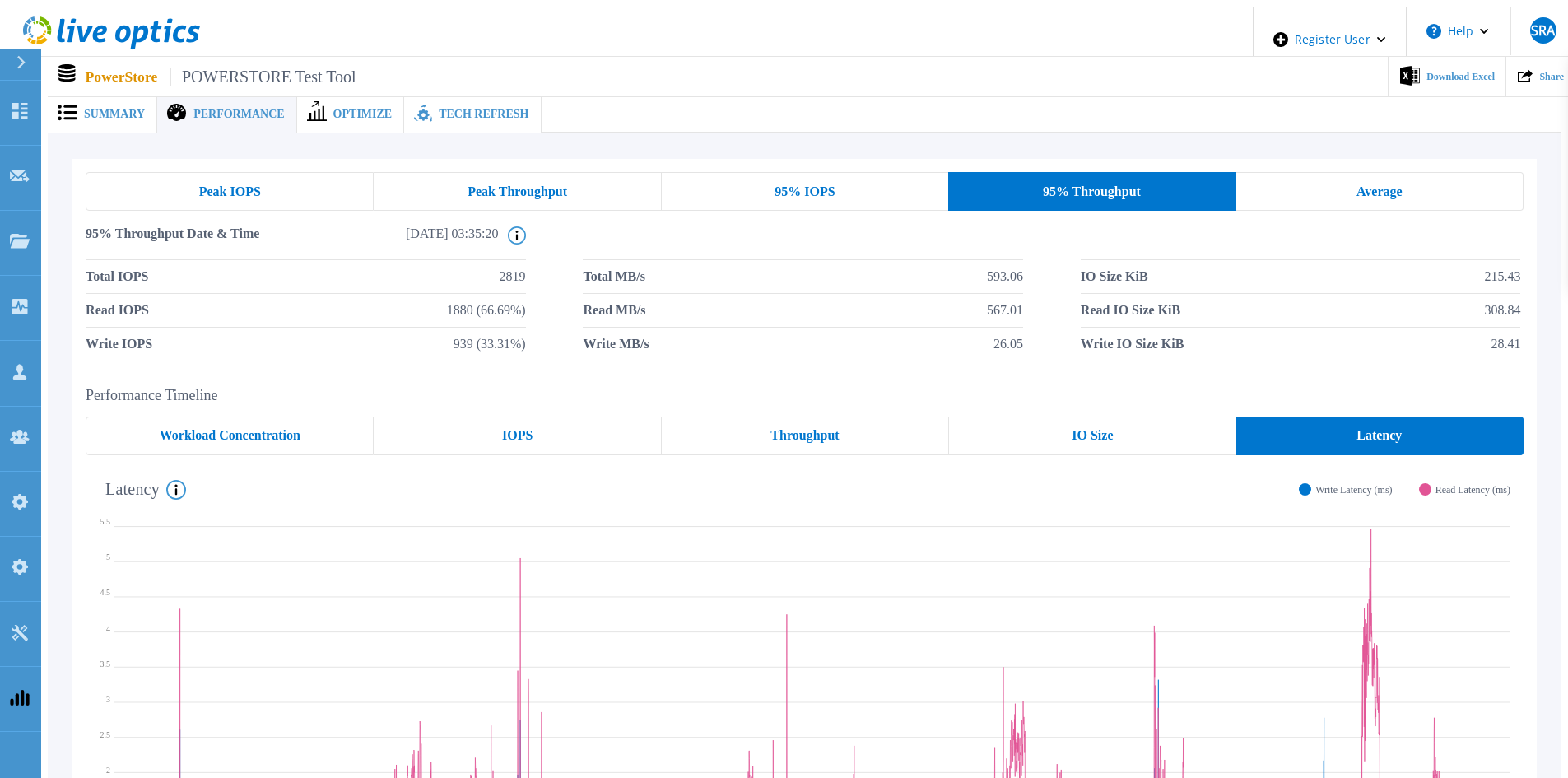
click at [740, 440] on div "Throughput" at bounding box center [805, 436] width 287 height 38
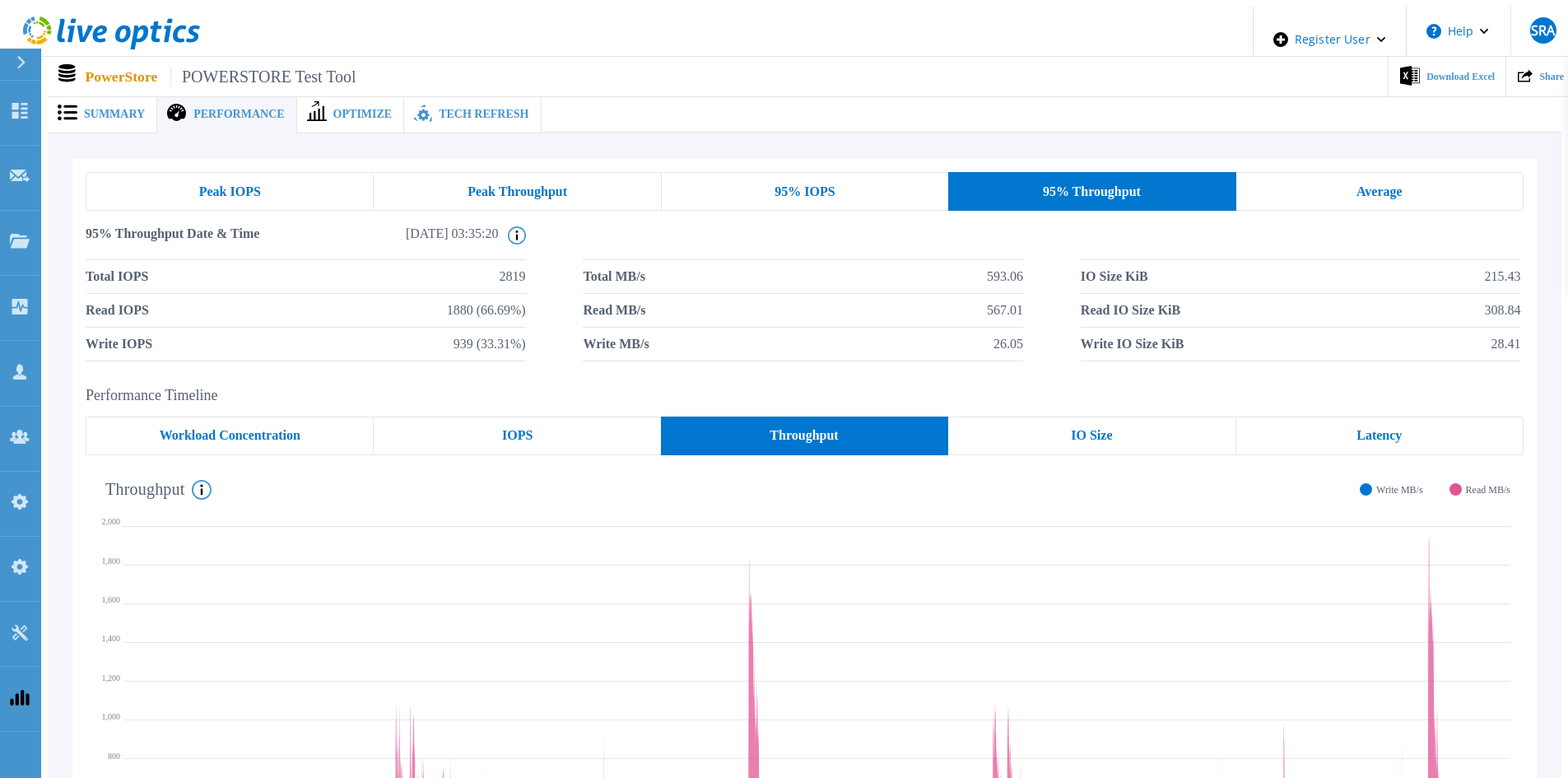
click at [794, 185] on span "95% IOPS" at bounding box center [804, 191] width 60 height 13
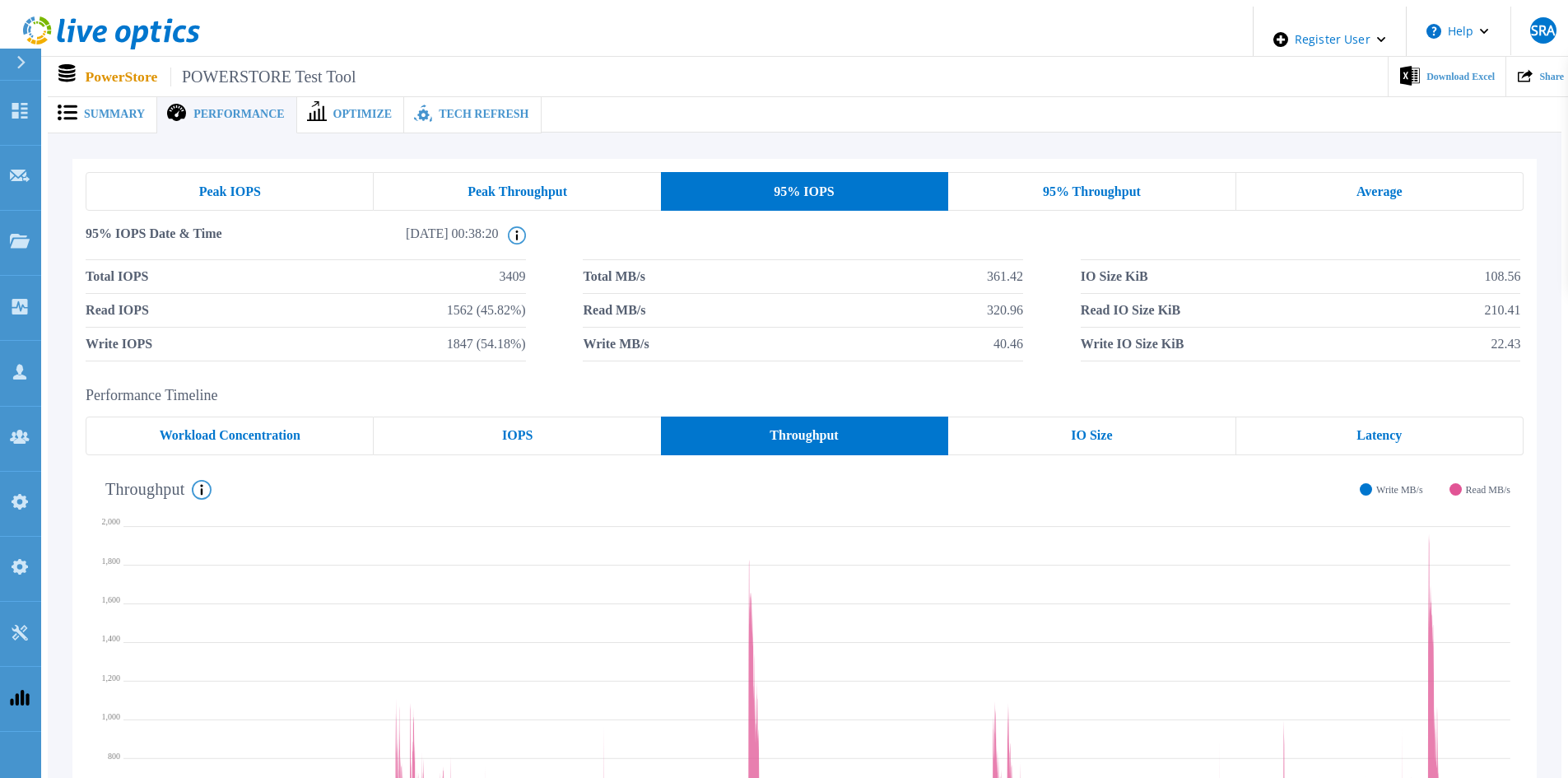
click at [566, 197] on div "Peak Throughput" at bounding box center [516, 190] width 286 height 38
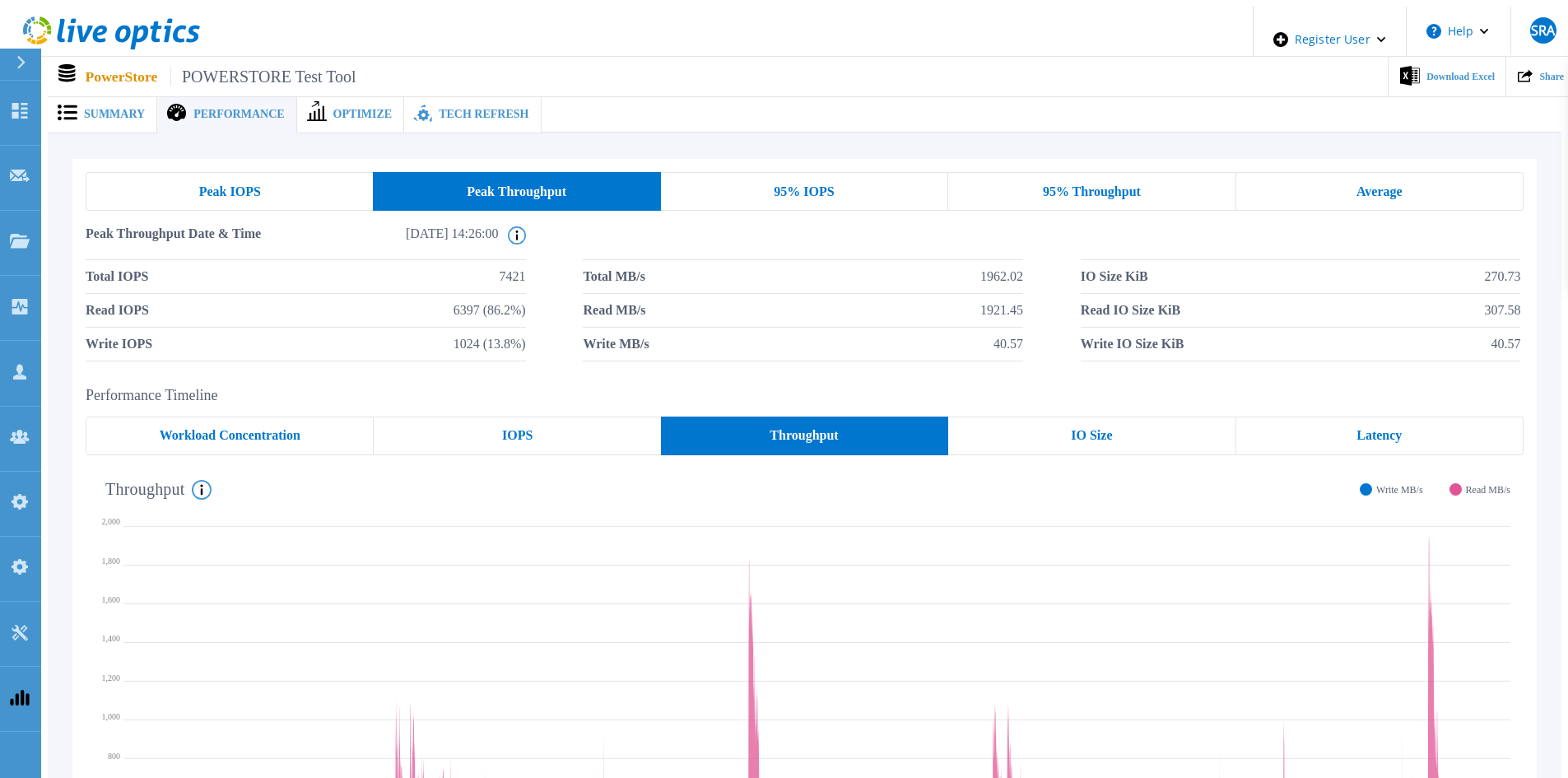
click at [1043, 180] on div "95% Throughput" at bounding box center [1091, 190] width 287 height 38
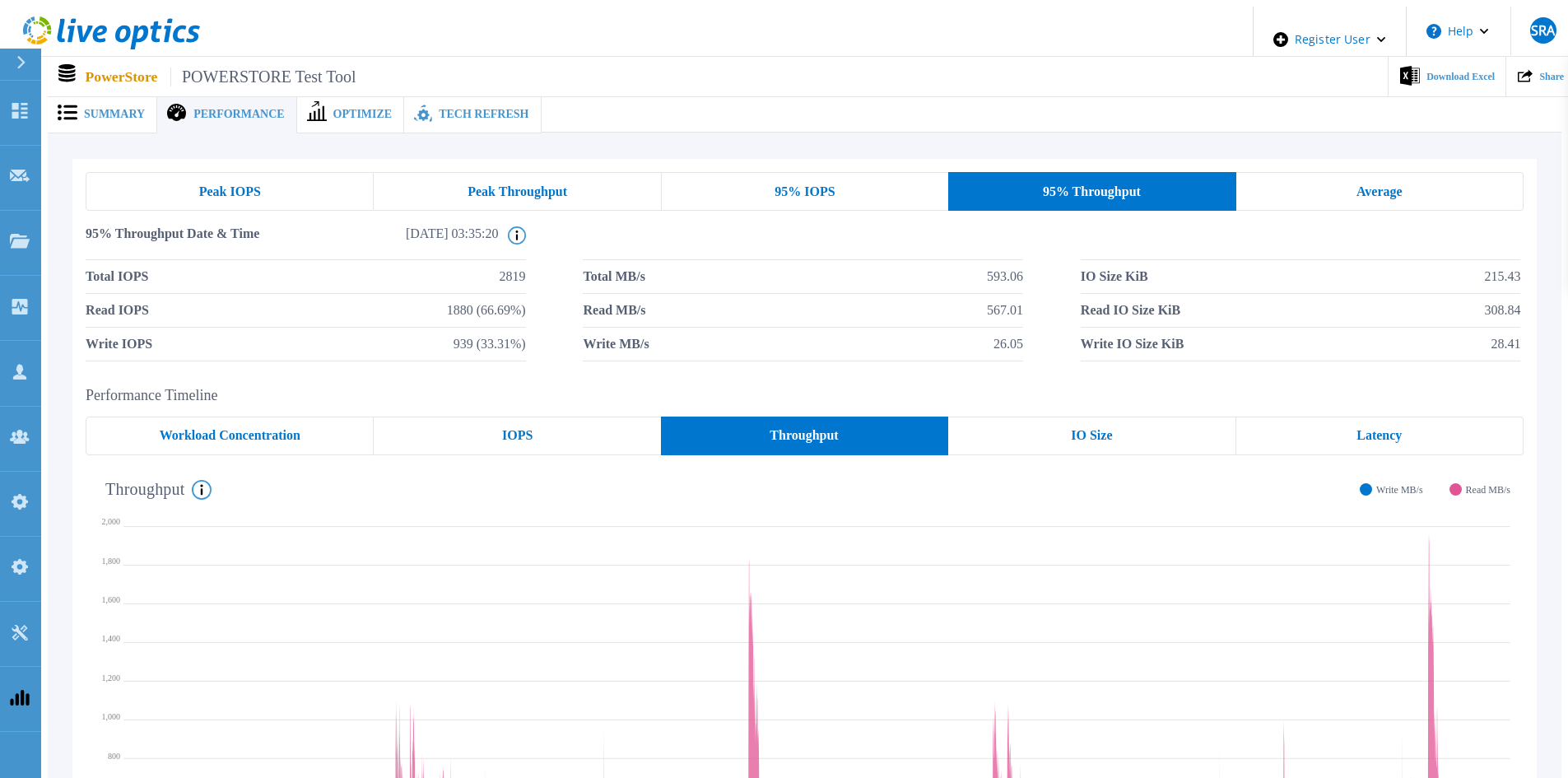
click at [238, 186] on span "Peak IOPS" at bounding box center [230, 191] width 61 height 13
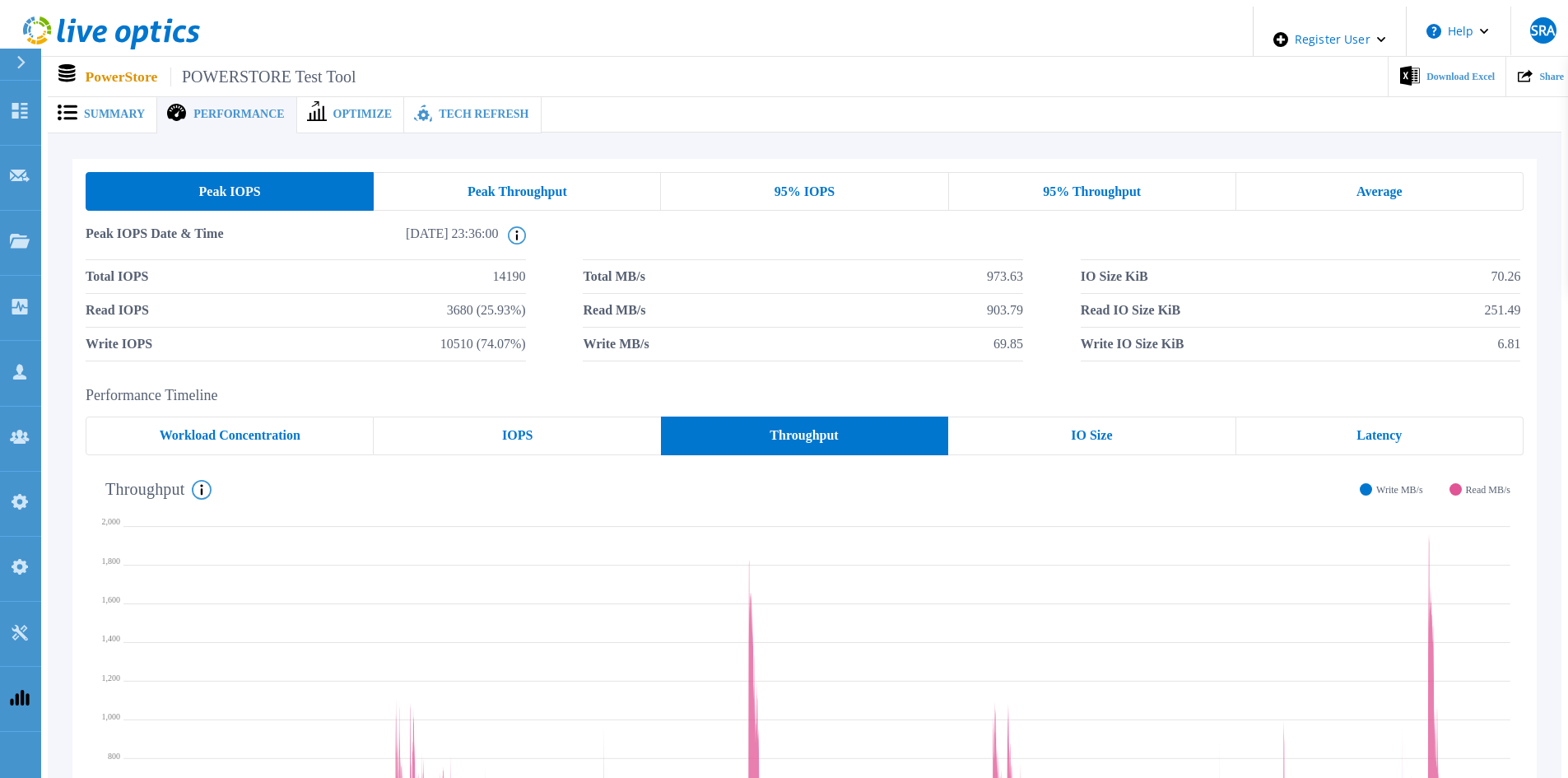
click at [471, 188] on span "Peak Throughput" at bounding box center [517, 191] width 100 height 13
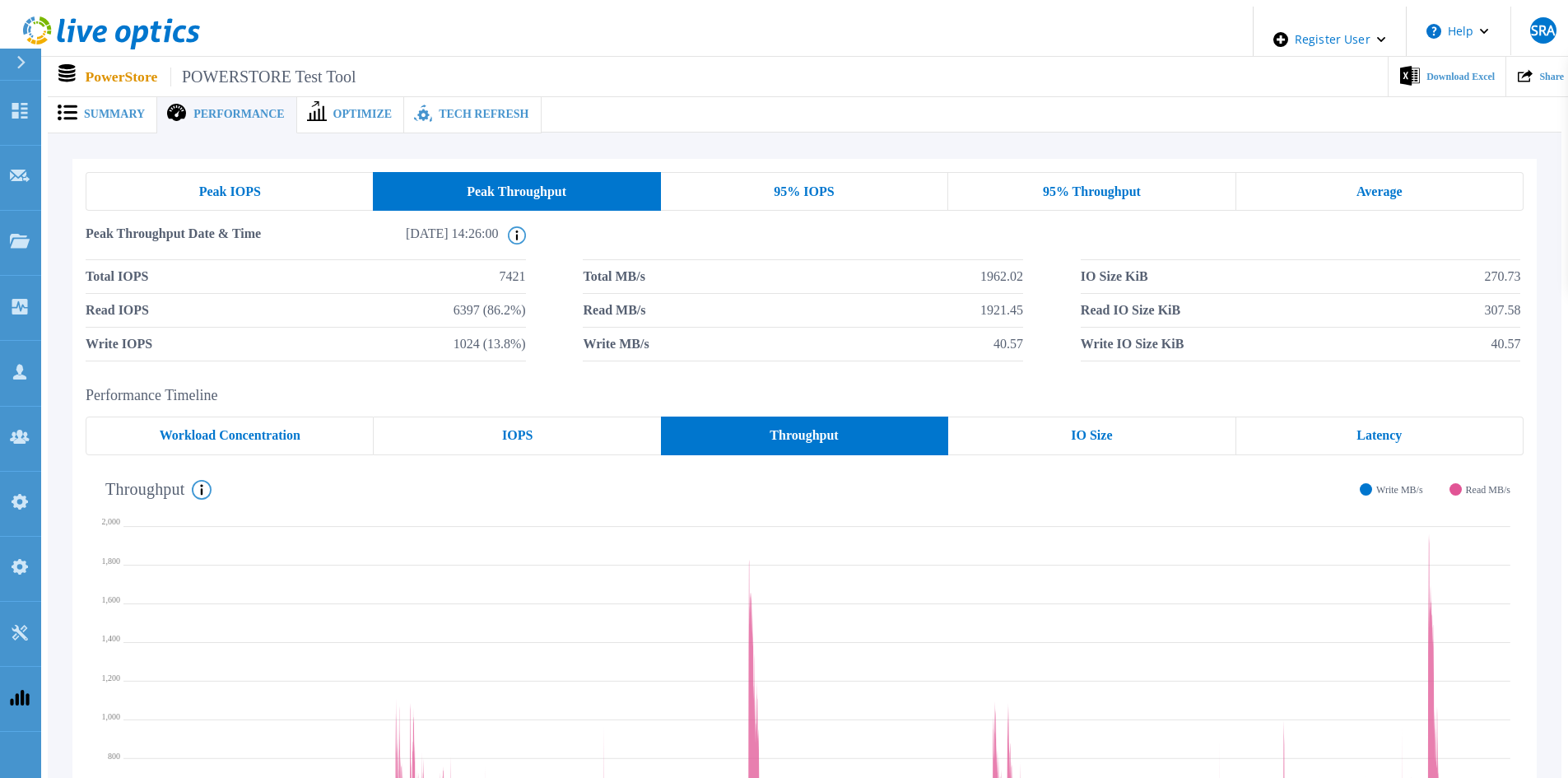
click at [825, 190] on span "95% IOPS" at bounding box center [804, 191] width 60 height 13
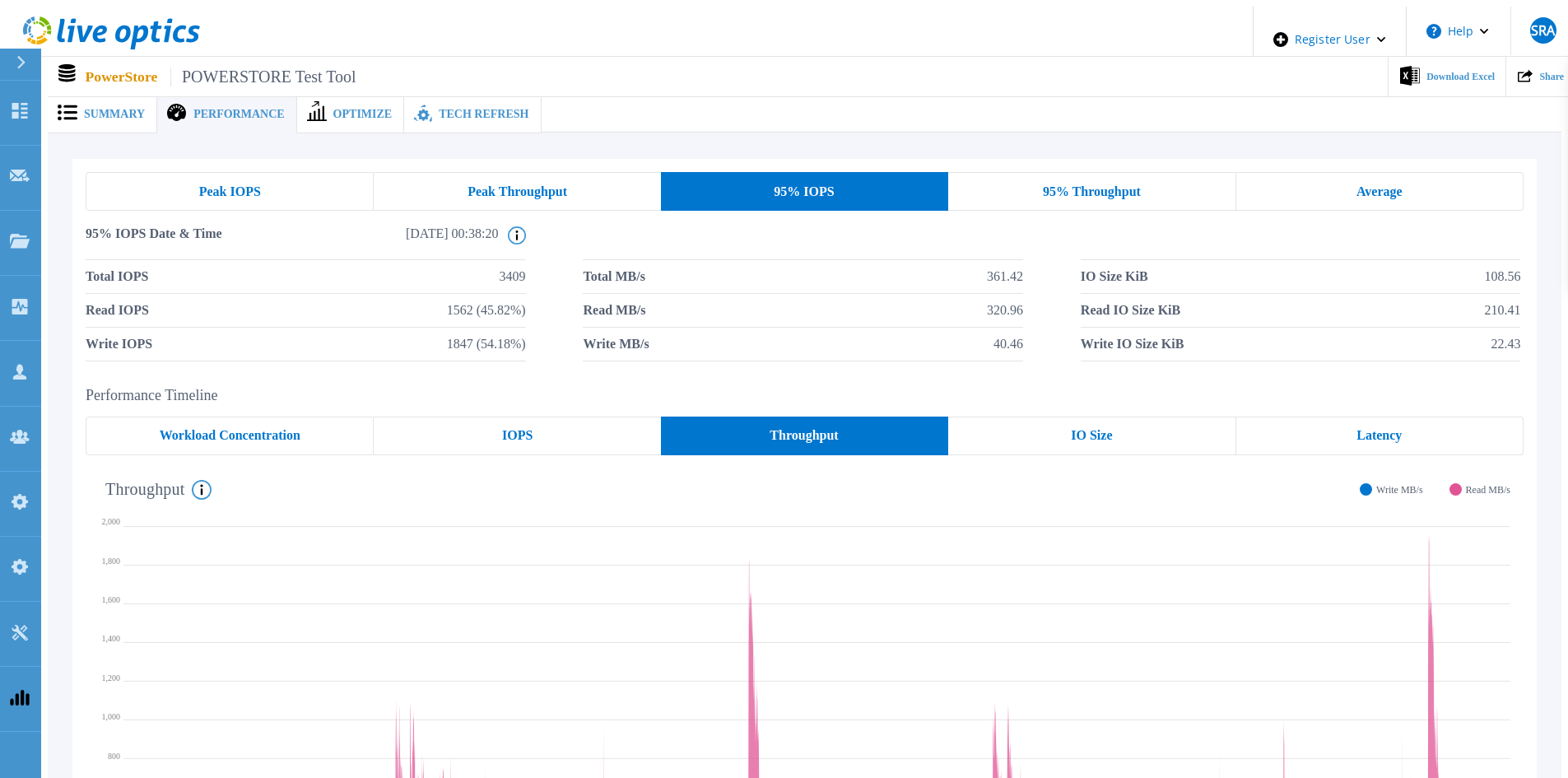
click at [1144, 172] on div "95% Throughput" at bounding box center [1091, 190] width 287 height 38
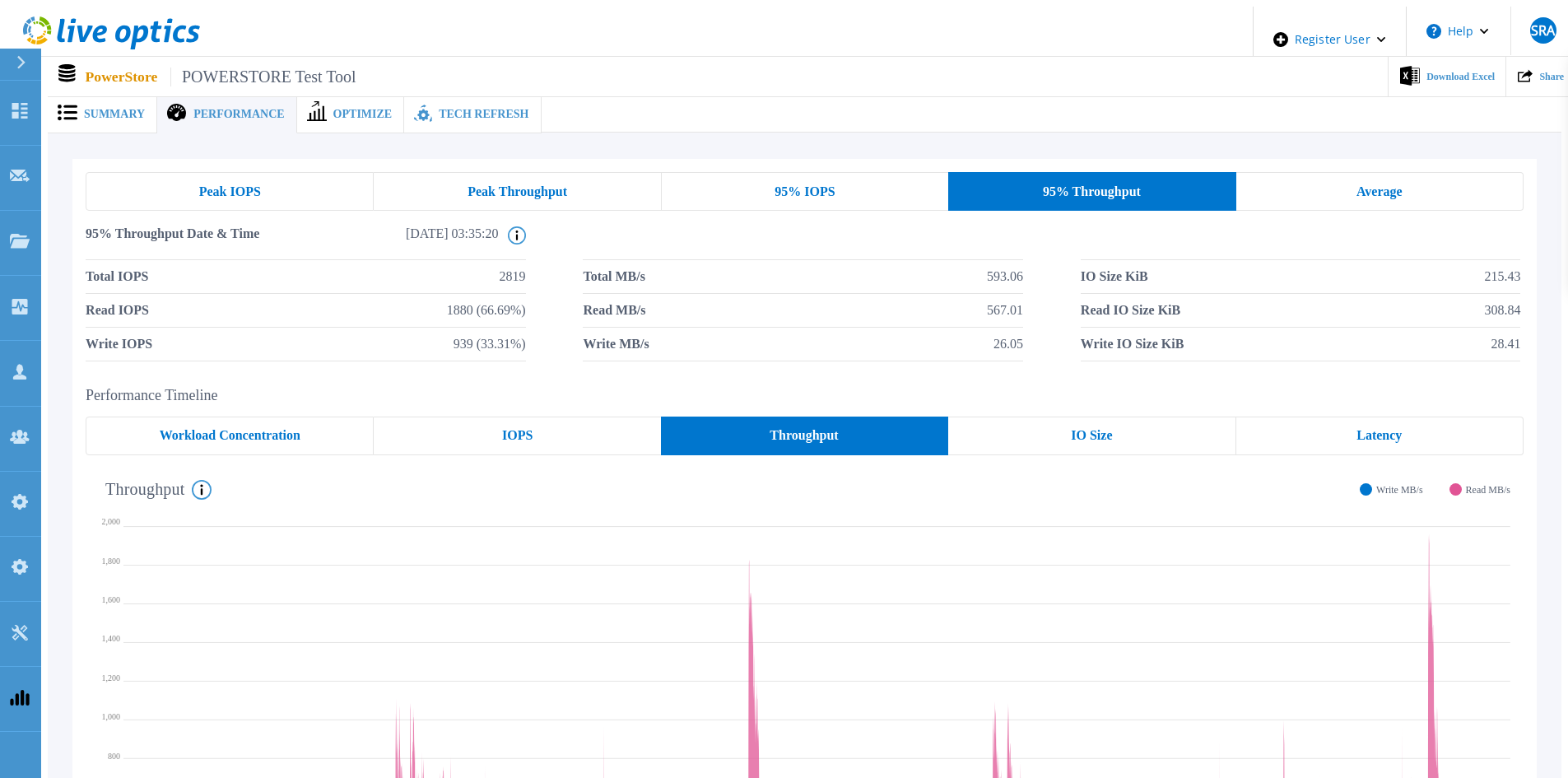
click at [1290, 193] on div "Average" at bounding box center [1379, 190] width 287 height 38
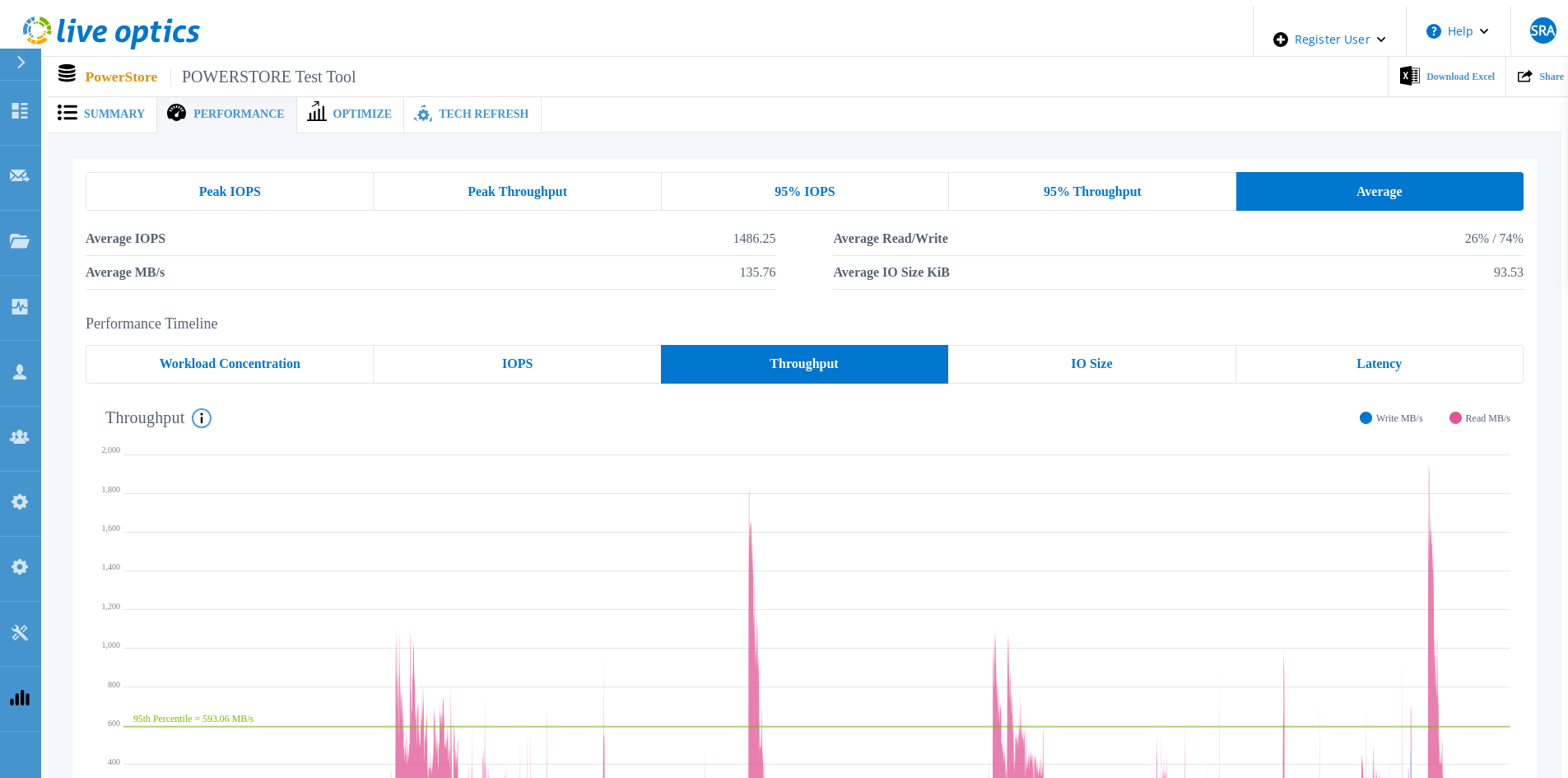
click at [849, 177] on div "95% IOPS" at bounding box center [805, 190] width 287 height 38
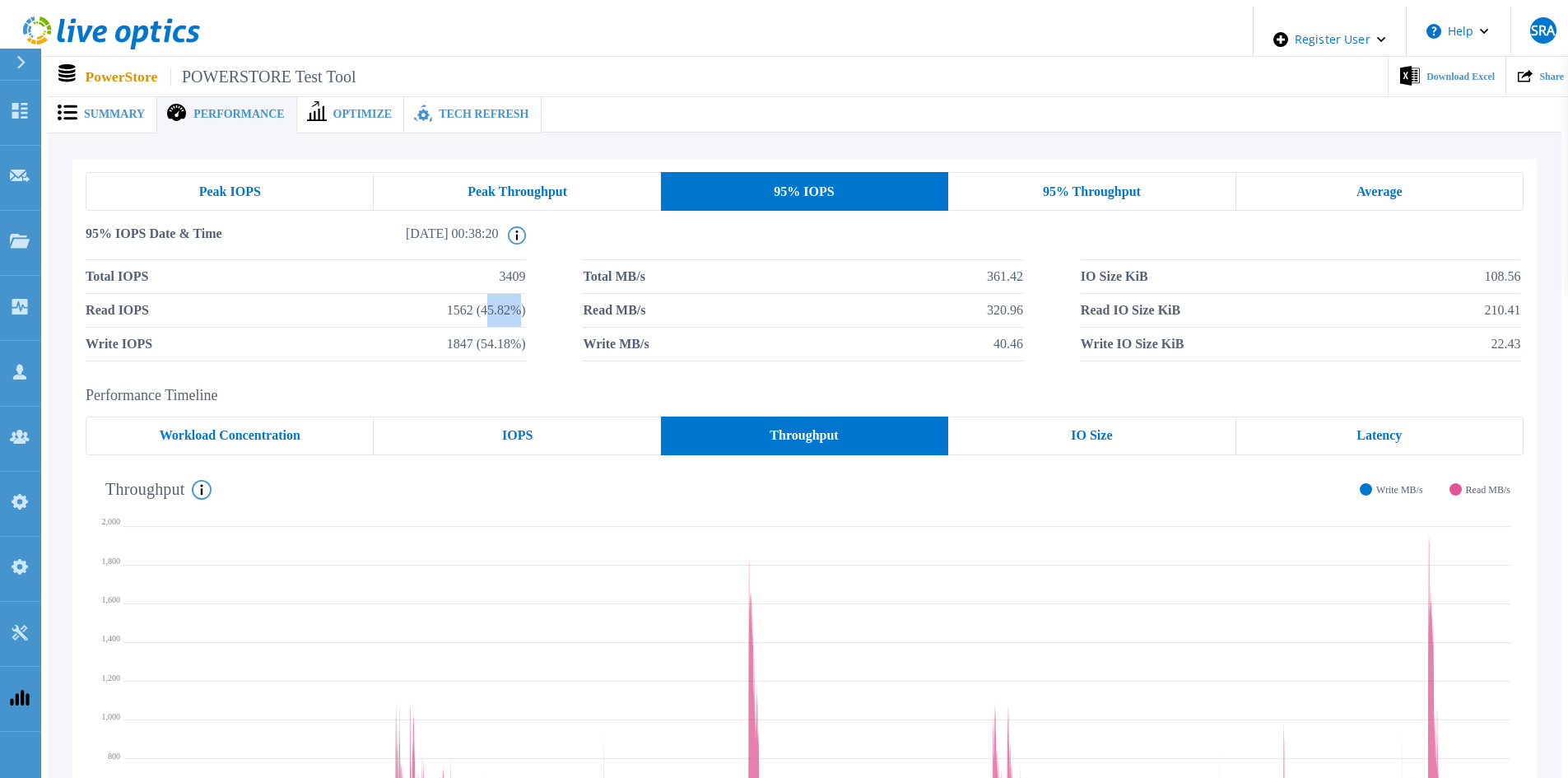
drag, startPoint x: 482, startPoint y: 299, endPoint x: 514, endPoint y: 293, distance: 32.6
click at [514, 294] on span "1562 (45.82%)" at bounding box center [486, 310] width 79 height 33
click at [492, 185] on span "Peak Throughput" at bounding box center [517, 191] width 100 height 13
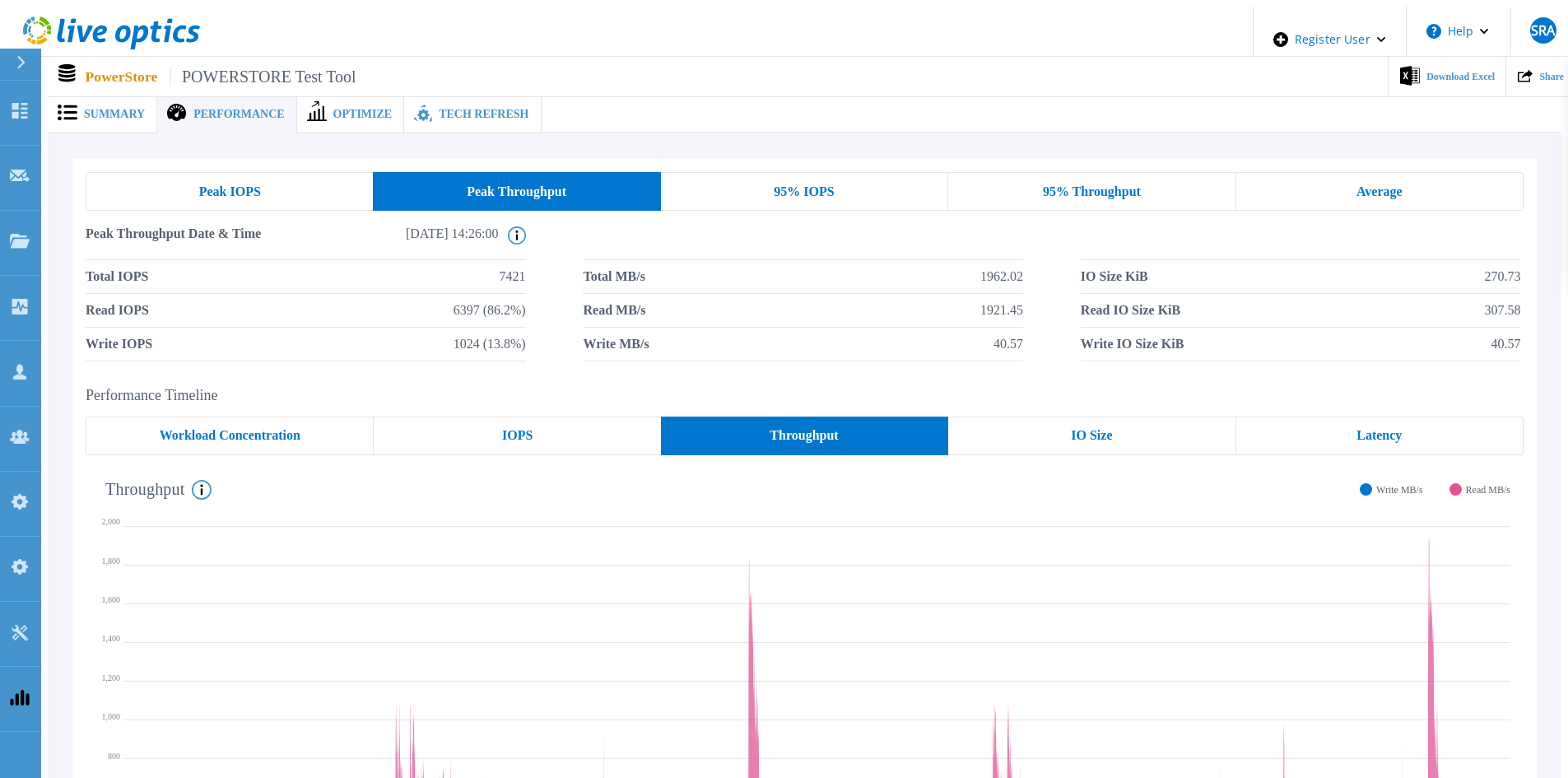
click at [293, 186] on div "Peak IOPS" at bounding box center [229, 190] width 287 height 38
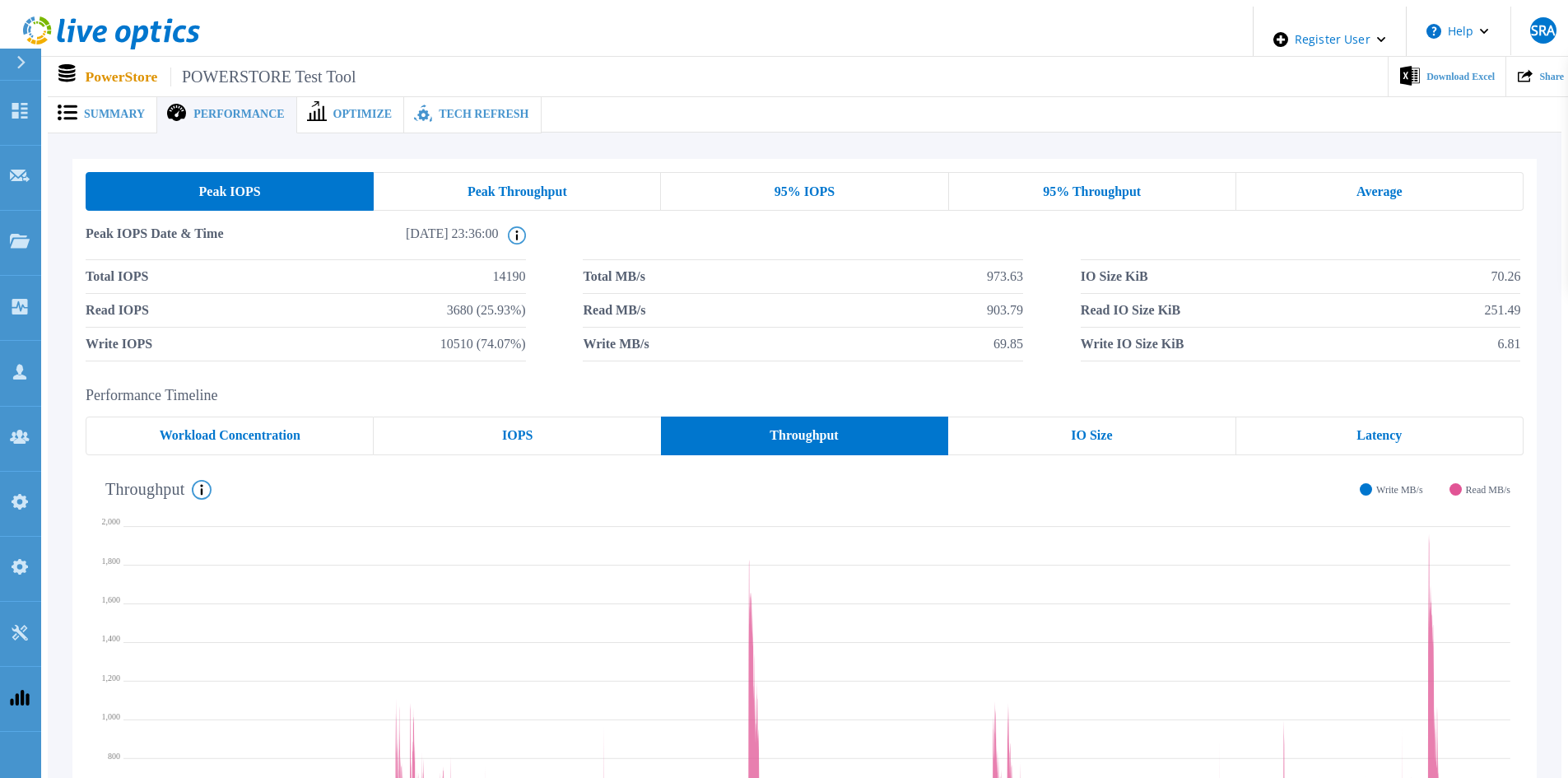
click at [542, 159] on div "Peak IOPS Peak Throughput 95% IOPS 95% Throughput Average Peak IOPS Date & Time…" at bounding box center [804, 266] width 1464 height 215
click at [536, 191] on span "Peak Throughput" at bounding box center [517, 191] width 100 height 13
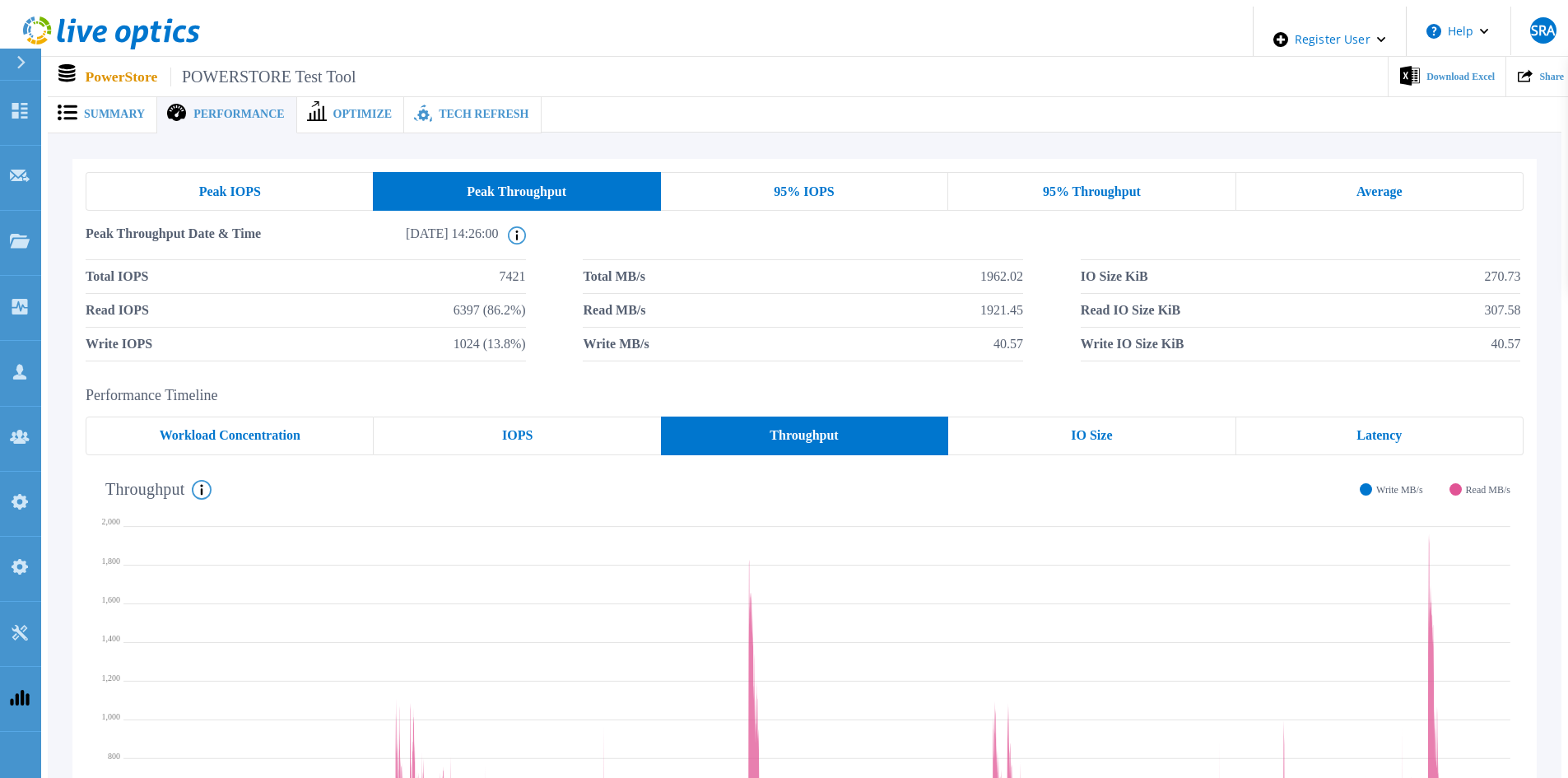
click at [765, 186] on div "95% IOPS" at bounding box center [804, 190] width 287 height 38
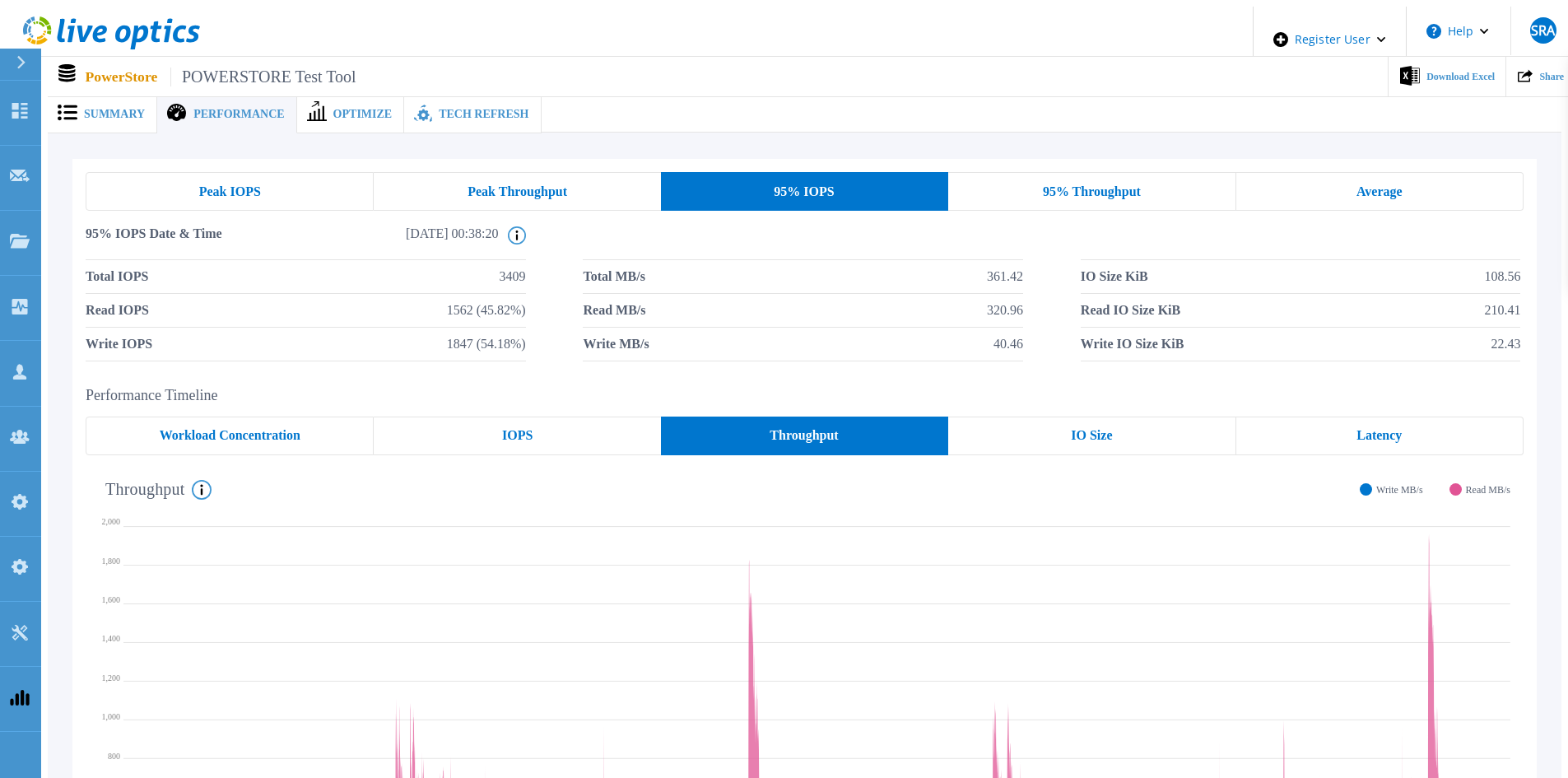
click at [574, 190] on div "Peak Throughput" at bounding box center [516, 190] width 286 height 38
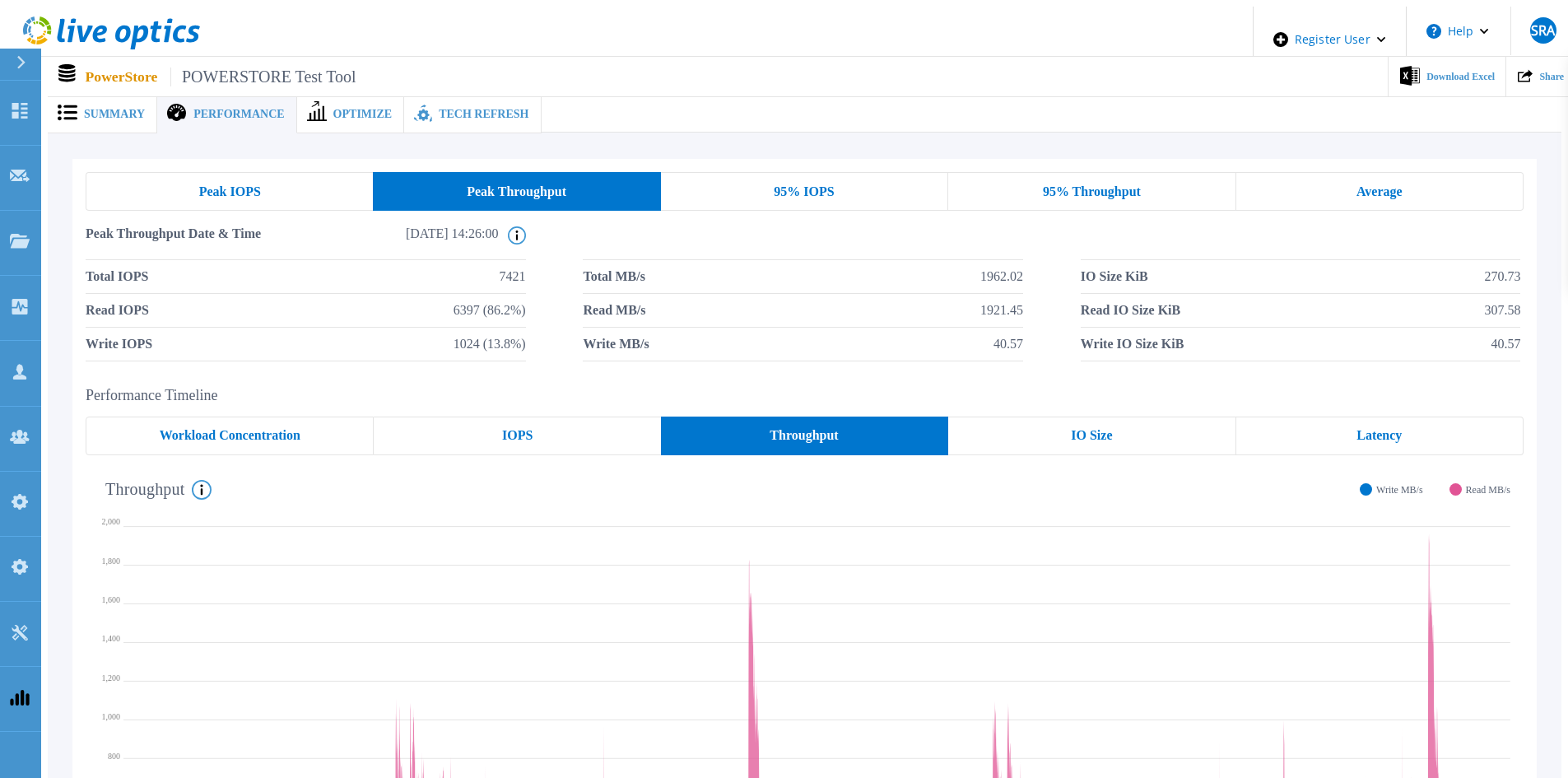
click at [1087, 185] on span "95% Throughput" at bounding box center [1091, 191] width 98 height 13
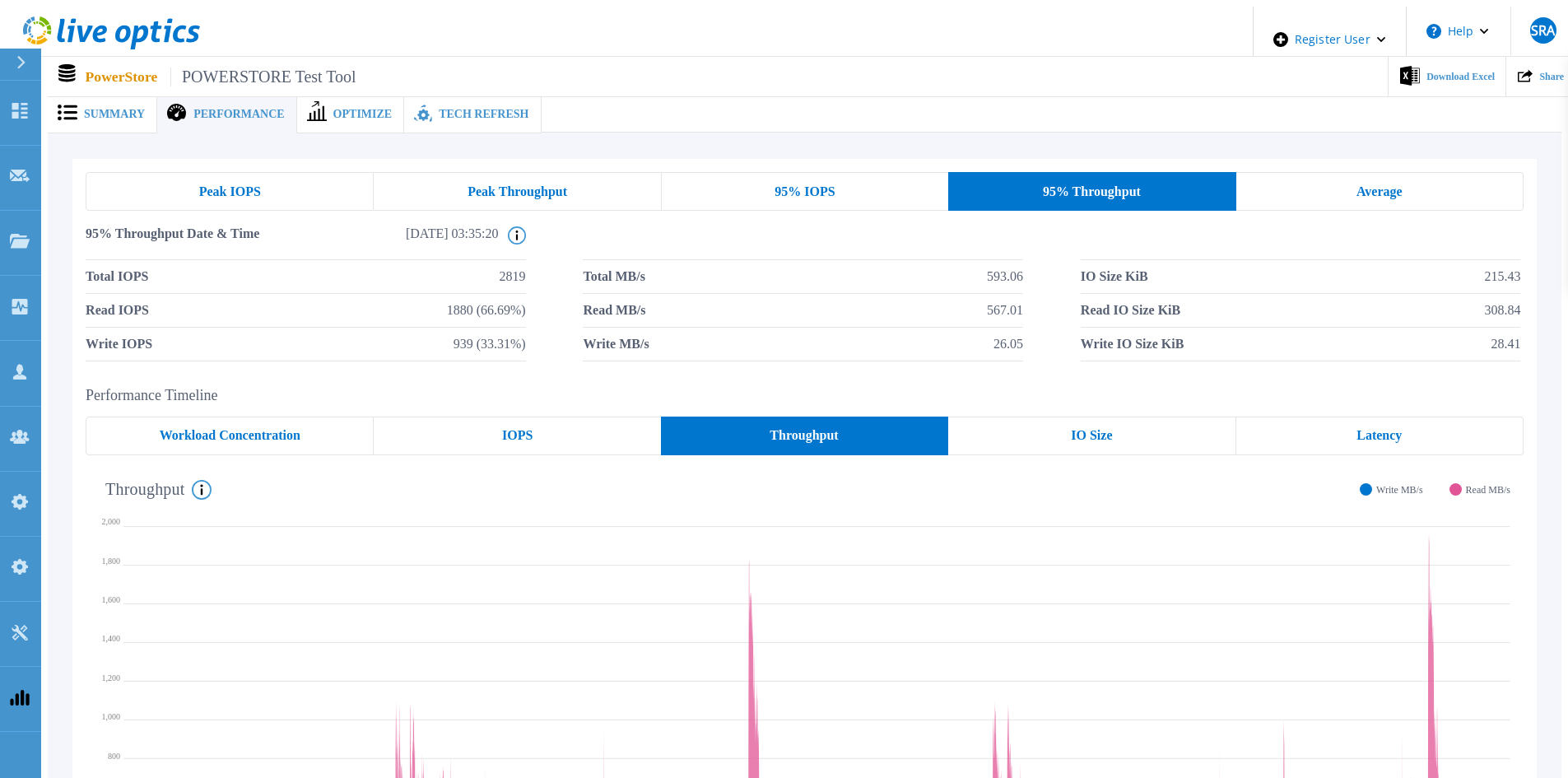
click at [1339, 179] on div "Average" at bounding box center [1379, 190] width 287 height 38
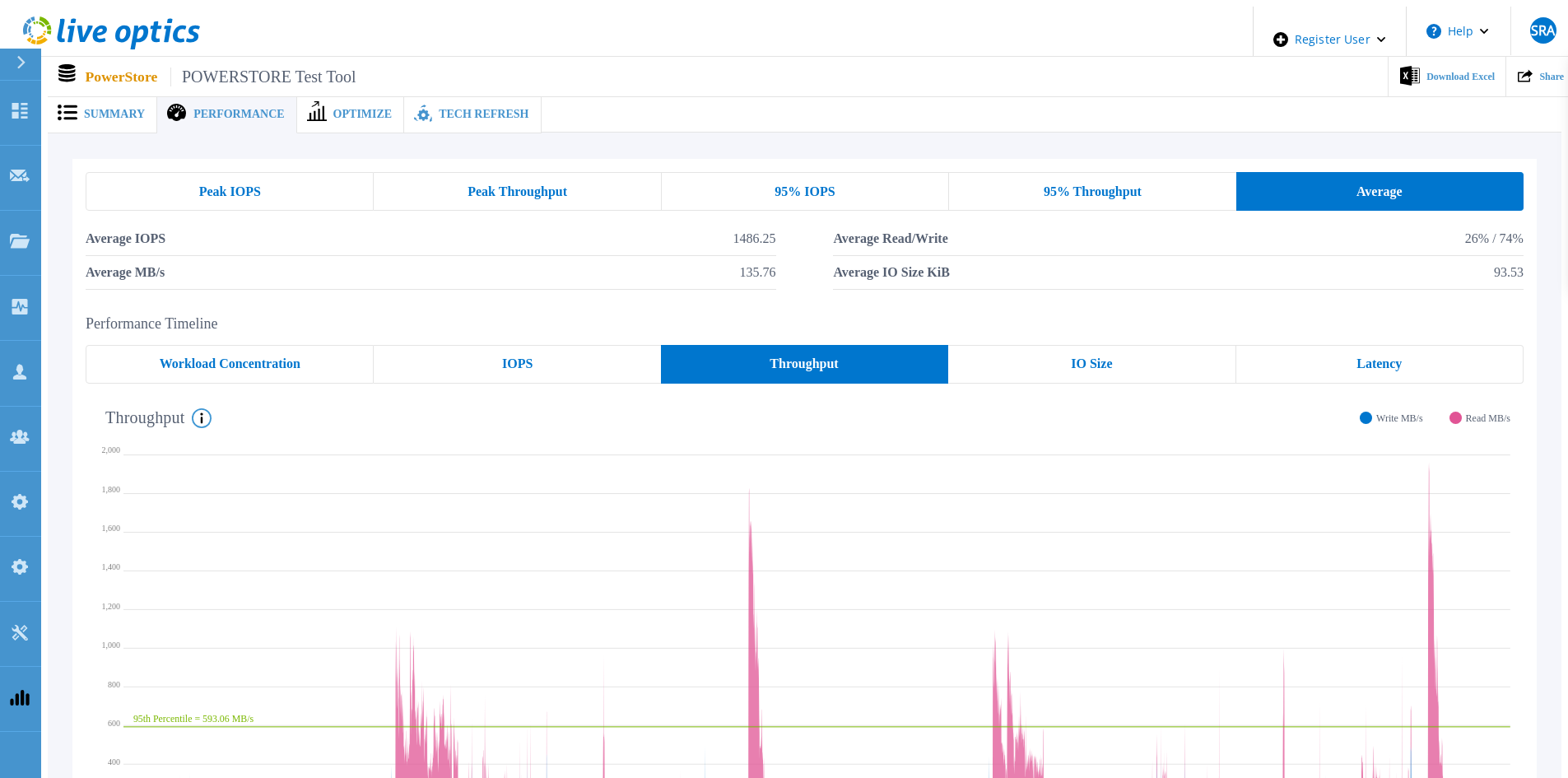
click at [523, 185] on span "Peak Throughput" at bounding box center [517, 191] width 100 height 13
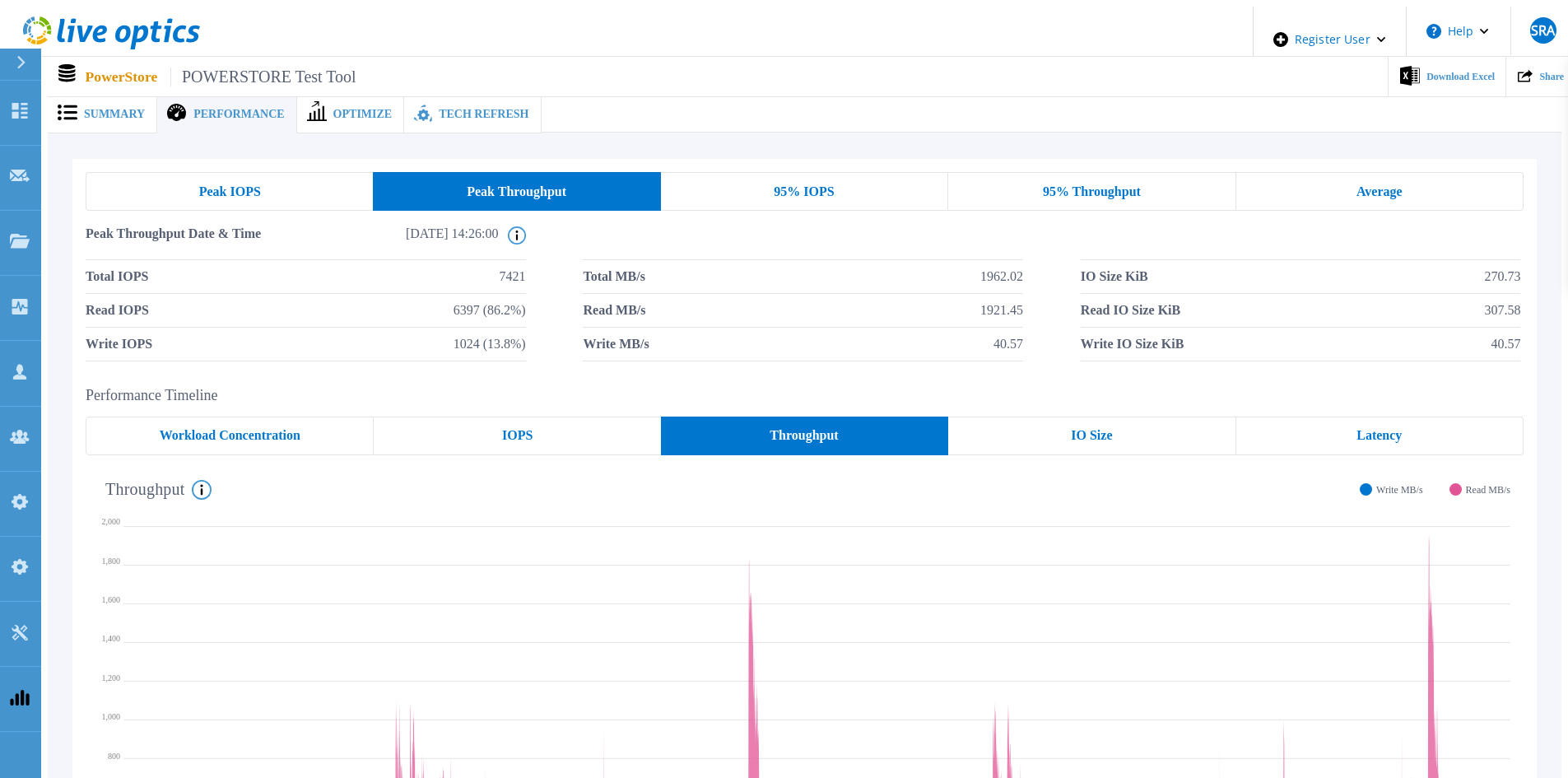
click at [721, 188] on div "95% IOPS" at bounding box center [804, 190] width 287 height 38
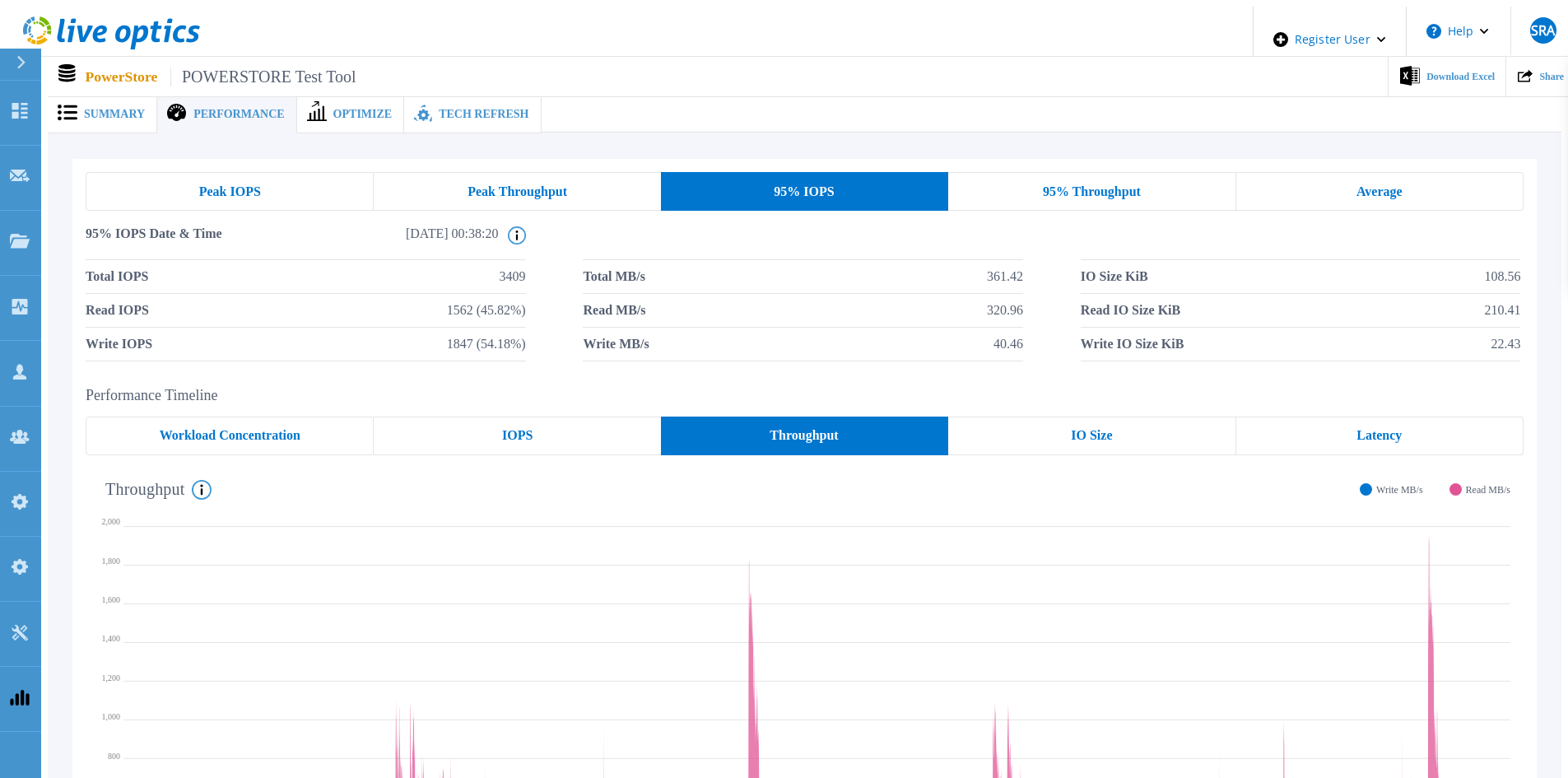
click at [313, 182] on div "Peak IOPS" at bounding box center [229, 190] width 288 height 38
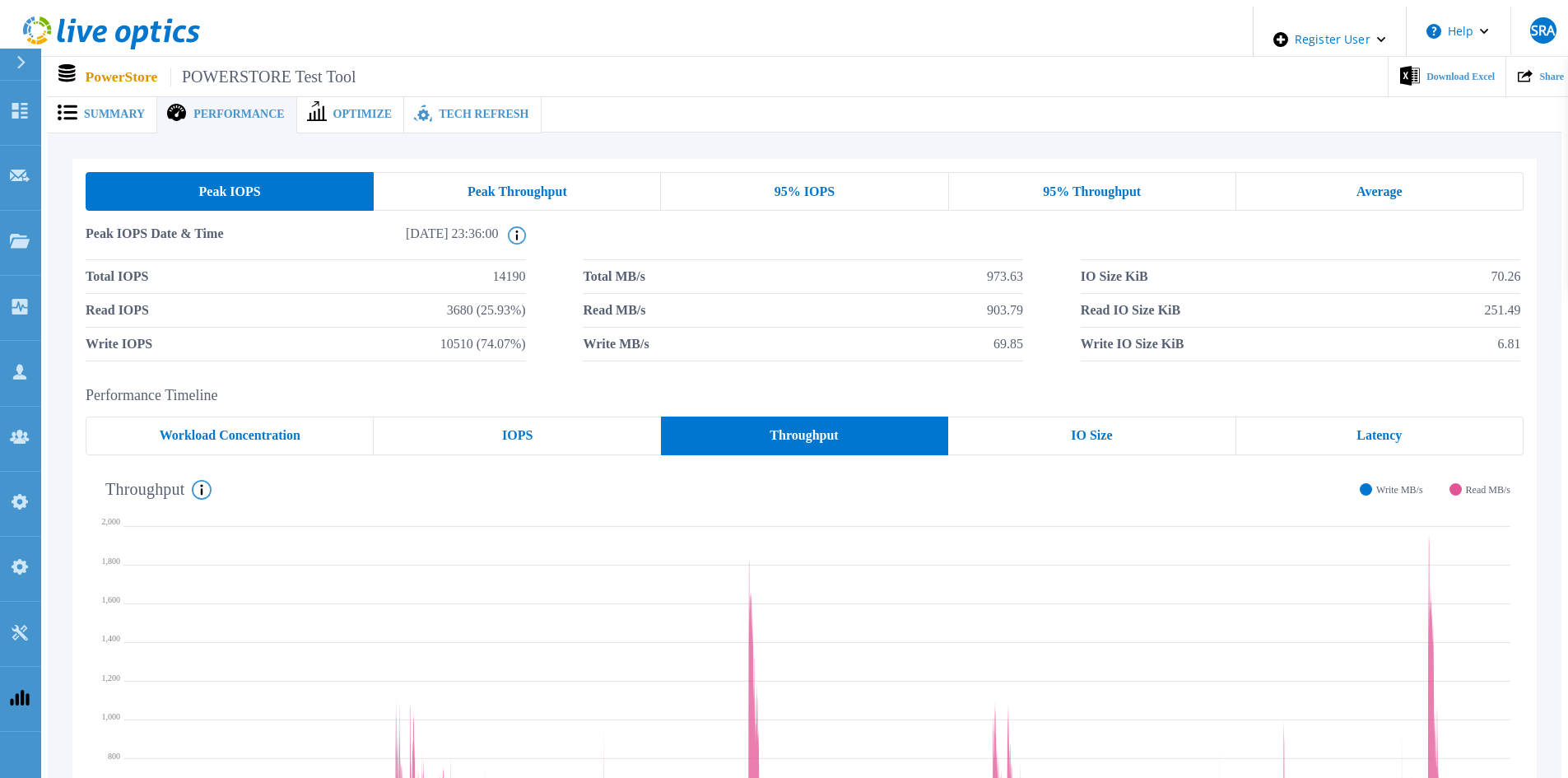
click at [746, 184] on div "95% IOPS" at bounding box center [804, 190] width 287 height 38
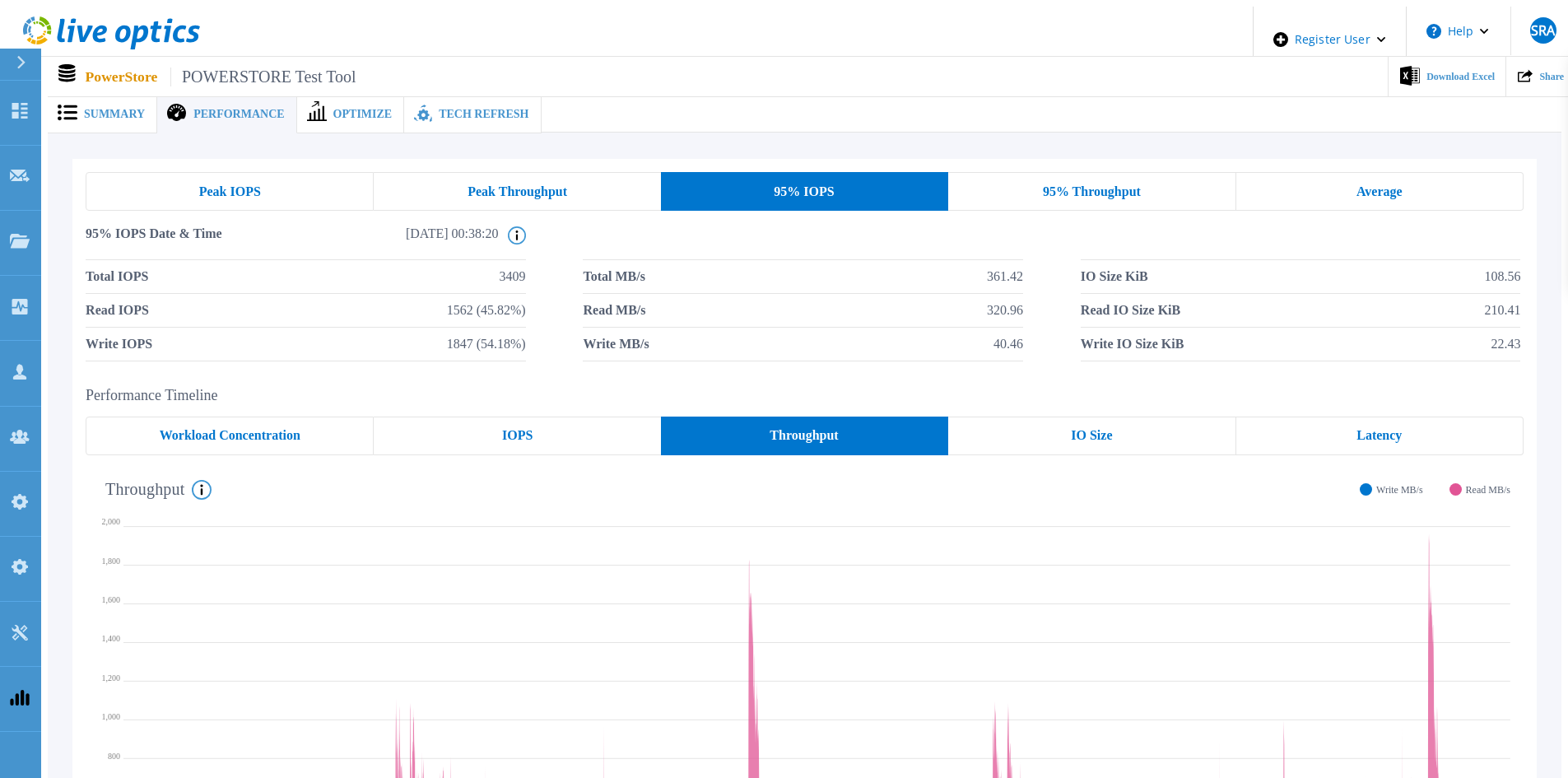
click at [1004, 177] on div "95% Throughput" at bounding box center [1091, 190] width 287 height 38
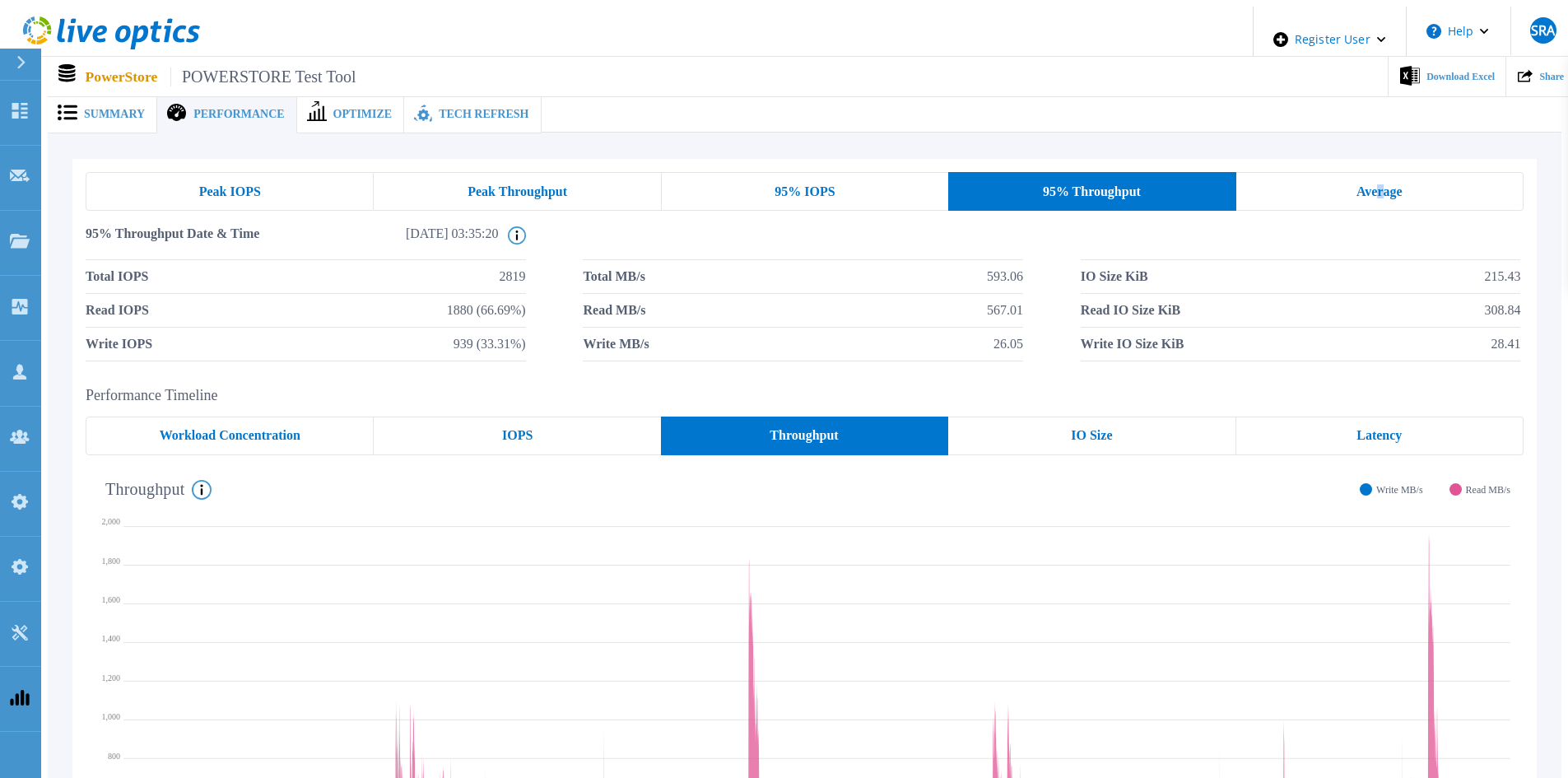
click at [1384, 200] on div "Average" at bounding box center [1379, 190] width 287 height 38
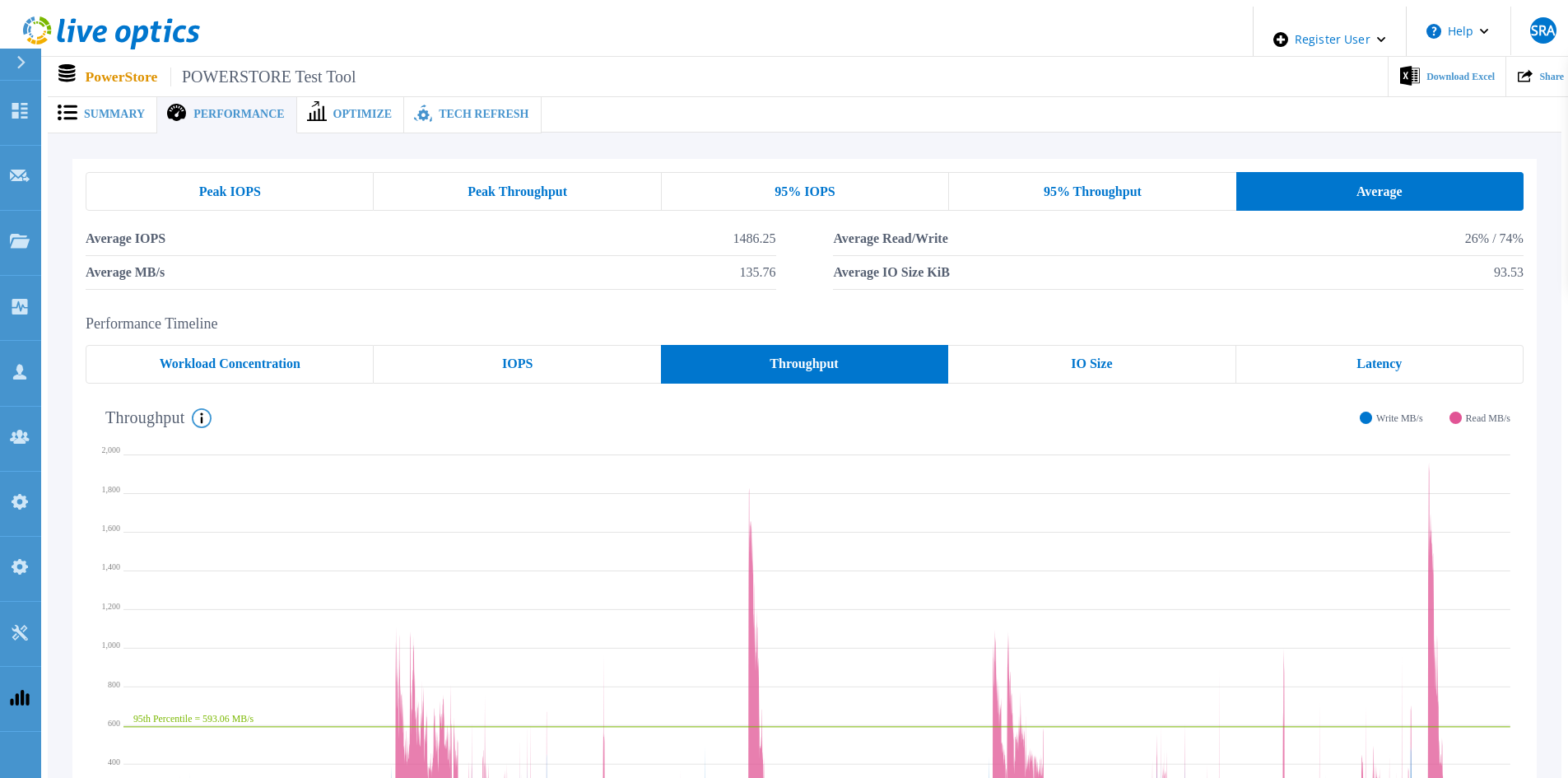
click at [471, 185] on span "Peak Throughput" at bounding box center [517, 191] width 100 height 13
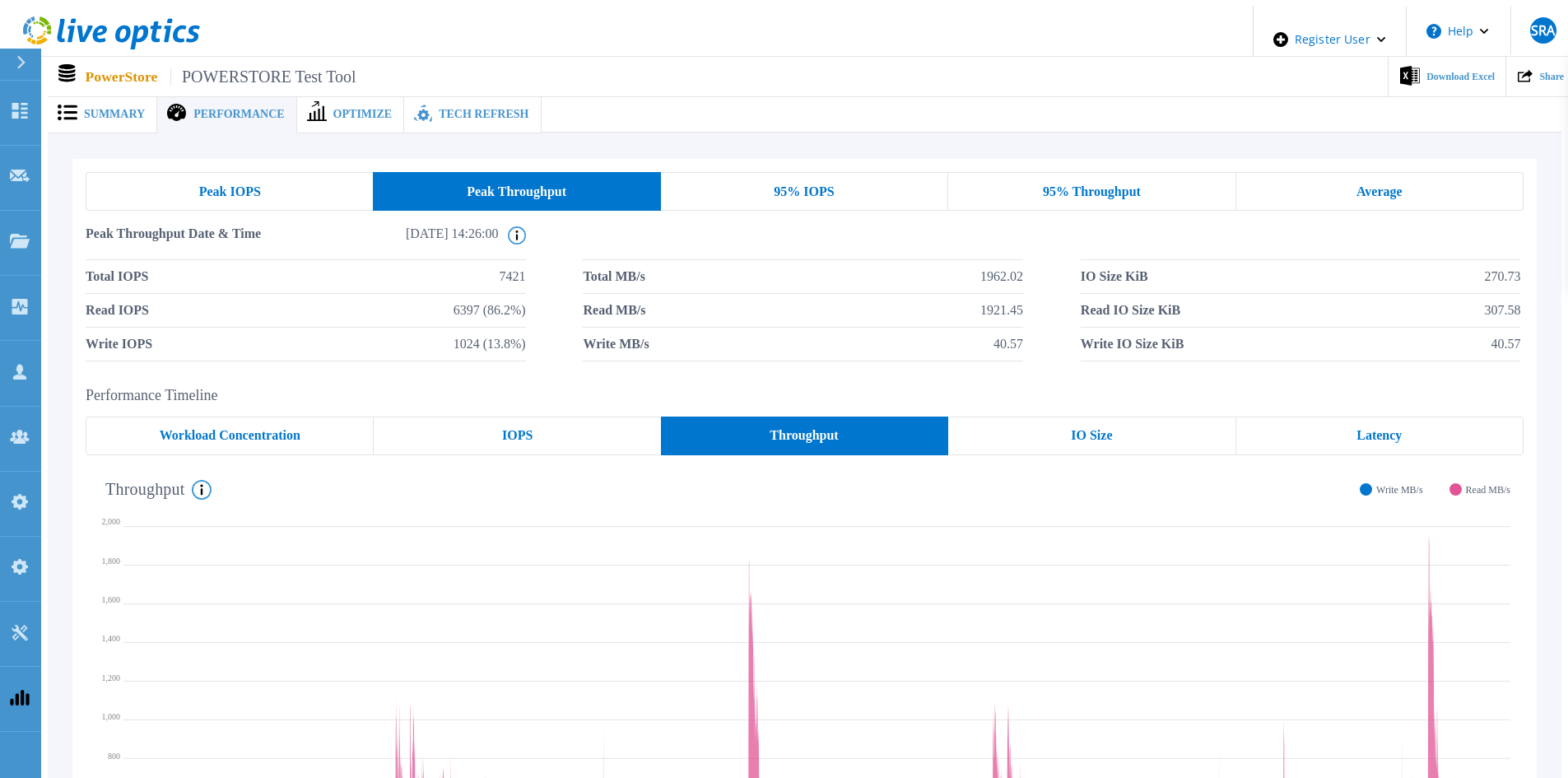
click at [325, 172] on div "Peak IOPS" at bounding box center [229, 190] width 287 height 38
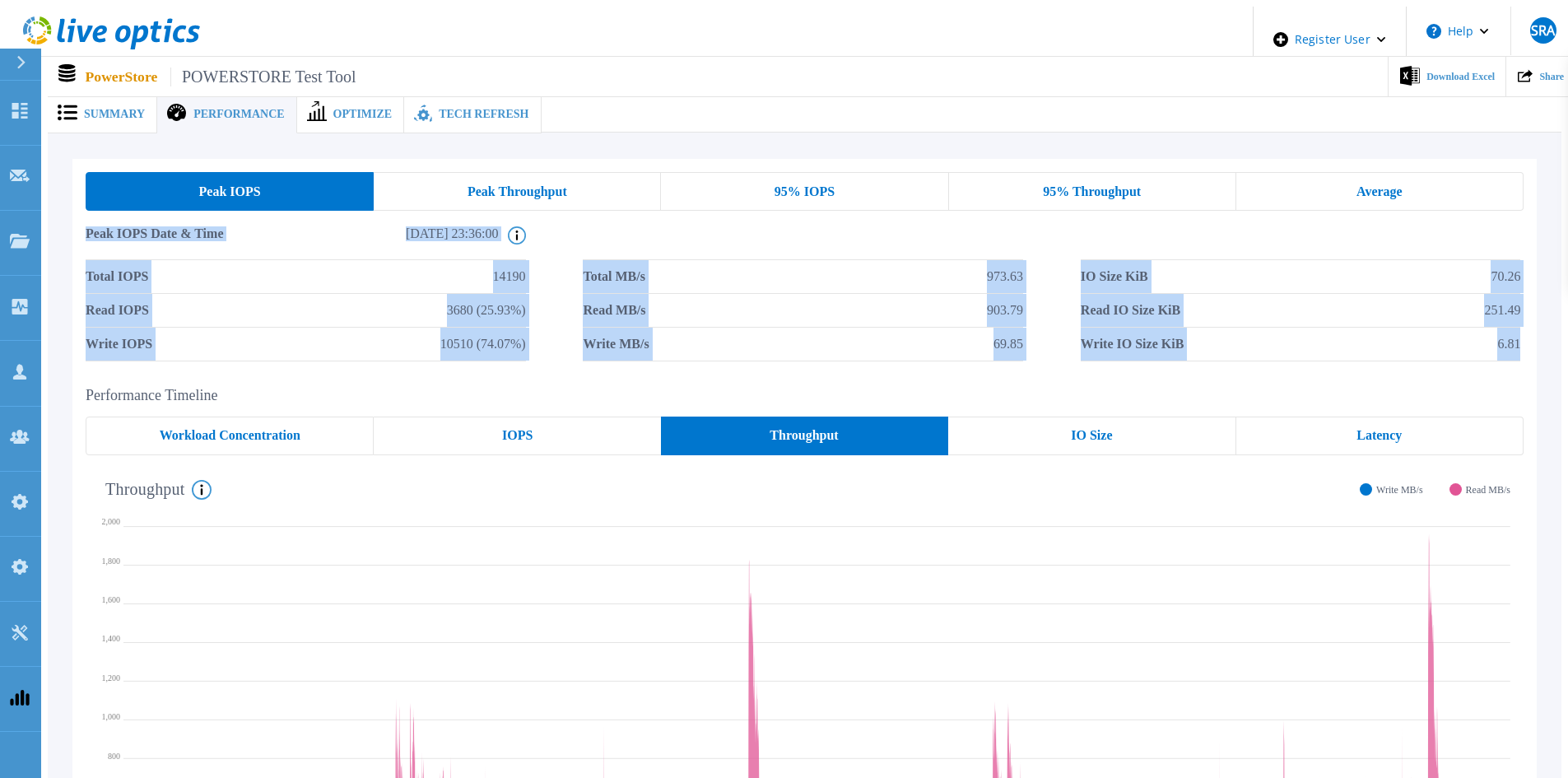
drag, startPoint x: 67, startPoint y: 227, endPoint x: 1549, endPoint y: 354, distance: 1487.4
click at [1549, 354] on div "Peak IOPS Peak Throughput 95% IOPS 95% Throughput Average Peak IOPS Date & Time…" at bounding box center [804, 566] width 1513 height 868
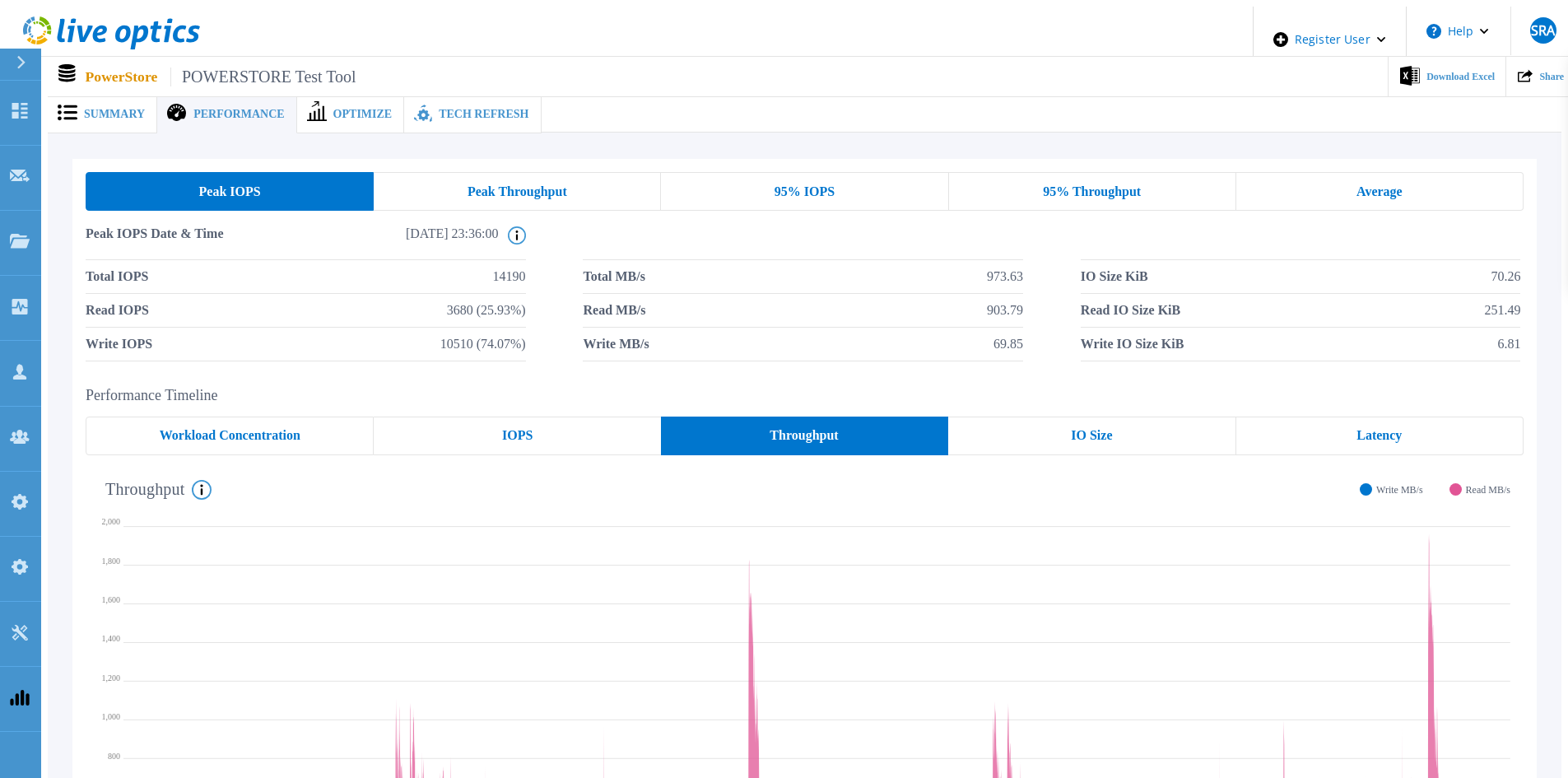
click at [1474, 369] on div "Peak IOPS Peak Throughput 95% IOPS 95% Throughput Average Peak IOPS Date & Time…" at bounding box center [804, 556] width 1464 height 795
click at [442, 108] on span "Tech Refresh" at bounding box center [483, 114] width 90 height 11
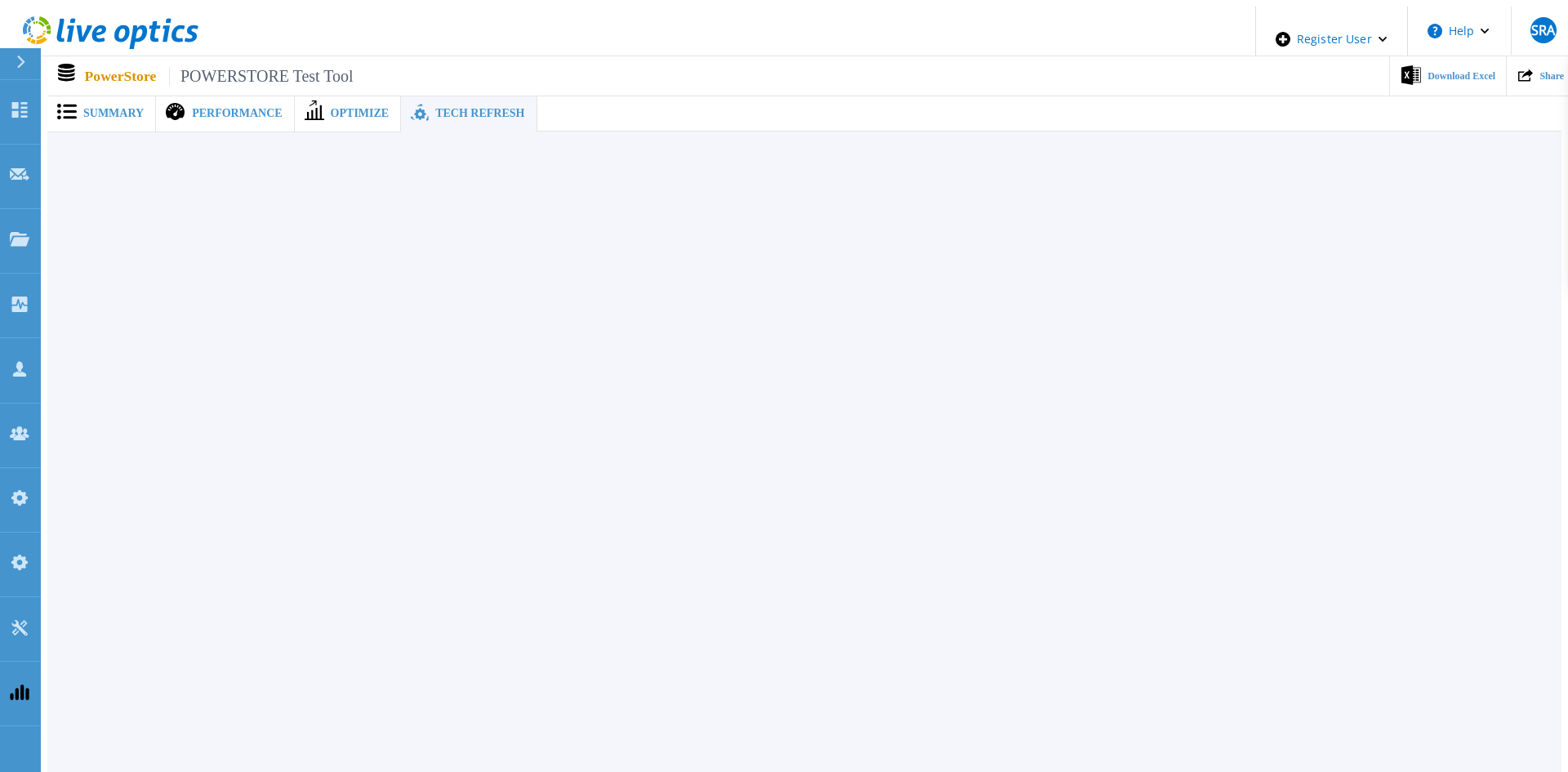
click at [217, 112] on span "Performance" at bounding box center [236, 113] width 90 height 11
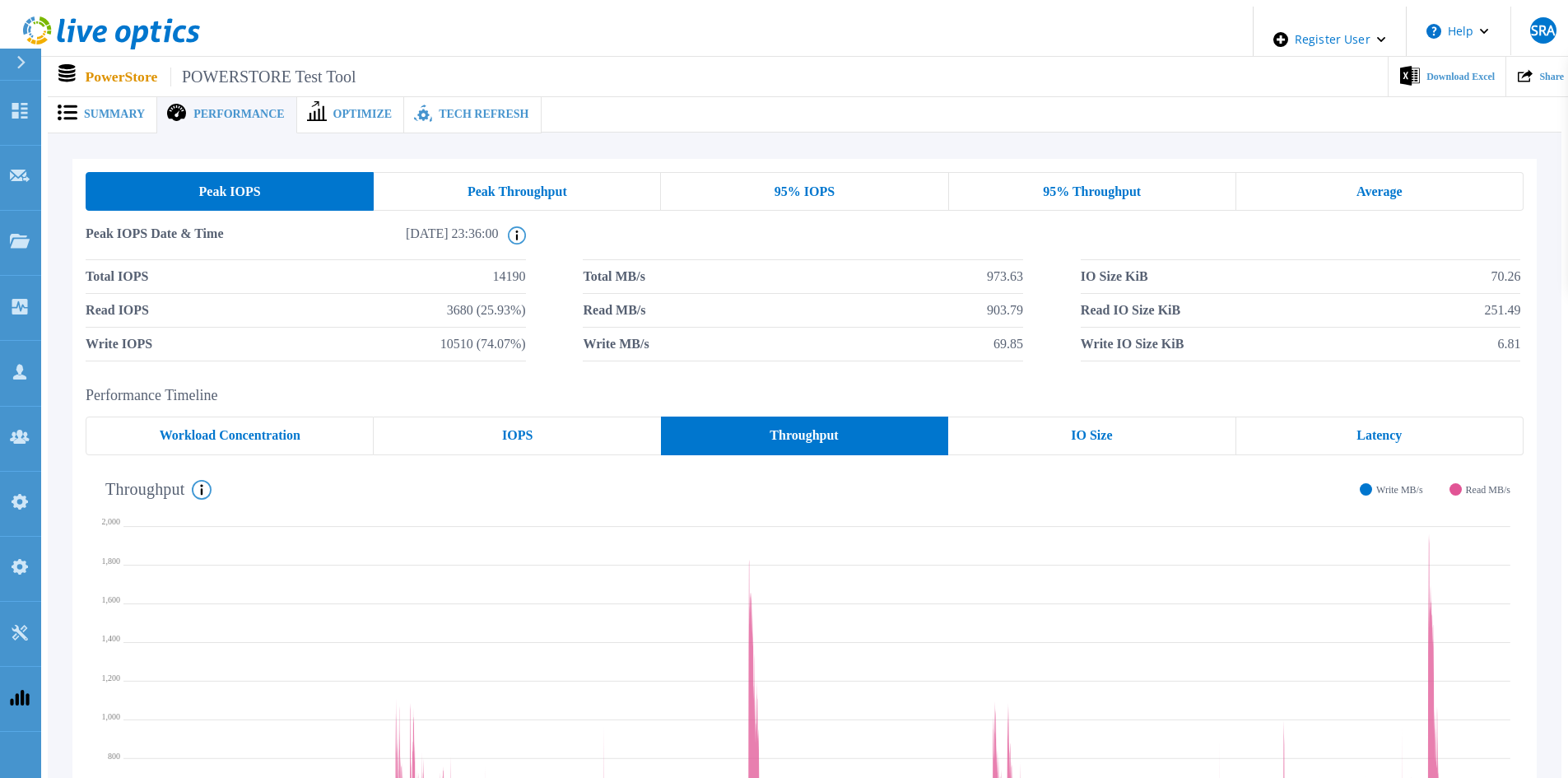
click at [439, 108] on span "Tech Refresh" at bounding box center [483, 114] width 90 height 11
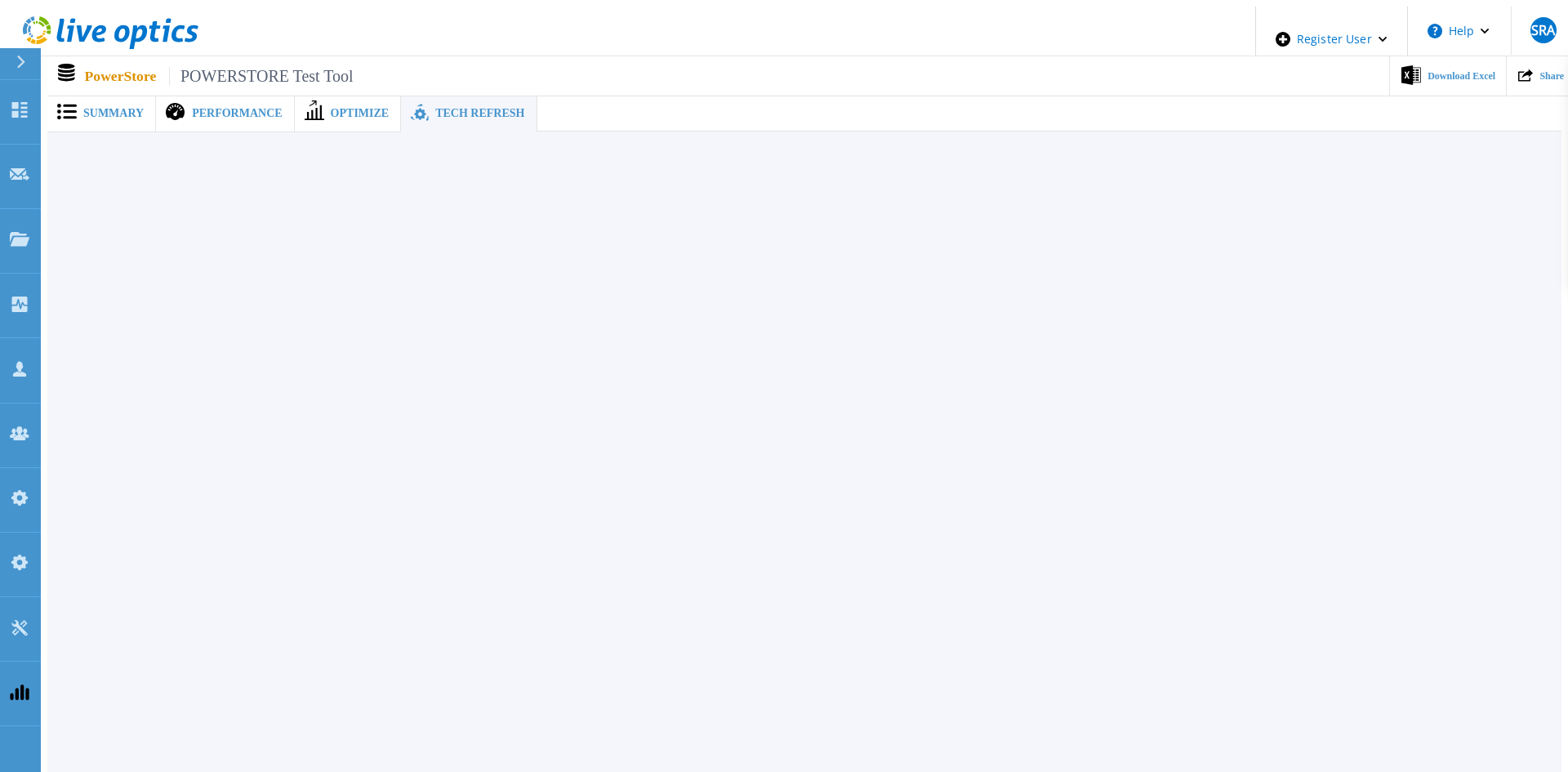
click at [242, 108] on span "Performance" at bounding box center [236, 113] width 90 height 11
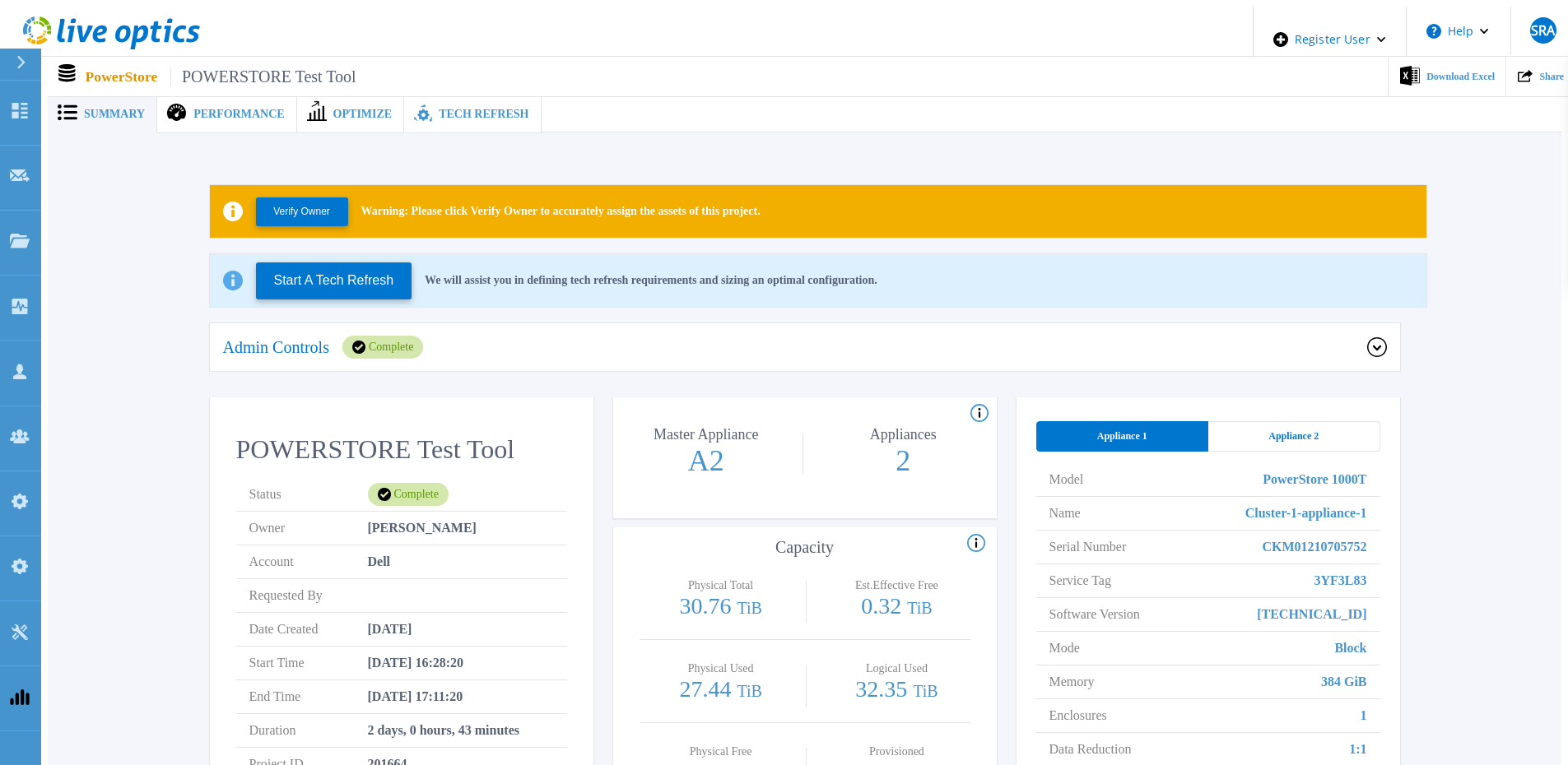
click at [482, 108] on span "Tech Refresh" at bounding box center [483, 114] width 90 height 11
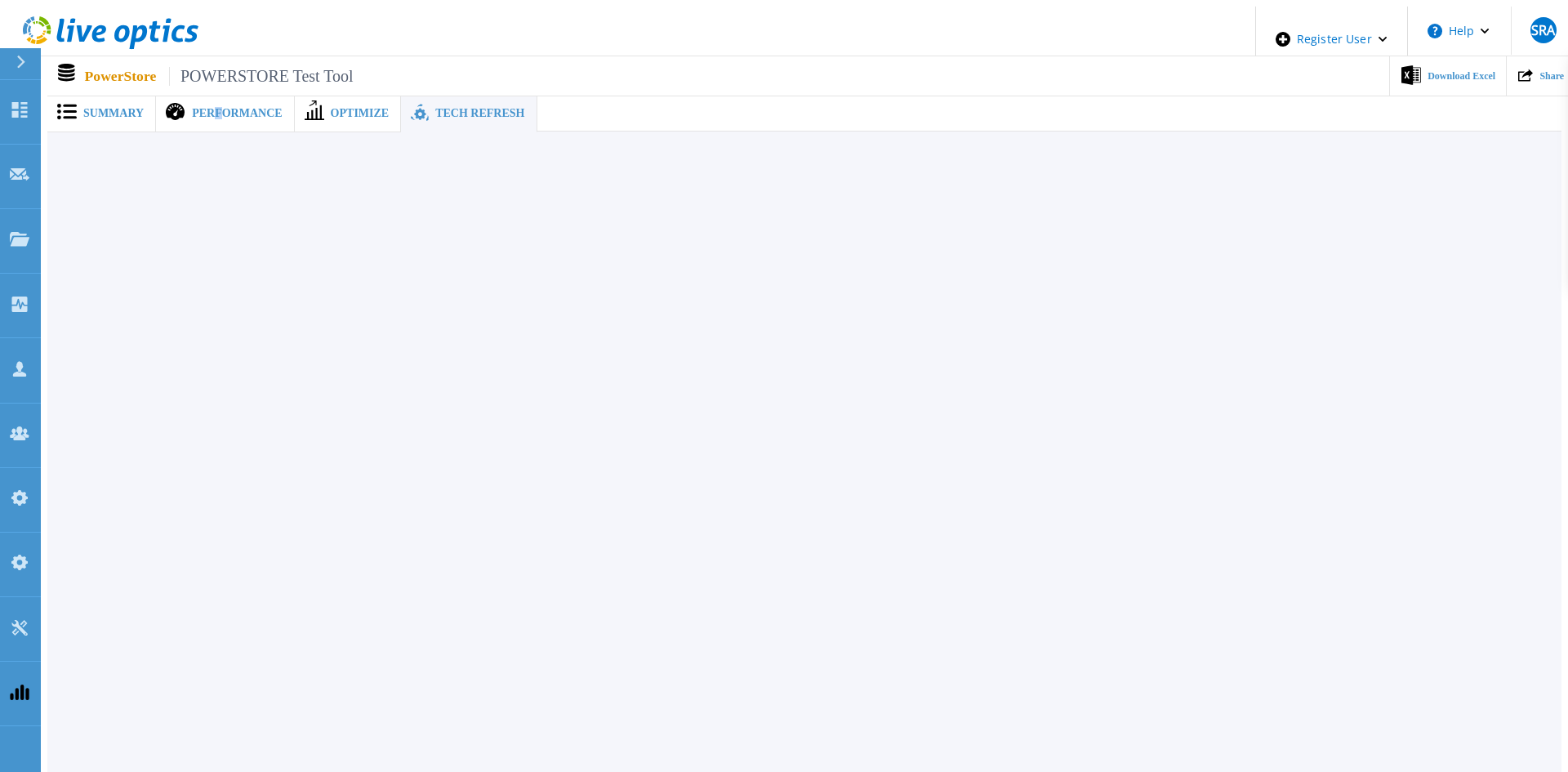
click at [206, 108] on span "Performance" at bounding box center [236, 113] width 90 height 11
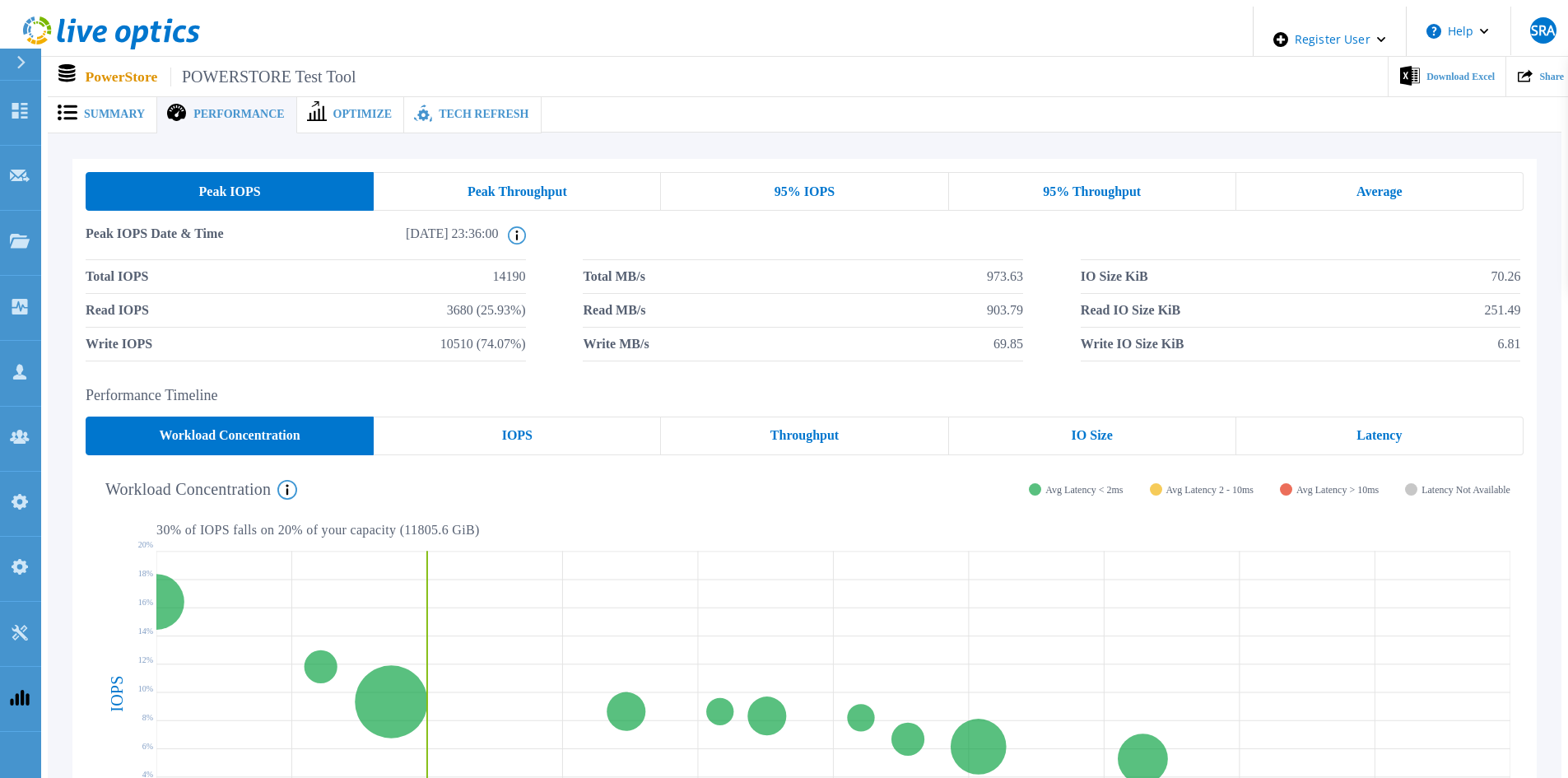
click at [741, 177] on div "95% IOPS" at bounding box center [804, 190] width 287 height 38
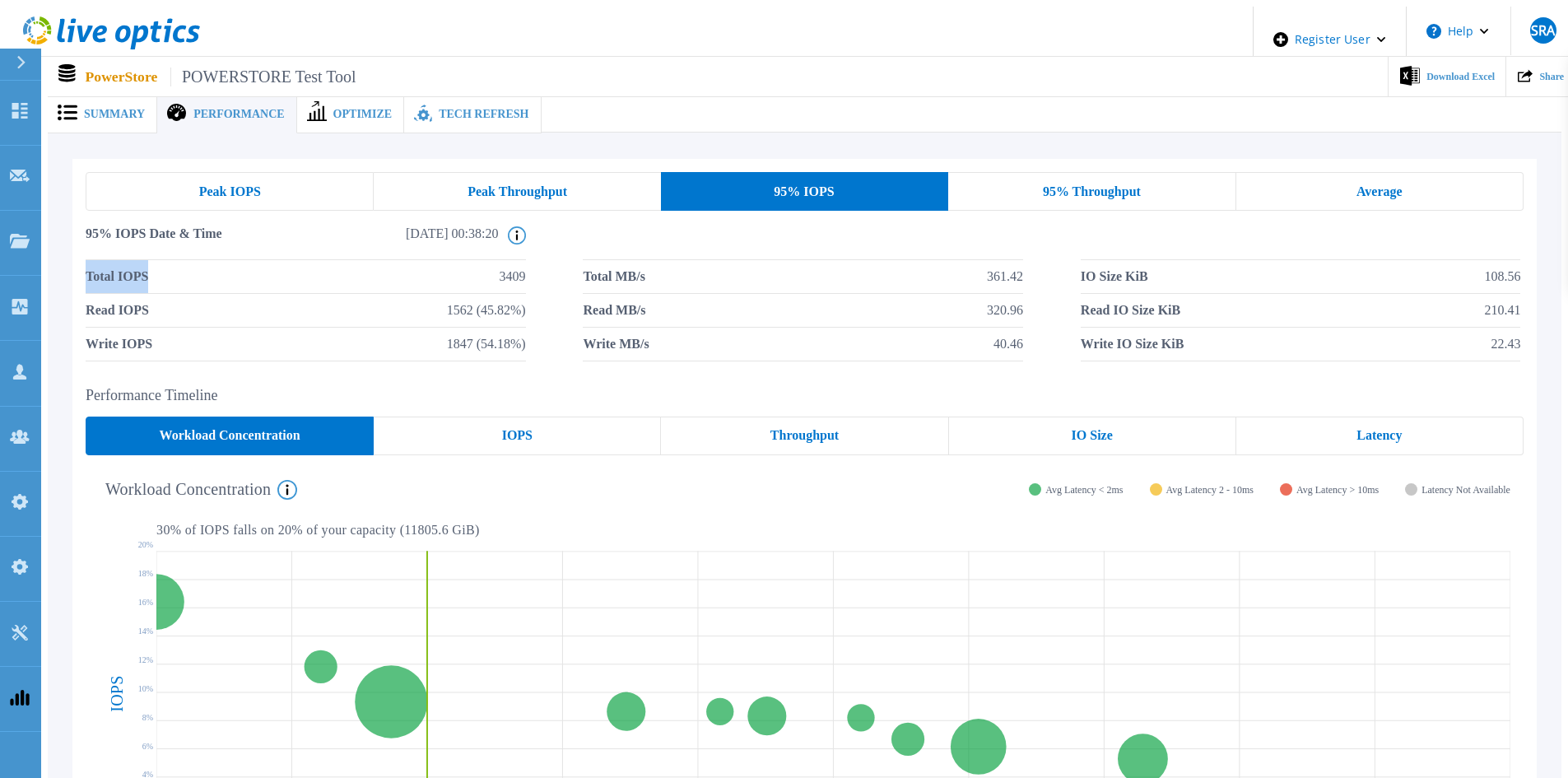
click at [64, 269] on div "Peak IOPS Peak Throughput 95% IOPS 95% Throughput Average 95% IOPS Date & Time …" at bounding box center [804, 568] width 1513 height 871
click at [283, 172] on div "Peak IOPS" at bounding box center [229, 190] width 288 height 38
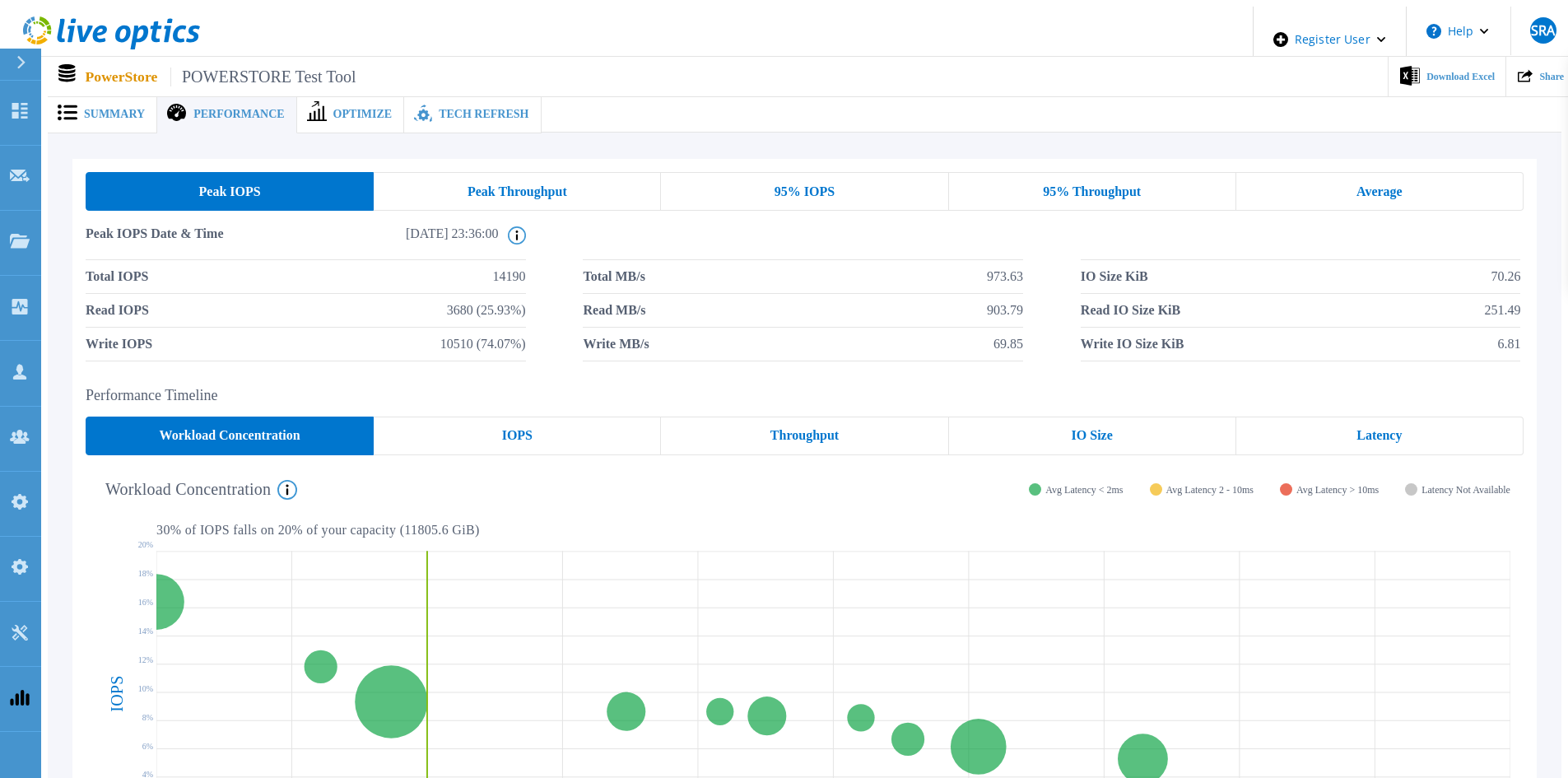
click at [316, 260] on li "Total IOPS 14190" at bounding box center [305, 277] width 440 height 34
